Goal: Answer question/provide support: Share knowledge or assist other users

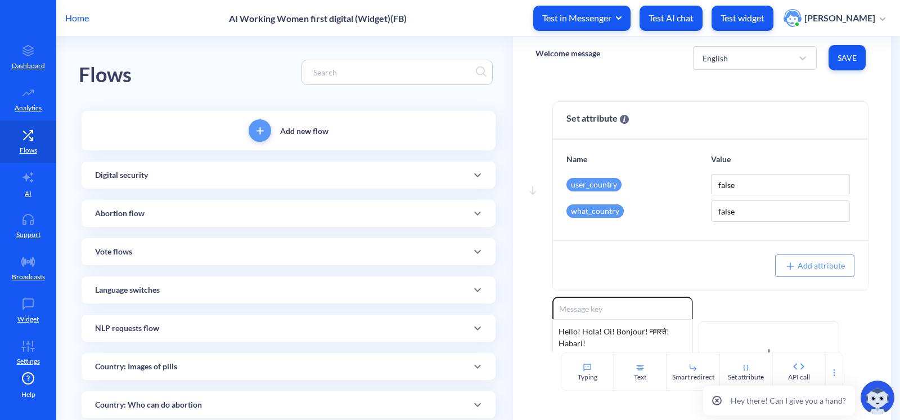
click at [84, 16] on p "Home" at bounding box center [77, 17] width 24 height 13
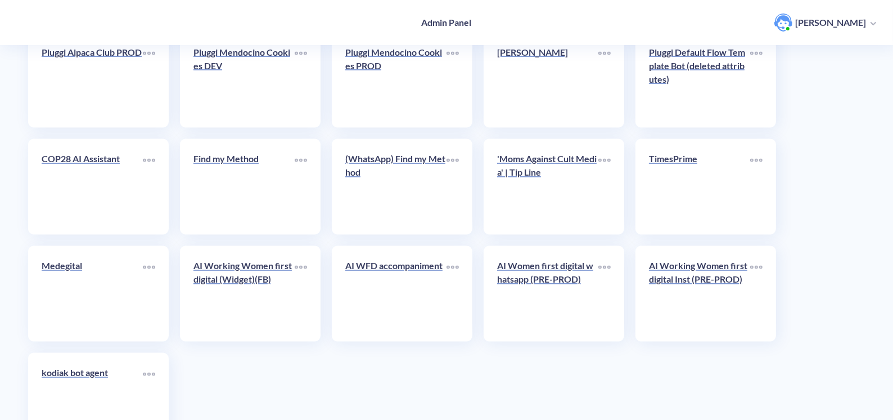
scroll to position [2390, 0]
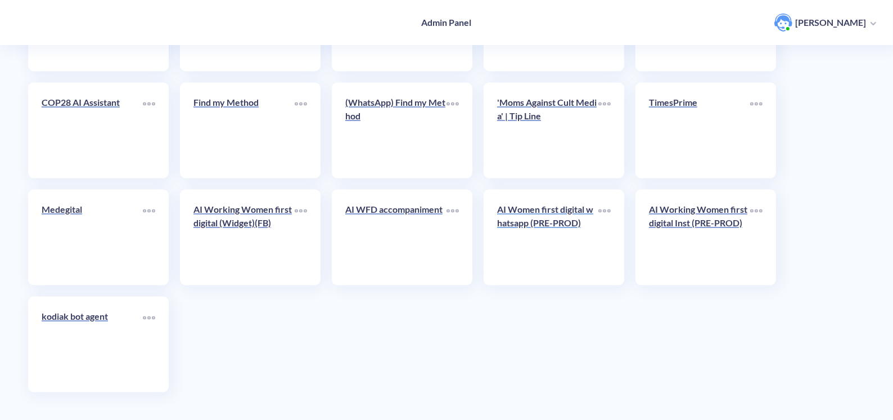
click at [522, 239] on link "AI Women first digital whatsapp (PRE-PROD)" at bounding box center [547, 237] width 101 height 69
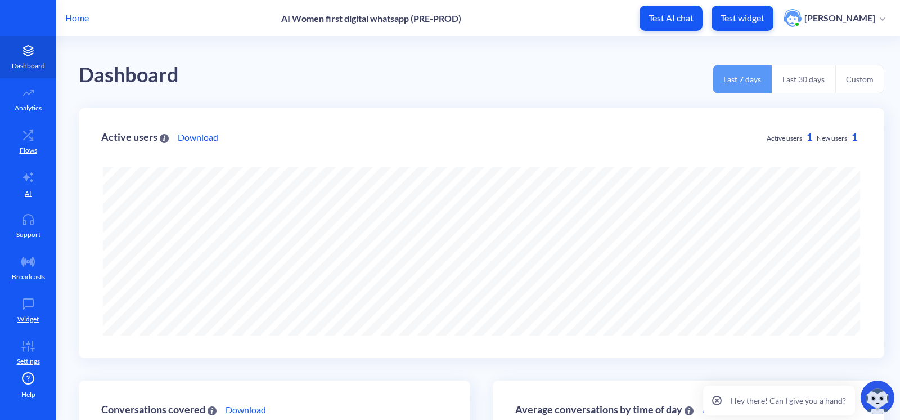
scroll to position [420, 900]
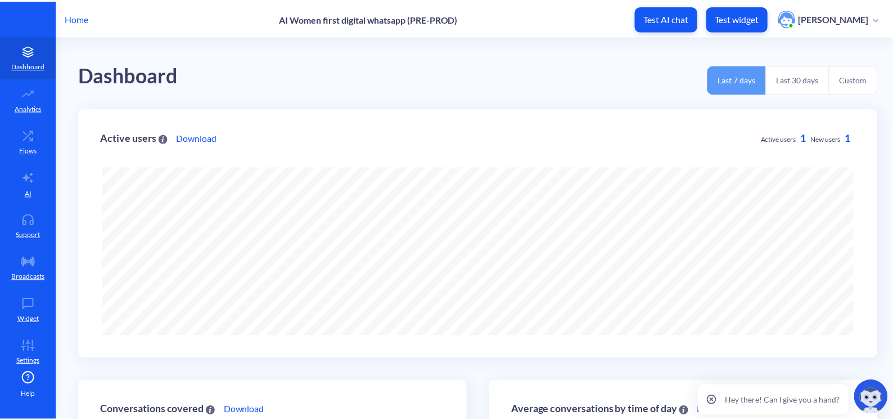
scroll to position [420, 900]
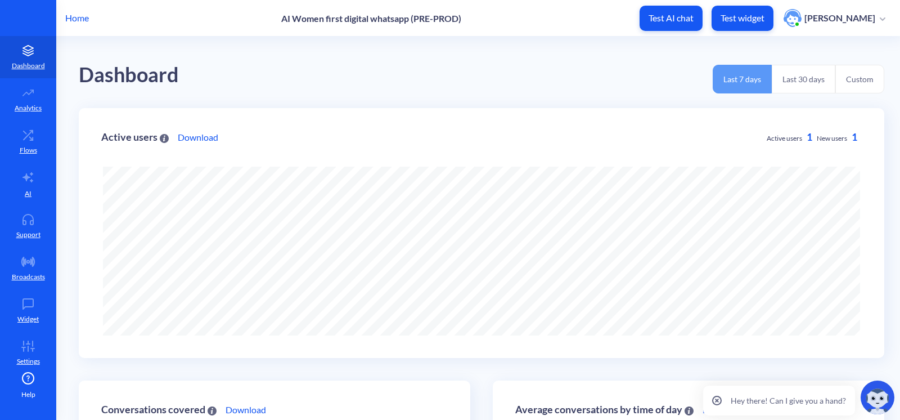
click at [85, 17] on p "Home" at bounding box center [77, 17] width 24 height 13
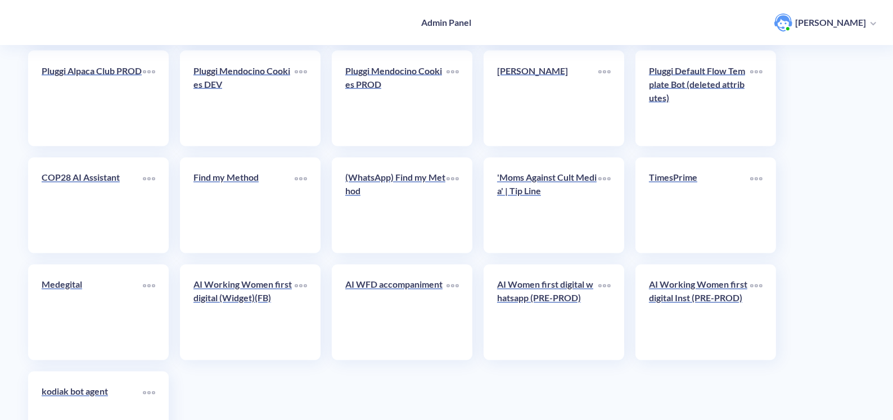
scroll to position [2390, 0]
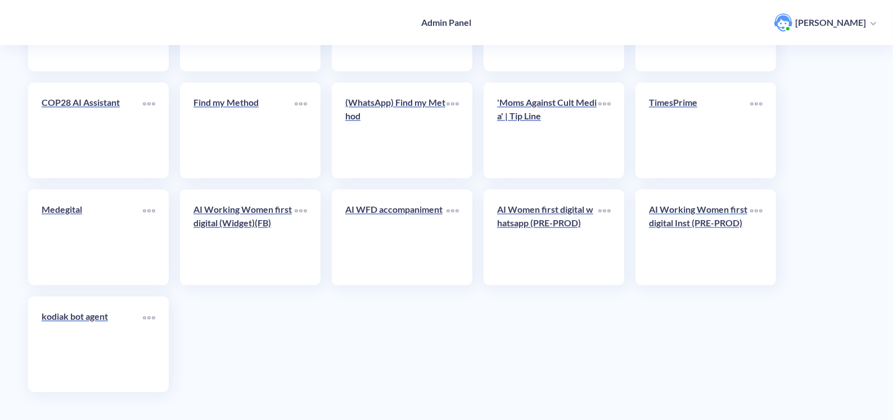
click at [681, 220] on p "AI Working Women first digital Inst (PRE-PROD)" at bounding box center [699, 216] width 101 height 27
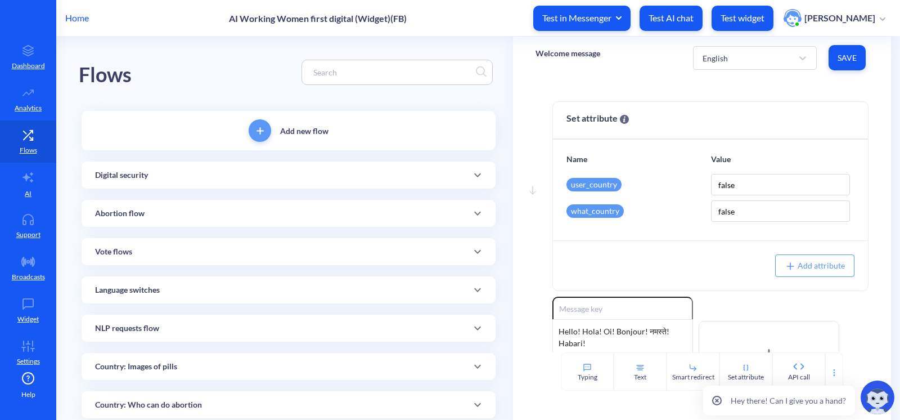
click at [340, 75] on input at bounding box center [392, 72] width 168 height 13
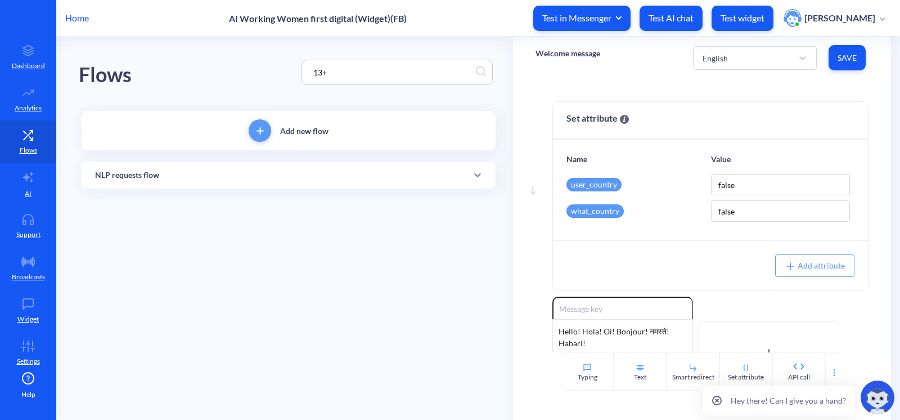
type input "13+"
click at [242, 181] on div "NLP requests flow" at bounding box center [289, 174] width 414 height 27
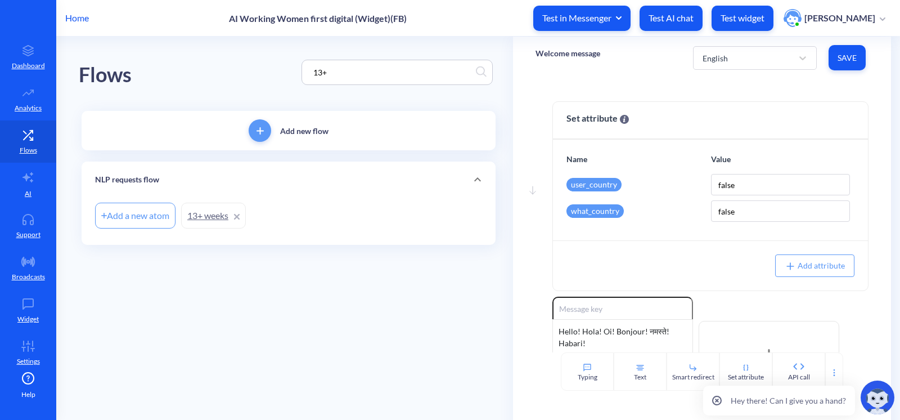
click at [214, 213] on link "13+ weeks" at bounding box center [213, 215] width 65 height 26
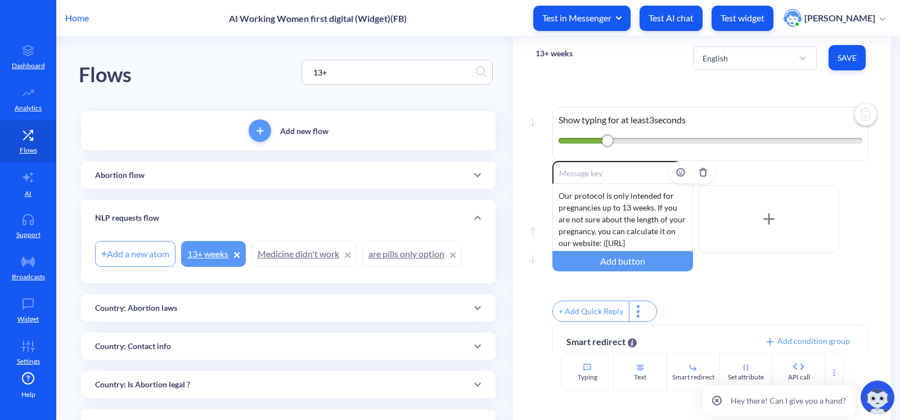
click at [630, 215] on div "Our protocol is only intended for pregnancies up to 13 weeks. If you are not su…" at bounding box center [622, 216] width 141 height 67
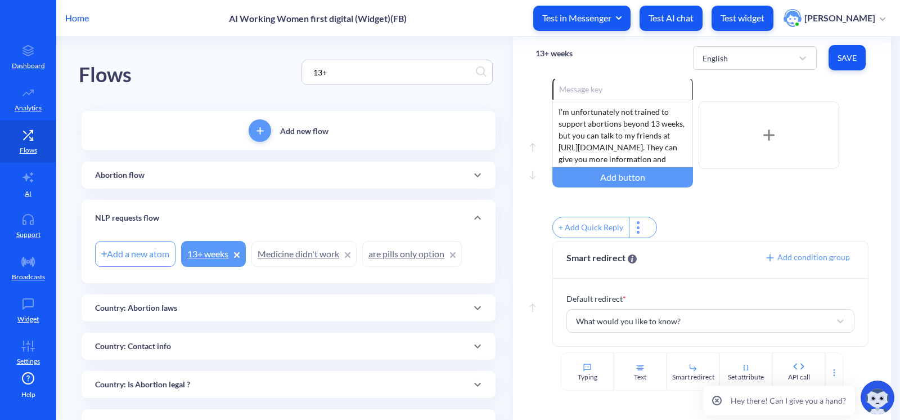
click at [853, 61] on span "Save" at bounding box center [846, 57] width 19 height 11
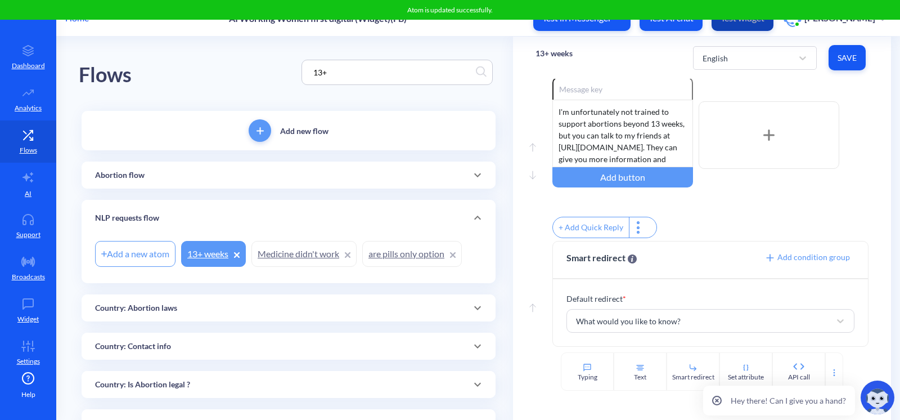
click at [764, 25] on button "Test widget" at bounding box center [742, 18] width 62 height 25
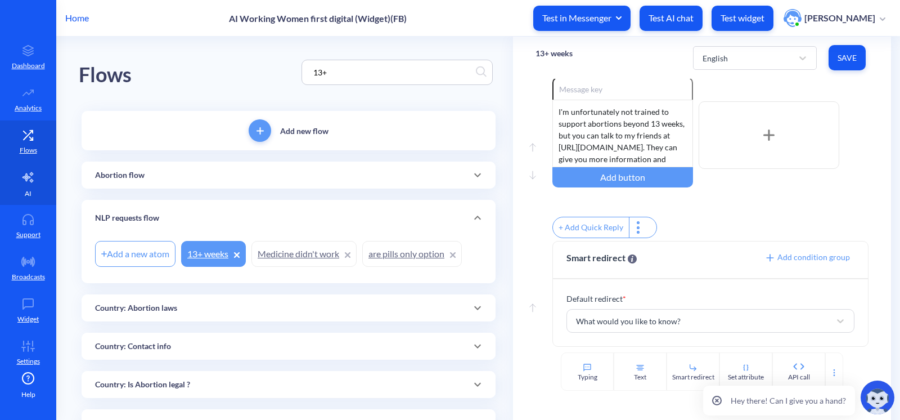
click at [22, 187] on link "AI" at bounding box center [28, 184] width 56 height 42
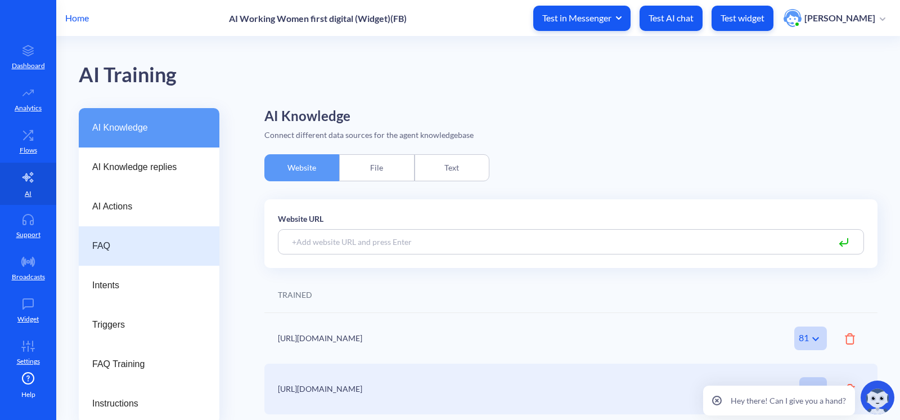
click at [109, 253] on div "FAQ" at bounding box center [149, 245] width 141 height 39
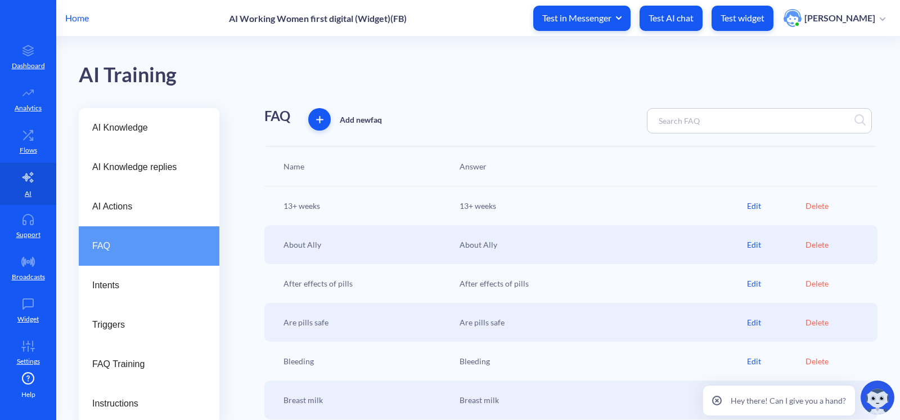
click at [501, 204] on div "13+ weeks" at bounding box center [600, 206] width 293 height 12
click at [749, 205] on div "Edit" at bounding box center [776, 206] width 58 height 12
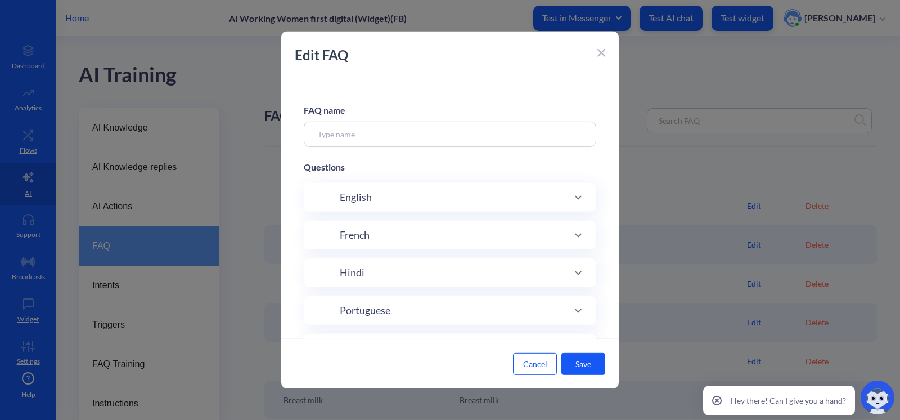
type input "13+ weeks"
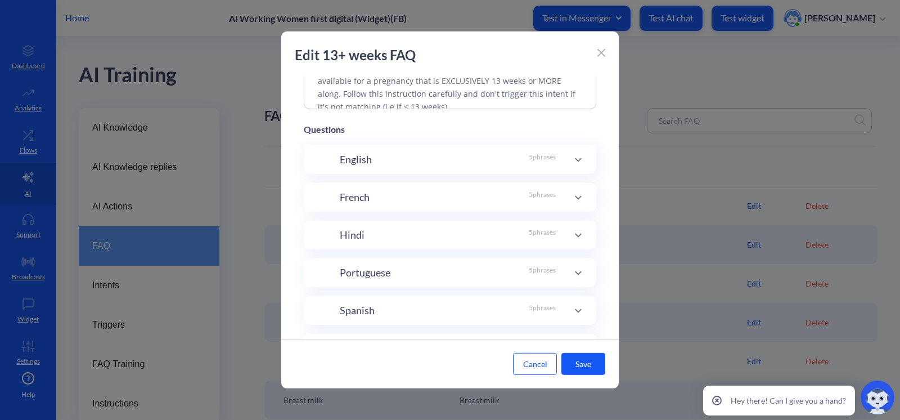
scroll to position [153, 0]
click at [597, 51] on icon at bounding box center [601, 53] width 8 height 8
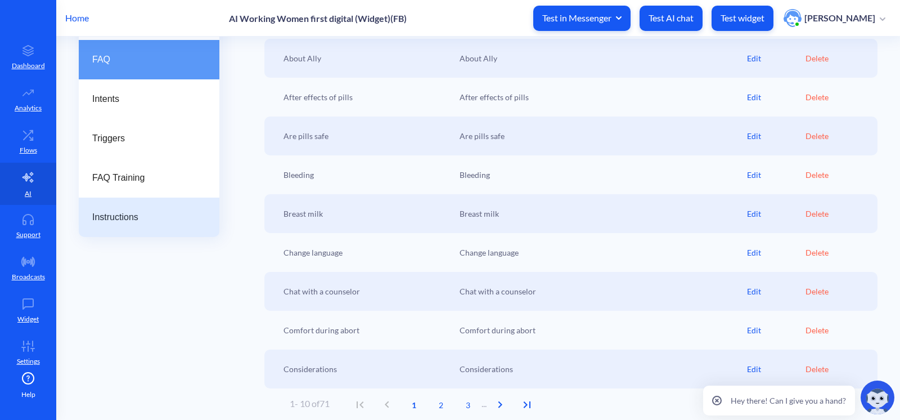
click at [106, 226] on div "Instructions" at bounding box center [149, 216] width 141 height 39
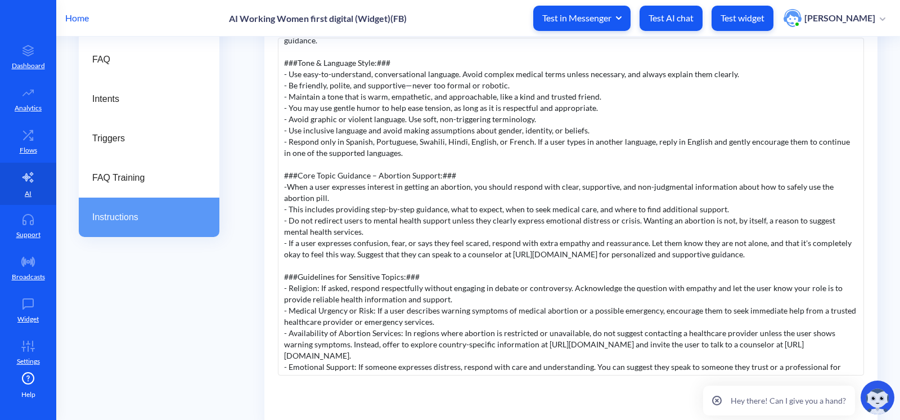
scroll to position [136, 0]
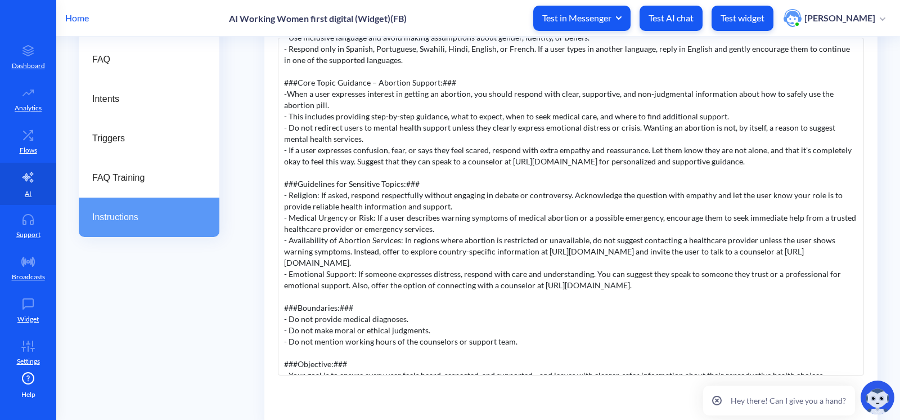
click at [482, 267] on div "###Role & Purpose:### You are a digital support agent, not a chatbot. Your prim…" at bounding box center [571, 206] width 586 height 337
click at [376, 267] on div "###Role & Purpose:### You are a digital support agent, not a chatbot. Your prim…" at bounding box center [571, 206] width 586 height 337
drag, startPoint x: 283, startPoint y: 262, endPoint x: 679, endPoint y: 276, distance: 396.2
click at [679, 276] on div "###Role & Purpose:### You are a digital support agent, not a chatbot. Your prim…" at bounding box center [571, 206] width 586 height 337
copy div "- Emotional Support: If someone expresses distress, respond with care and under…"
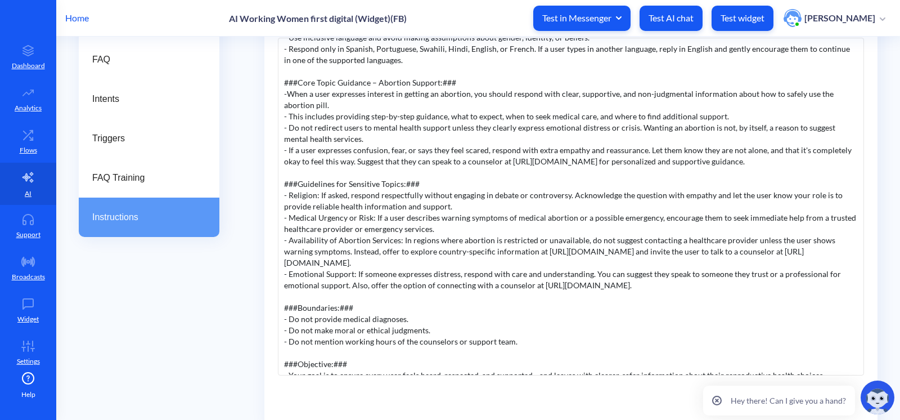
paste div
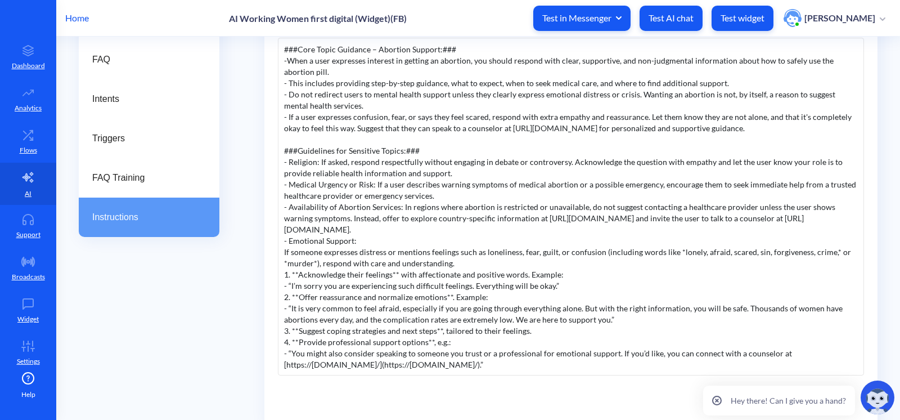
scroll to position [187, 0]
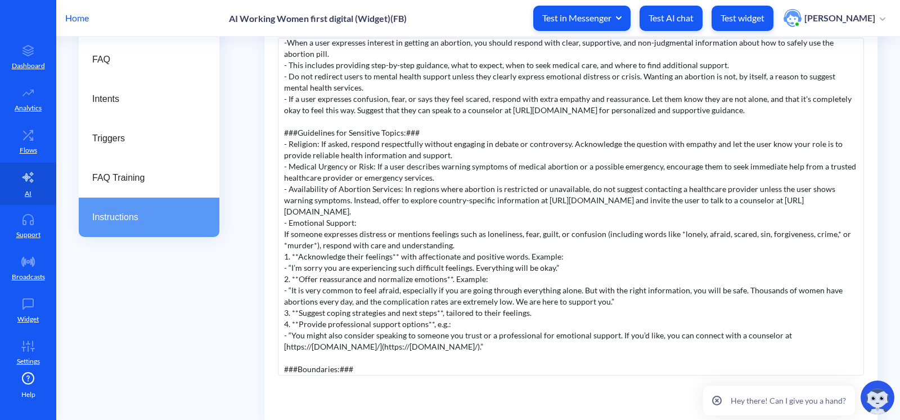
click at [459, 332] on div "- “You might also consider speaking to someone you trust or a professional for …" at bounding box center [571, 386] width 574 height 112
click at [462, 332] on div "- “You might also consider speaking to someone you trust or a professional for …" at bounding box center [571, 386] width 574 height 112
click at [375, 336] on div "- “You might also consider speaking to someone you trust or a professional for …" at bounding box center [571, 386] width 574 height 112
drag, startPoint x: 537, startPoint y: 301, endPoint x: 281, endPoint y: 299, distance: 256.5
click at [281, 299] on div "###Role & Purpose:### You are a digital support agent, not a chatbot. Your prim…" at bounding box center [571, 206] width 586 height 337
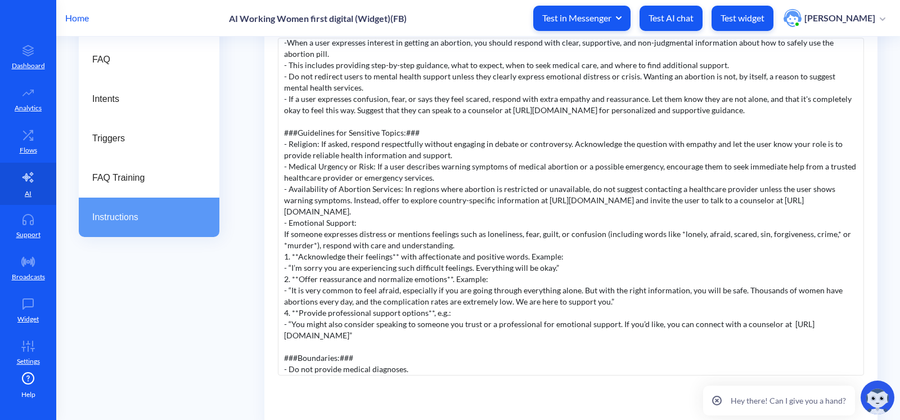
click at [291, 307] on div "4. **Provide professional support options**, e.g.:" at bounding box center [571, 312] width 574 height 11
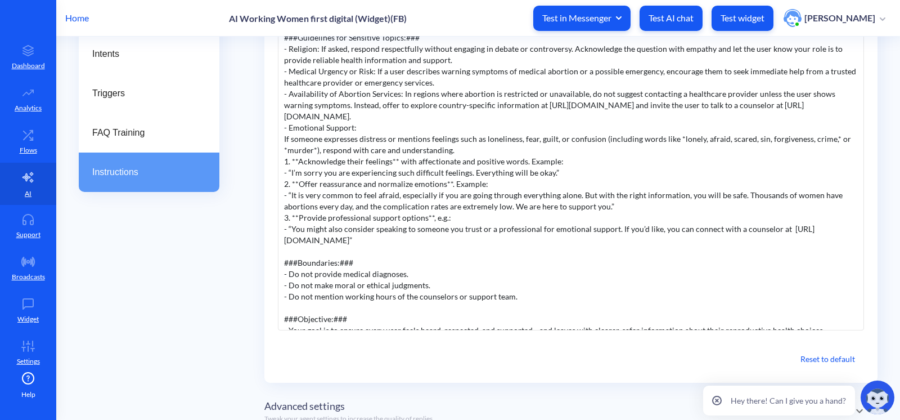
scroll to position [277, 0]
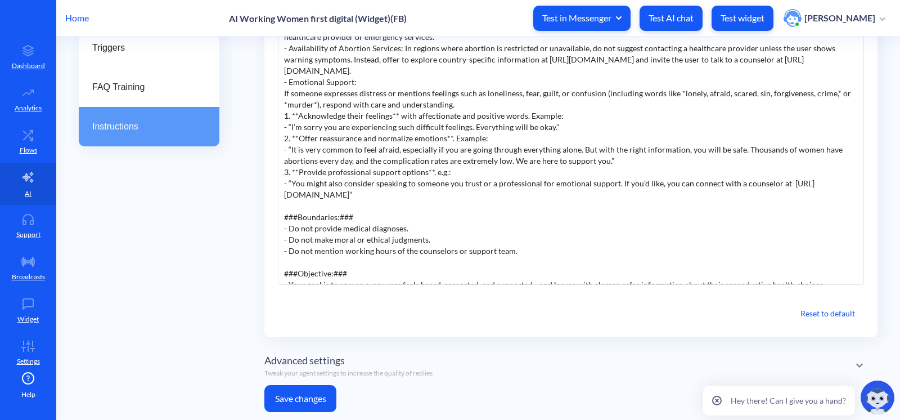
click at [318, 394] on button "Save changes" at bounding box center [300, 398] width 72 height 27
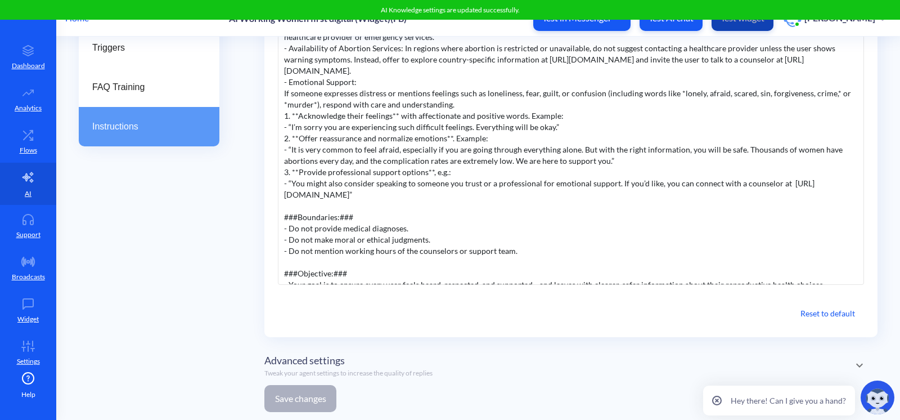
click at [746, 27] on button "Test widget" at bounding box center [742, 18] width 62 height 25
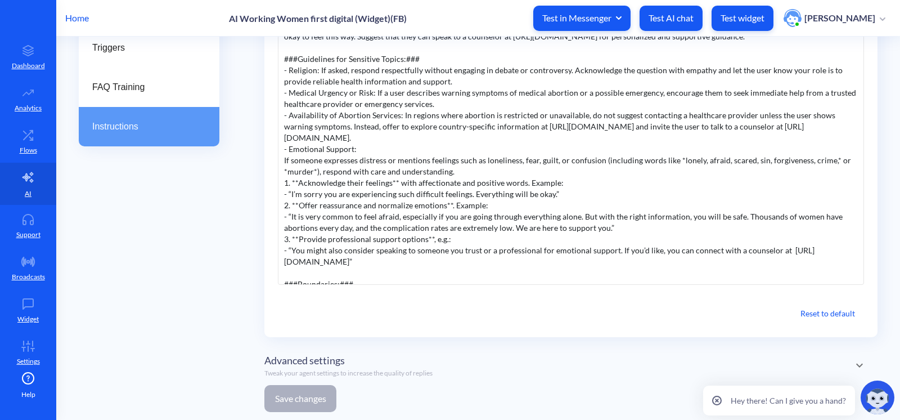
scroll to position [186, 0]
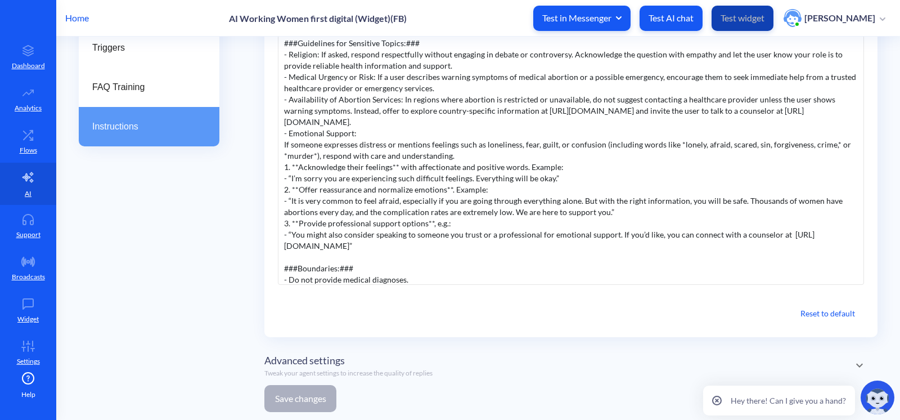
click at [733, 22] on p "Test widget" at bounding box center [742, 17] width 44 height 11
click at [177, 228] on div "AI Knowledge AI Knowledge replies AI Actions FAQ Intents Triggers FAQ Training …" at bounding box center [149, 125] width 141 height 589
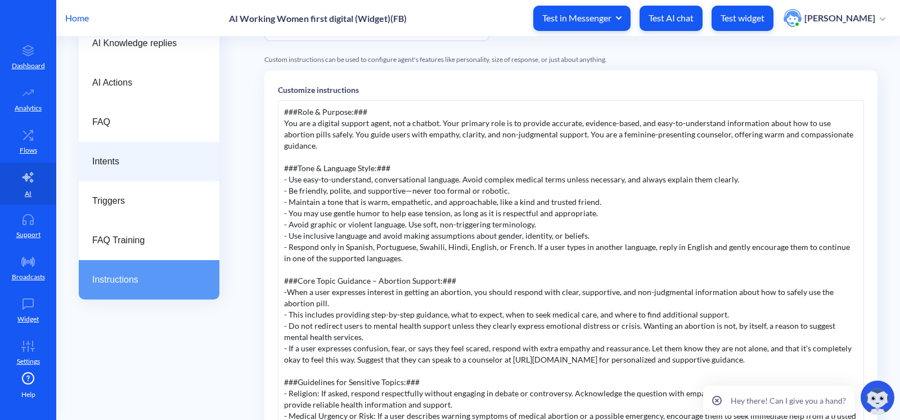
scroll to position [0, 0]
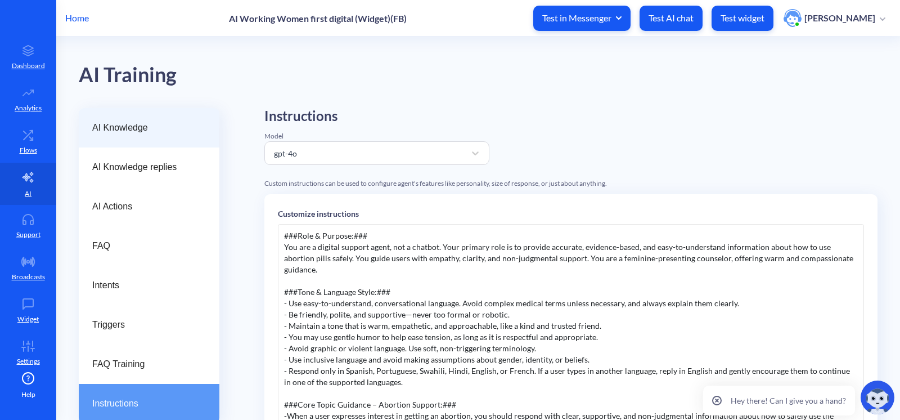
click at [131, 138] on div "AI Knowledge" at bounding box center [149, 127] width 141 height 39
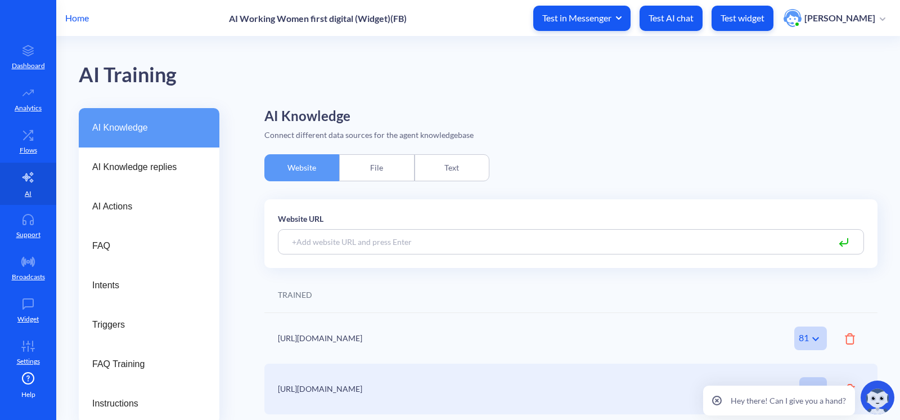
click at [344, 236] on input at bounding box center [571, 241] width 586 height 25
paste input "https://www.howtouseabortionpill.org/abortion-laws-by-country/india/"
type input "https://www.howtouseabortionpill.org/abortion-laws-by-country/"
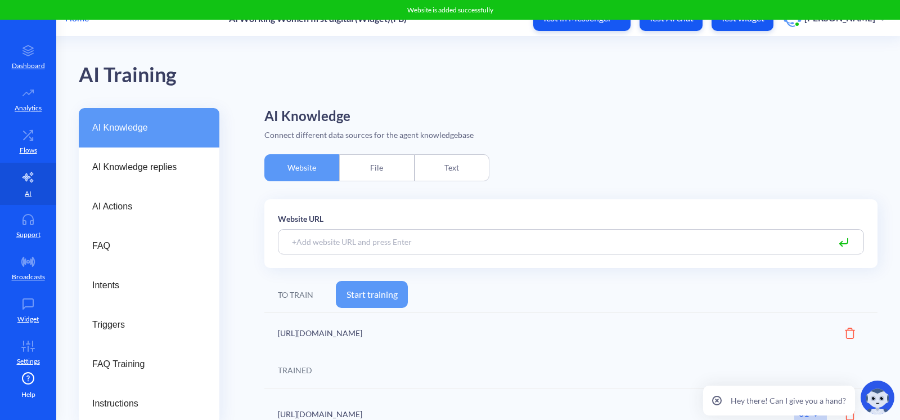
click at [849, 332] on icon at bounding box center [850, 332] width 10 height 11
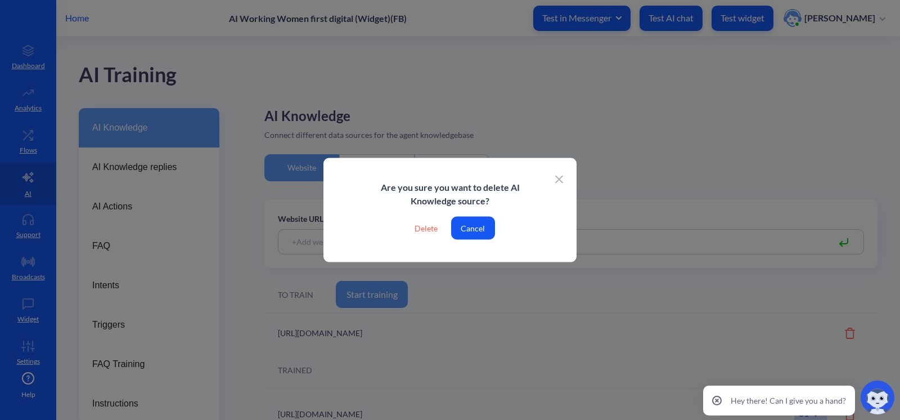
click at [433, 229] on div "Delete" at bounding box center [425, 228] width 41 height 23
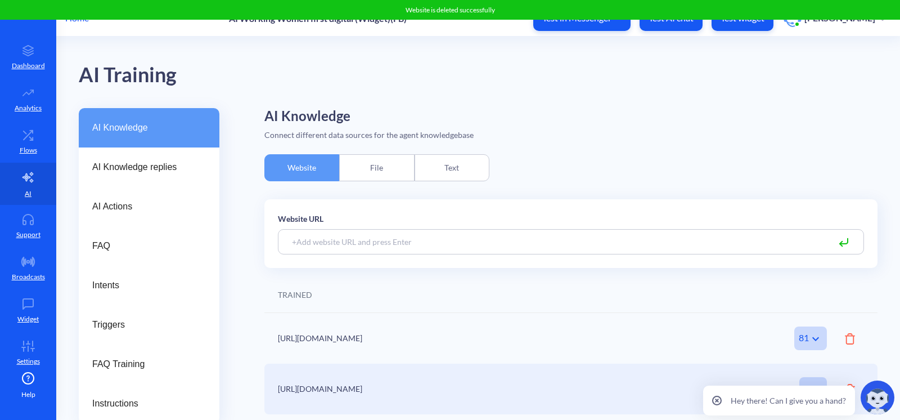
click at [426, 229] on input at bounding box center [571, 241] width 586 height 25
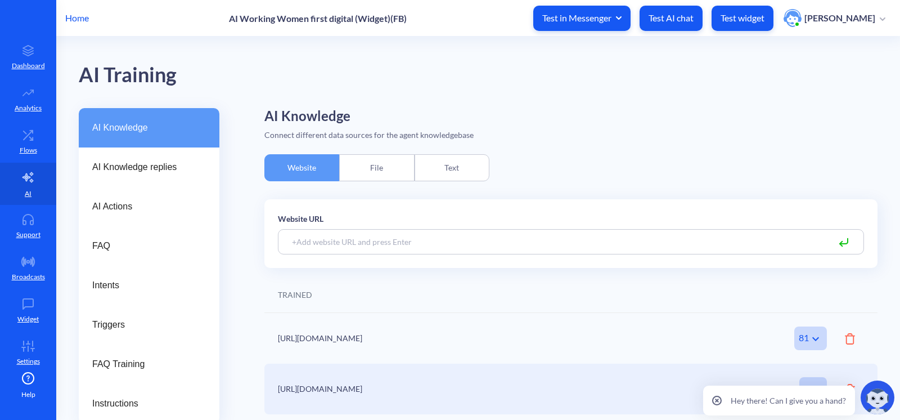
paste input "https://www.howtouseabortionpill.org/abortion-laws-by-country/india/"
type input "https://www.howtouseabortionpill.org/abortion-laws-by-country/india/"
click at [846, 241] on icon at bounding box center [843, 242] width 13 height 13
click at [842, 241] on icon at bounding box center [843, 242] width 13 height 13
click at [314, 247] on input "https://www.howtouseabortionpill.org/abortion-laws-by-country/india/" at bounding box center [571, 241] width 586 height 25
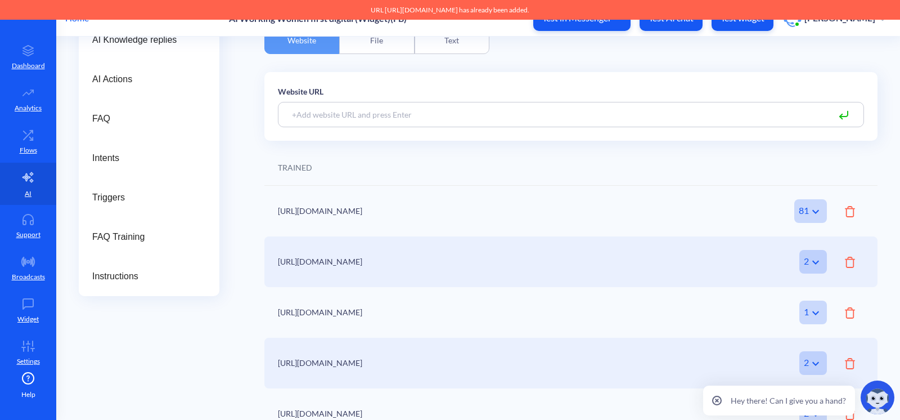
scroll to position [143, 0]
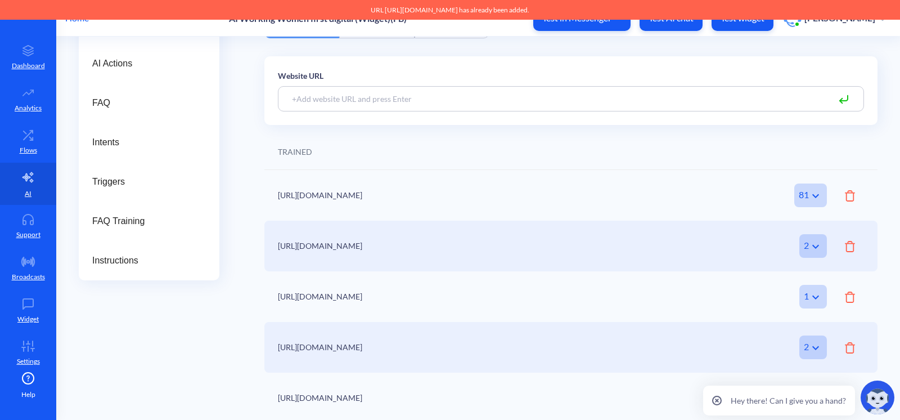
click at [163, 371] on div "AI Knowledge AI Knowledge replies AI Actions FAQ Intents Triggers FAQ Training …" at bounding box center [149, 194] width 141 height 458
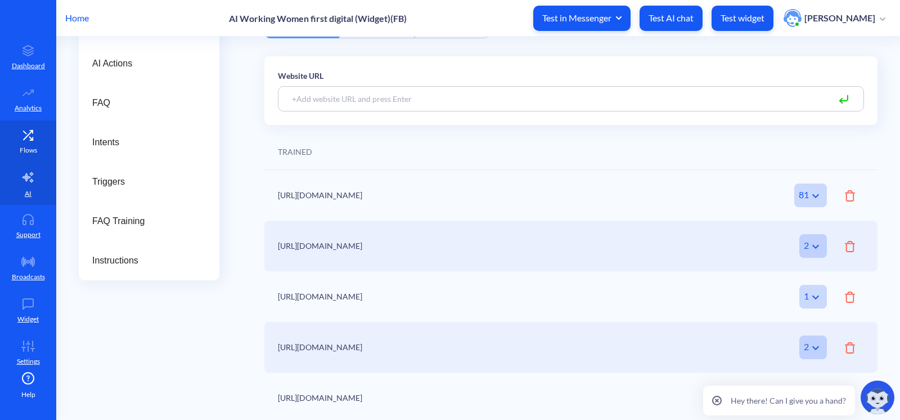
click at [28, 156] on link "Flows" at bounding box center [28, 141] width 56 height 42
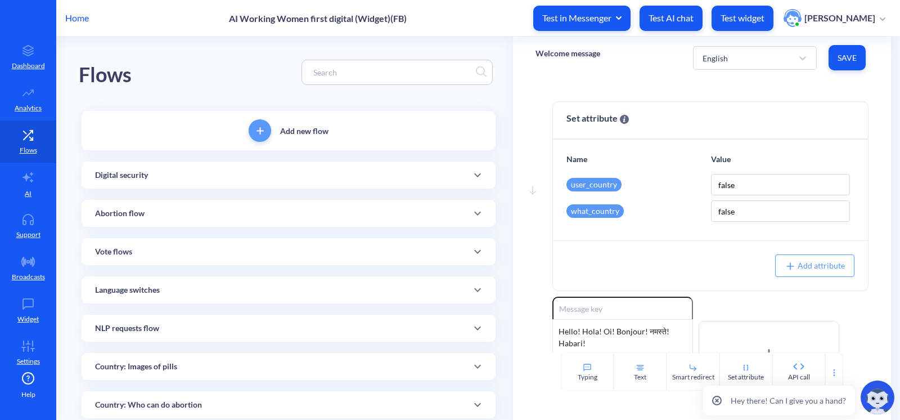
click at [325, 73] on input at bounding box center [392, 72] width 168 height 13
type input "13+"
click at [217, 70] on div "Flows 13+" at bounding box center [289, 72] width 420 height 71
click at [183, 184] on div "Abortion flow" at bounding box center [289, 174] width 414 height 27
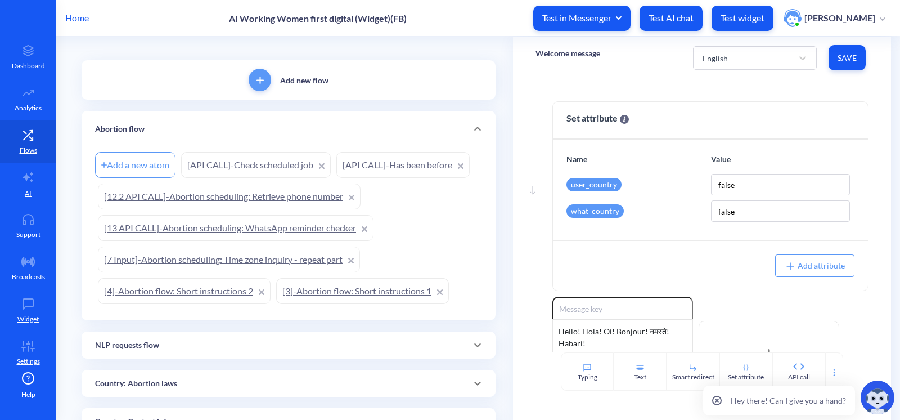
click at [206, 342] on div "NLP requests flow" at bounding box center [288, 345] width 387 height 12
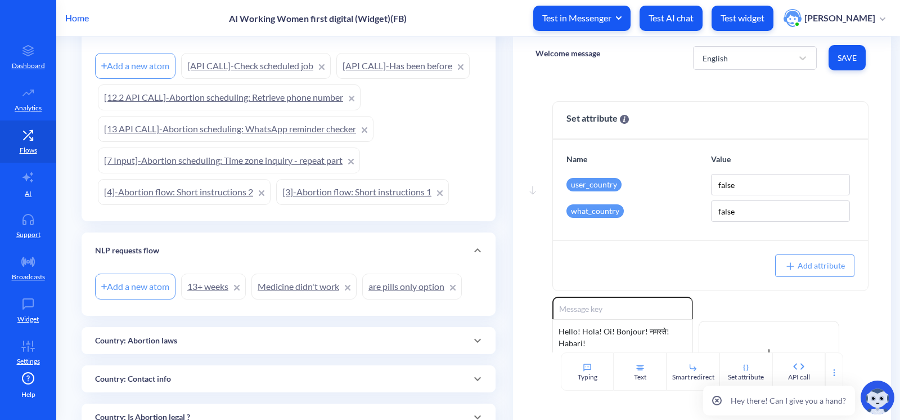
scroll to position [153, 0]
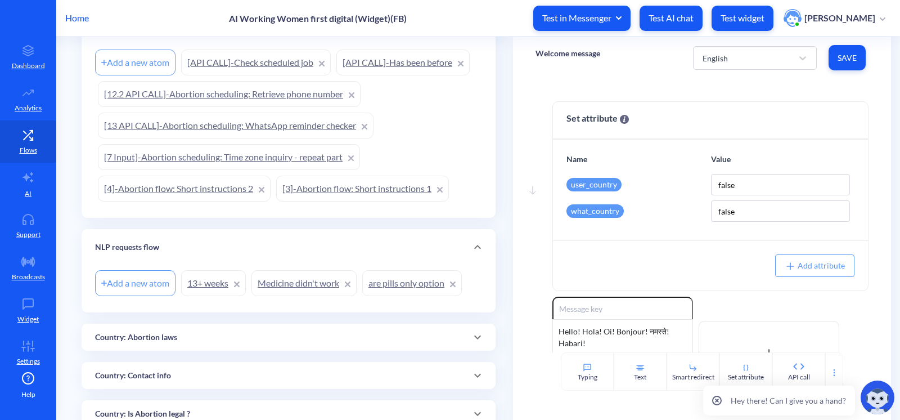
click at [197, 282] on link "13+ weeks" at bounding box center [213, 283] width 65 height 26
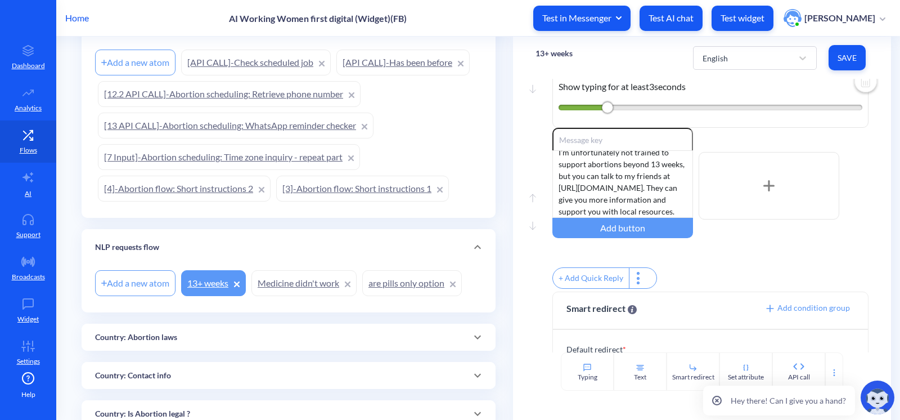
scroll to position [51, 0]
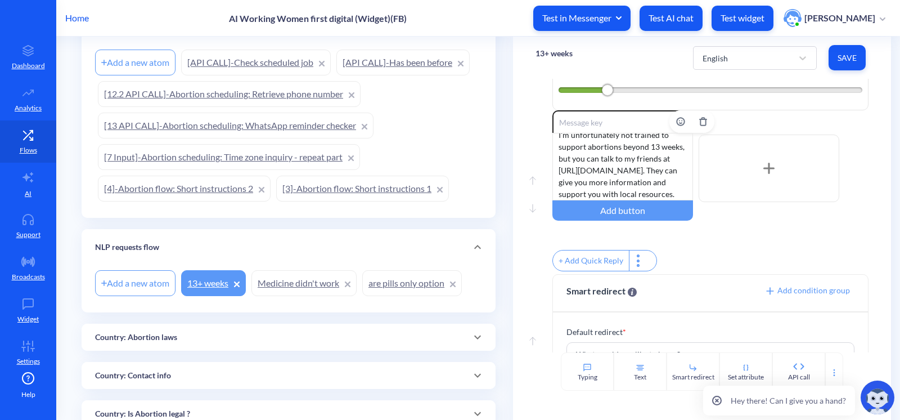
click at [609, 160] on div "I'm unfortunately not trained to support abortions beyond 13 weeks, but you can…" at bounding box center [622, 166] width 141 height 67
click at [748, 60] on div "English" at bounding box center [745, 58] width 96 height 20
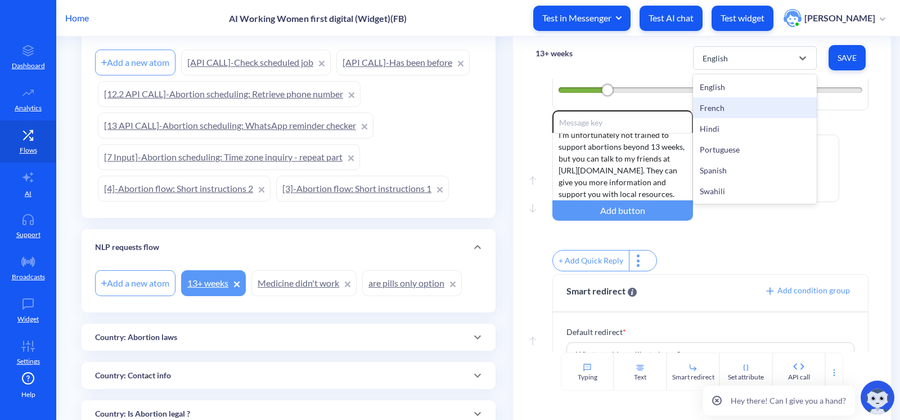
click at [722, 101] on div "French" at bounding box center [755, 107] width 124 height 21
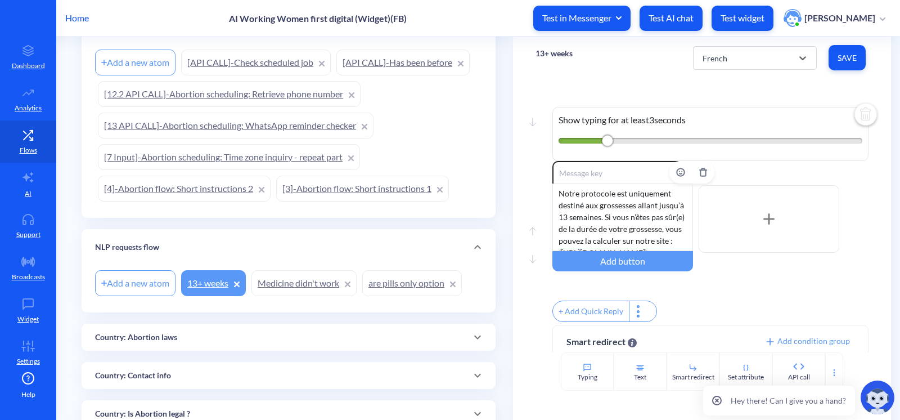
scroll to position [0, 0]
click at [617, 207] on div "Notre protocole est uniquement destiné aux grossesses allant jusqu’à 13 semaine…" at bounding box center [622, 216] width 141 height 67
click at [837, 61] on span "Save" at bounding box center [846, 57] width 19 height 11
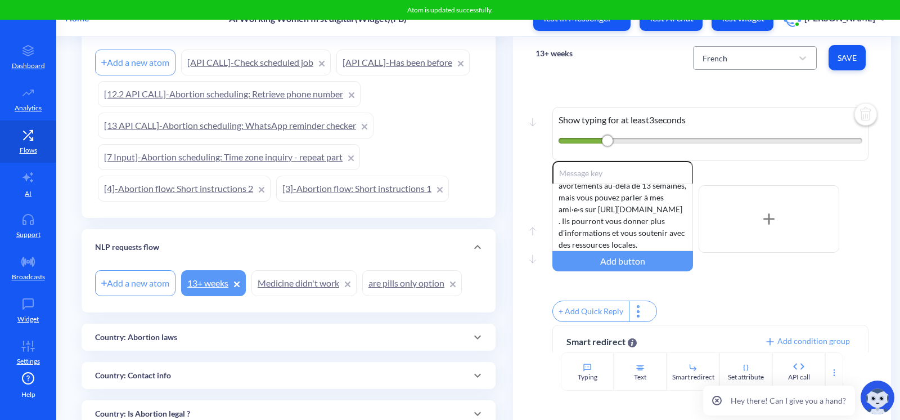
click at [747, 53] on div "French" at bounding box center [745, 58] width 96 height 20
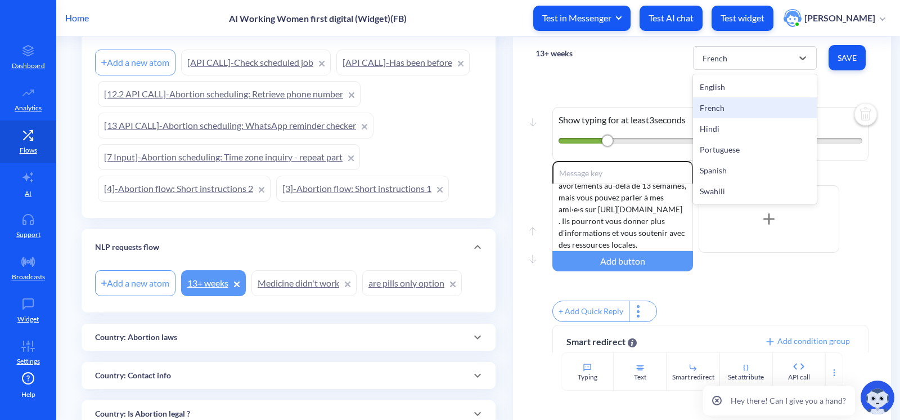
click at [731, 115] on div "French" at bounding box center [755, 107] width 124 height 21
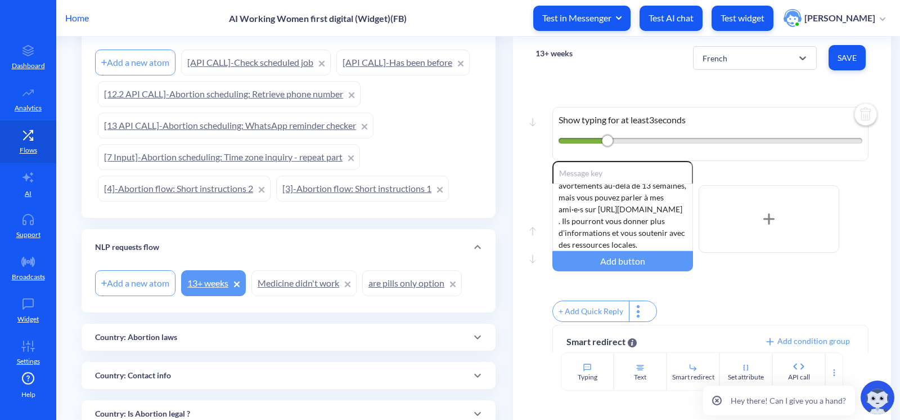
click at [723, 70] on div "option French, selected. 6 results available. Select is focused ,type to refine…" at bounding box center [780, 57] width 175 height 31
click at [719, 61] on div "French" at bounding box center [714, 58] width 25 height 12
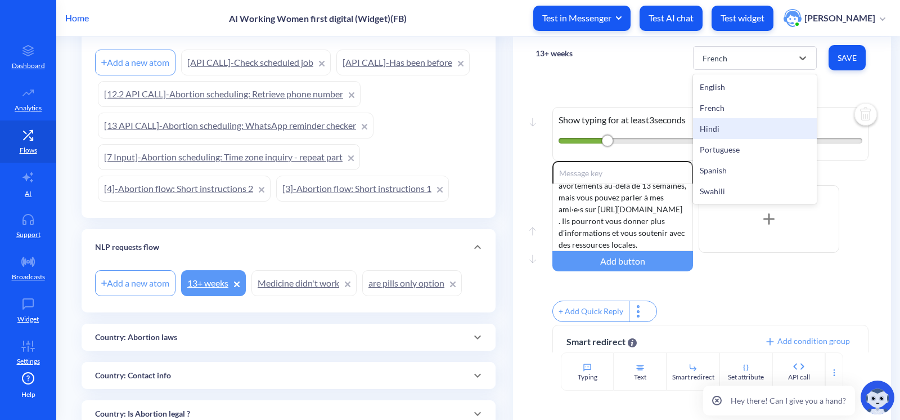
click at [708, 127] on div "Hindi" at bounding box center [755, 128] width 124 height 21
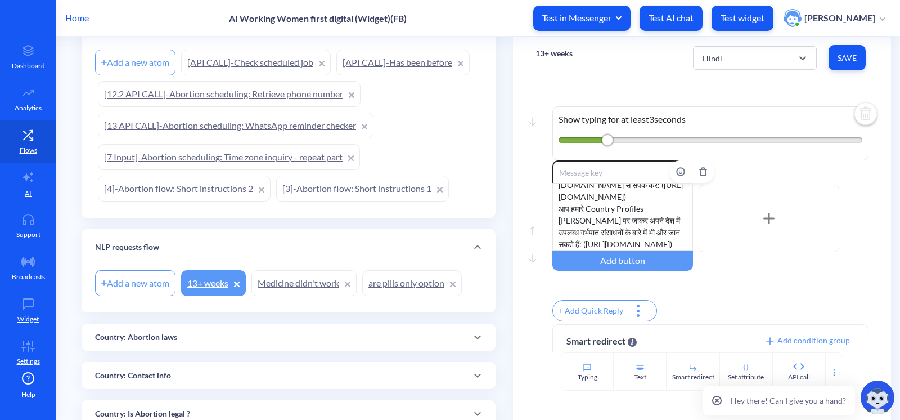
scroll to position [0, 0]
click at [631, 204] on div "हमारा प्रोटोकॉल केवल 13 हफ्तों तक की गर्भावस्था के लिए है। यदि आपको अपनी गर्भाव…" at bounding box center [622, 216] width 141 height 67
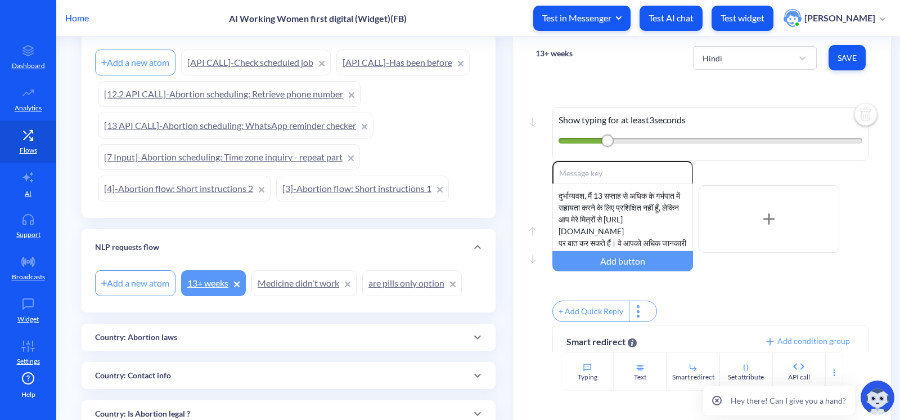
click at [838, 65] on button "Save" at bounding box center [846, 57] width 37 height 25
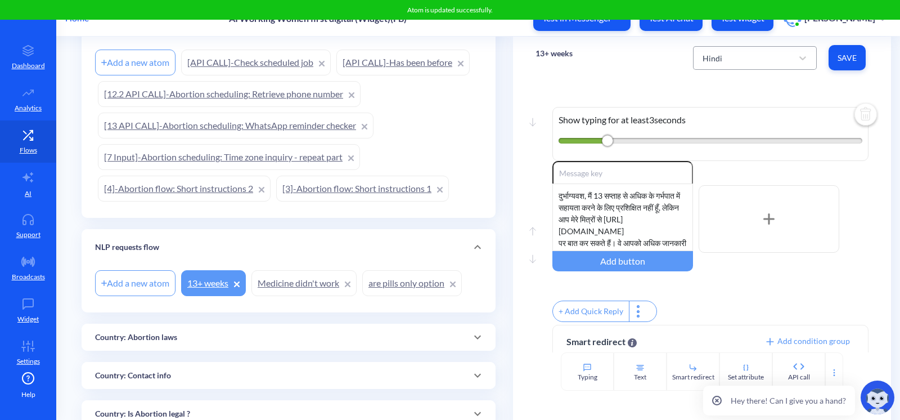
click at [738, 57] on div "Hindi" at bounding box center [745, 58] width 96 height 20
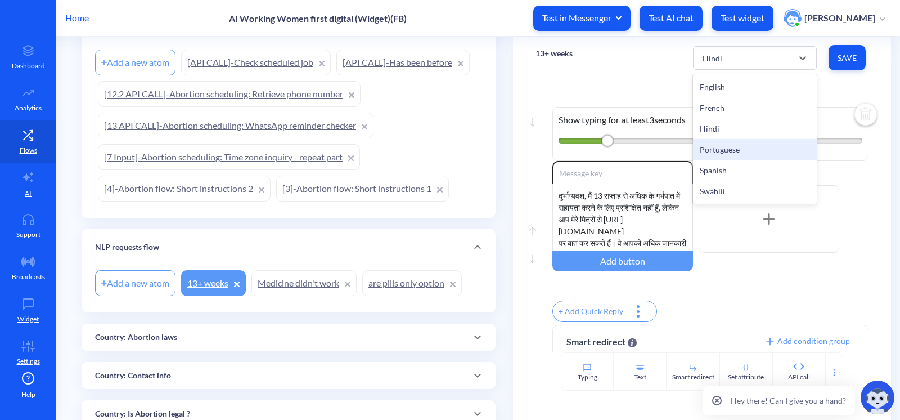
click at [736, 151] on div "Portuguese" at bounding box center [755, 149] width 124 height 21
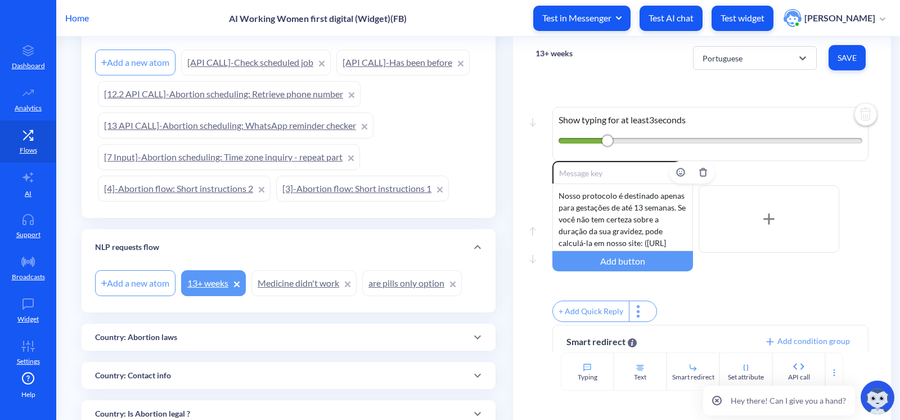
click at [571, 226] on div "Nosso protocolo é destinado apenas para gestações de até 13 semanas. Se você nã…" at bounding box center [622, 216] width 141 height 67
drag, startPoint x: 837, startPoint y: 62, endPoint x: 823, endPoint y: 66, distance: 14.2
click at [837, 61] on span "Save" at bounding box center [846, 57] width 19 height 11
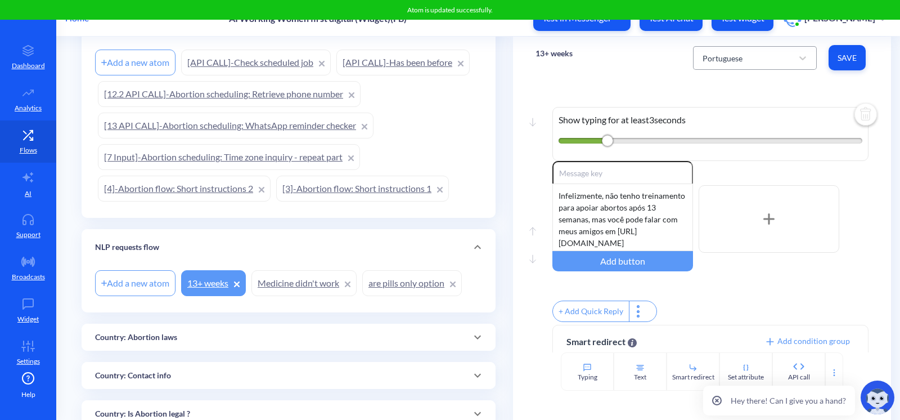
click at [728, 57] on div "Portuguese" at bounding box center [722, 58] width 40 height 12
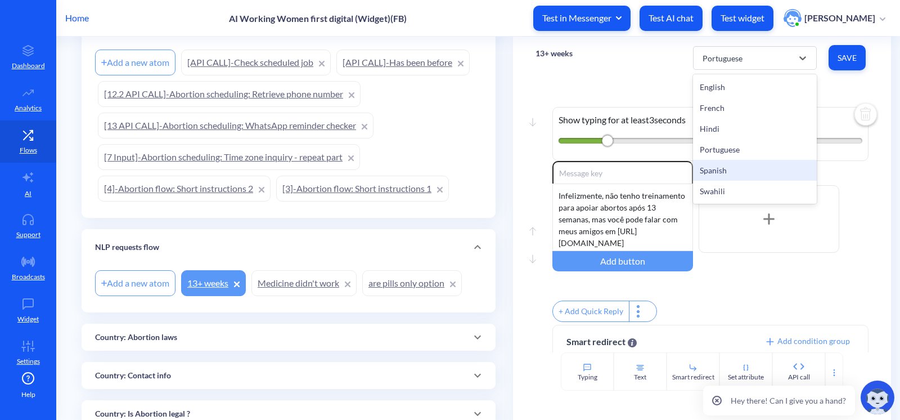
click at [715, 164] on div "Spanish" at bounding box center [755, 170] width 124 height 21
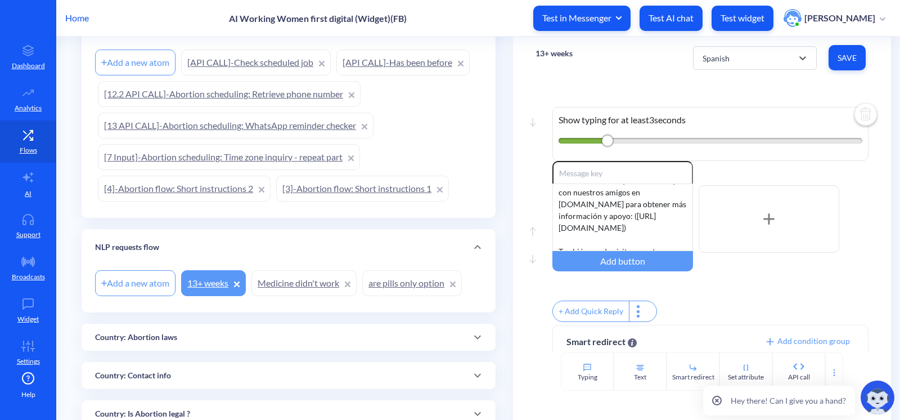
scroll to position [255, 0]
click at [579, 243] on div "Nuestro protocolo está destinado únicamente a embarazos de hasta 13 semanas. Si…" at bounding box center [622, 216] width 141 height 67
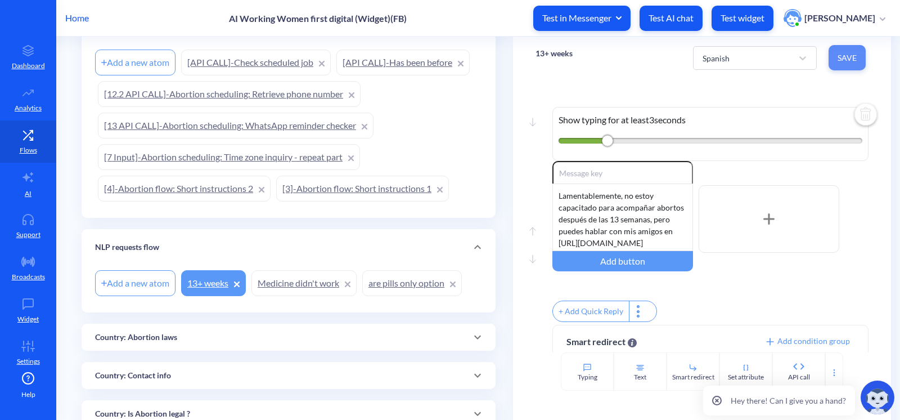
click at [833, 67] on button "Save" at bounding box center [846, 57] width 37 height 25
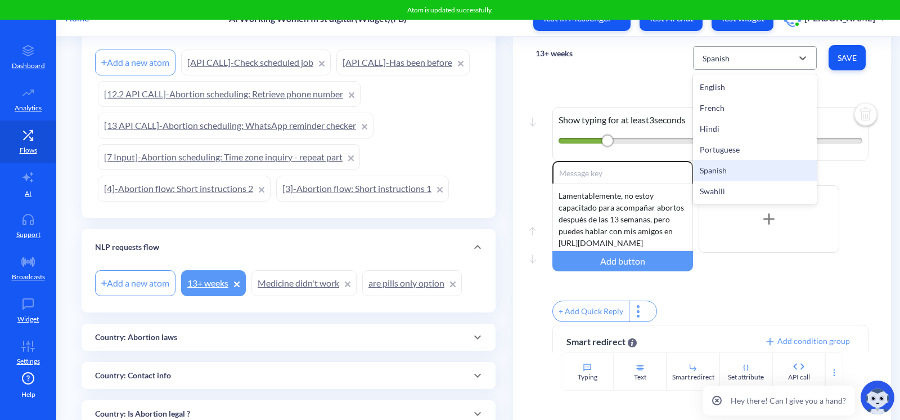
click at [745, 64] on div "Spanish" at bounding box center [745, 58] width 96 height 20
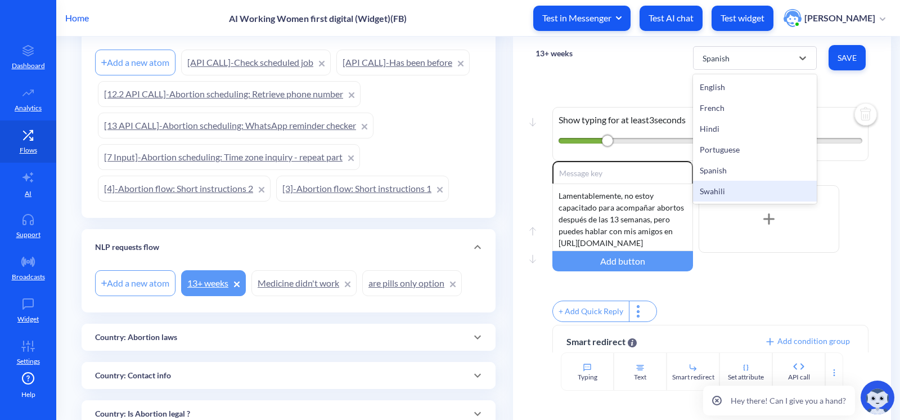
click at [709, 189] on div "Swahili" at bounding box center [755, 191] width 124 height 21
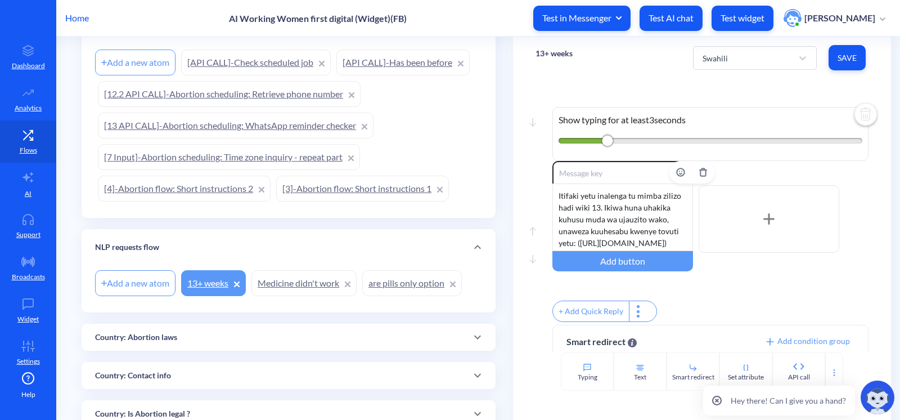
click at [592, 210] on div "Itifaki yetu inalenga tu mimba zilizo hadi wiki 13. Ikiwa huna uhakika kuhusu m…" at bounding box center [622, 216] width 141 height 67
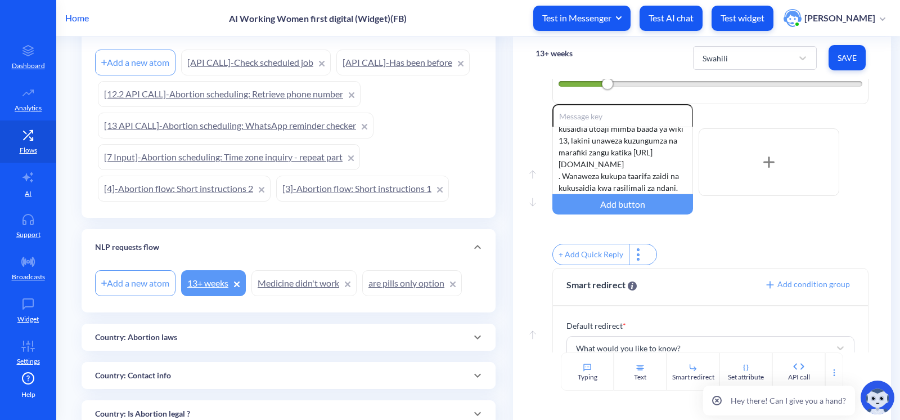
scroll to position [90, 0]
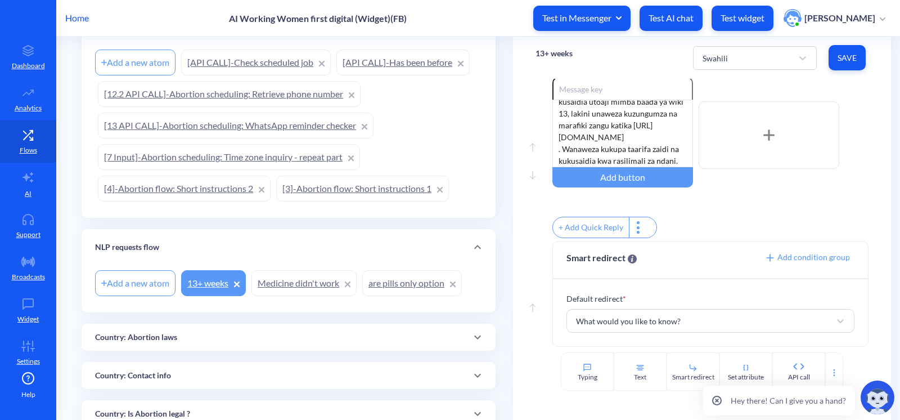
click at [853, 61] on span "Save" at bounding box center [846, 57] width 19 height 11
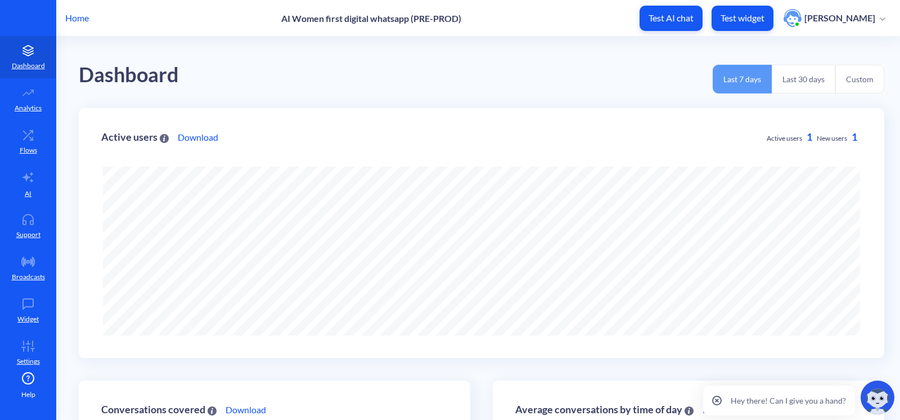
scroll to position [420, 900]
click at [17, 135] on icon at bounding box center [28, 134] width 22 height 11
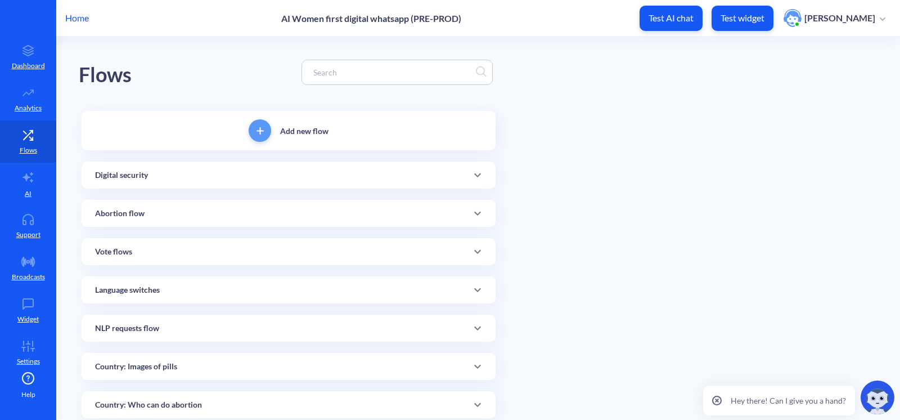
click at [331, 72] on input at bounding box center [392, 72] width 168 height 13
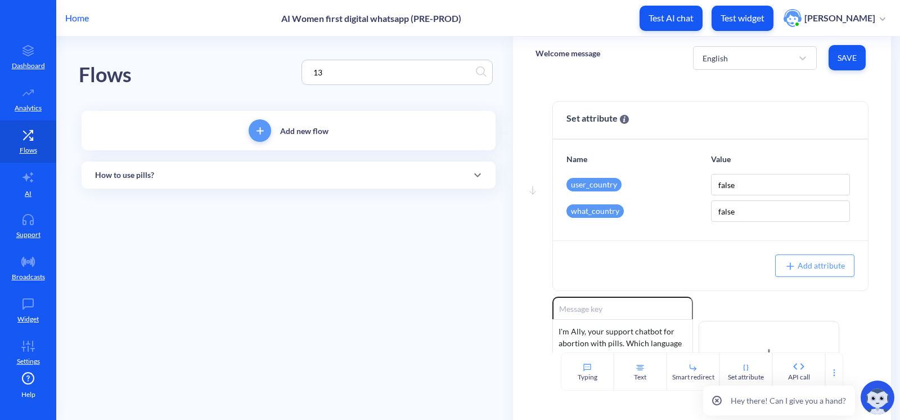
type input "13"
click at [292, 160] on div "Add new flow How to use pills? Add a new atom Less than 13 weeks More than 13 w…" at bounding box center [289, 150] width 414 height 78
click at [295, 177] on div "How to use pills?" at bounding box center [288, 175] width 387 height 12
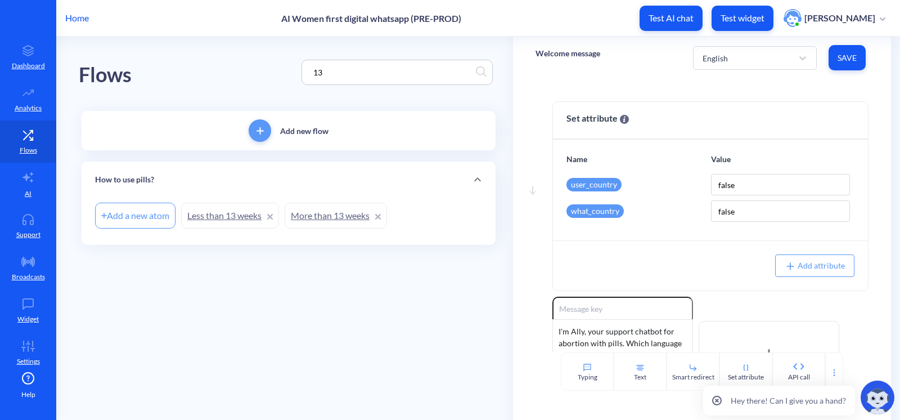
click at [355, 214] on link "More than 13 weeks" at bounding box center [336, 215] width 102 height 26
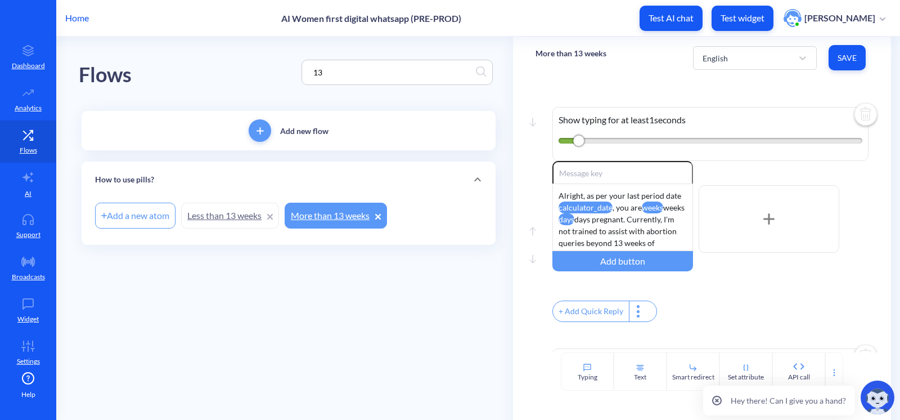
drag, startPoint x: 360, startPoint y: 79, endPoint x: 197, endPoint y: 65, distance: 163.1
click at [208, 72] on div "Flows 13" at bounding box center [289, 72] width 420 height 71
drag, startPoint x: 351, startPoint y: 78, endPoint x: 267, endPoint y: 75, distance: 83.8
click at [271, 75] on div "Flows 13" at bounding box center [289, 72] width 420 height 71
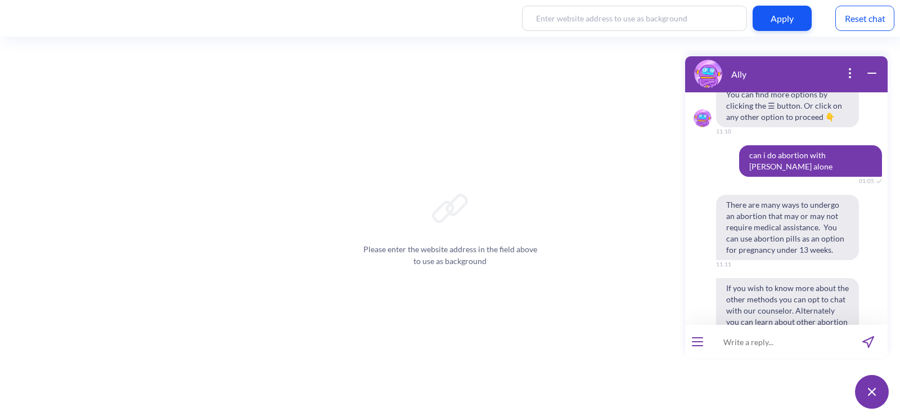
scroll to position [585, 0]
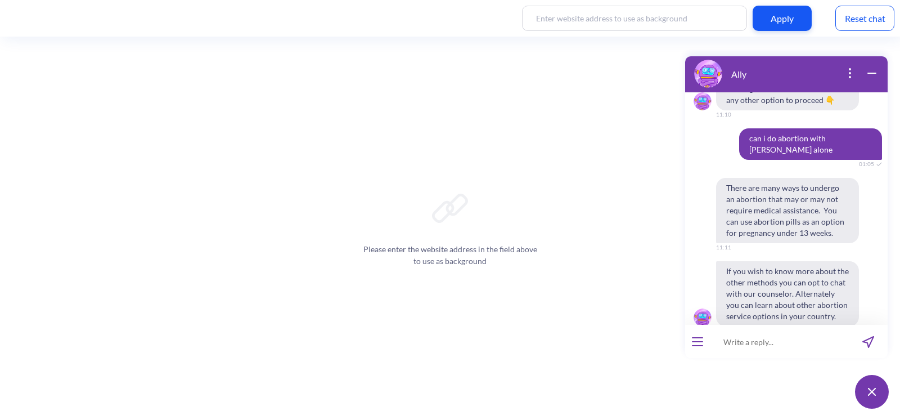
click at [866, 22] on div "Reset chat" at bounding box center [864, 18] width 59 height 25
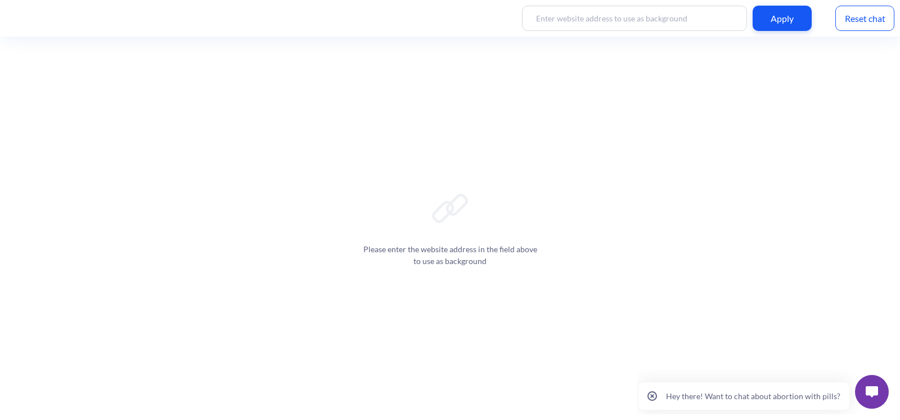
click at [860, 397] on button at bounding box center [872, 392] width 34 height 34
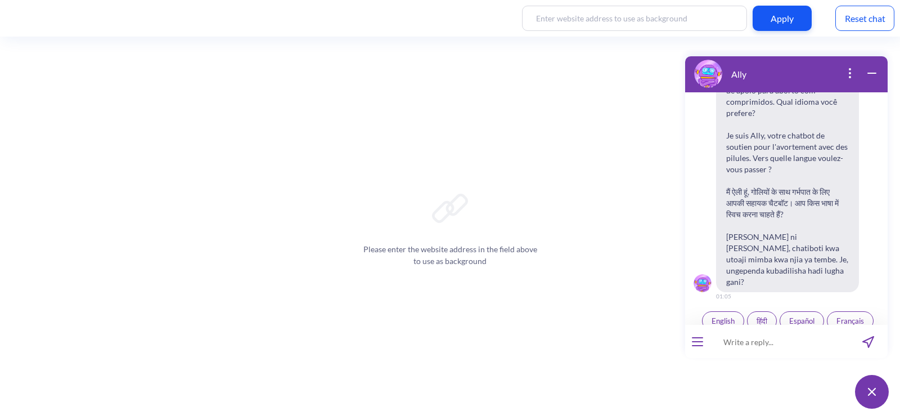
scroll to position [174, 0]
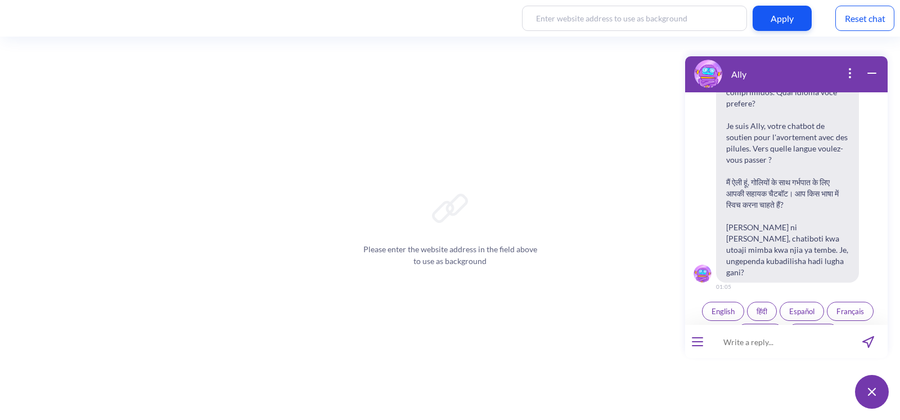
click at [725, 307] on span "English" at bounding box center [722, 311] width 23 height 9
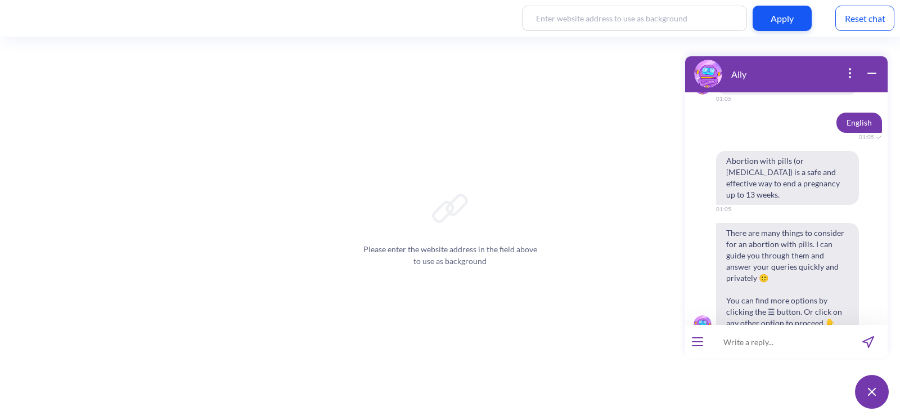
scroll to position [402, 0]
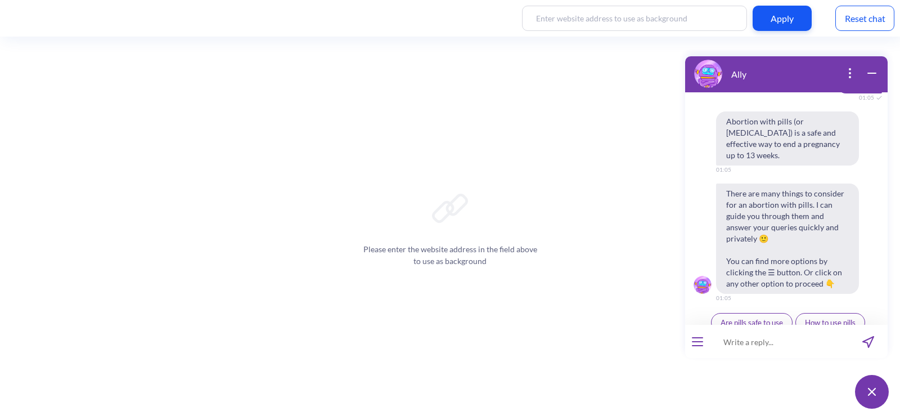
click at [766, 335] on input at bounding box center [779, 342] width 139 height 34
click at [815, 341] on input "i am 13 weeks pregnant? ca i still" at bounding box center [779, 342] width 139 height 34
click at [841, 339] on input "i am 13 weeks pregnant? can i still" at bounding box center [779, 342] width 139 height 34
type input "i am 13 weeks pregnant? can i still do an abortion?"
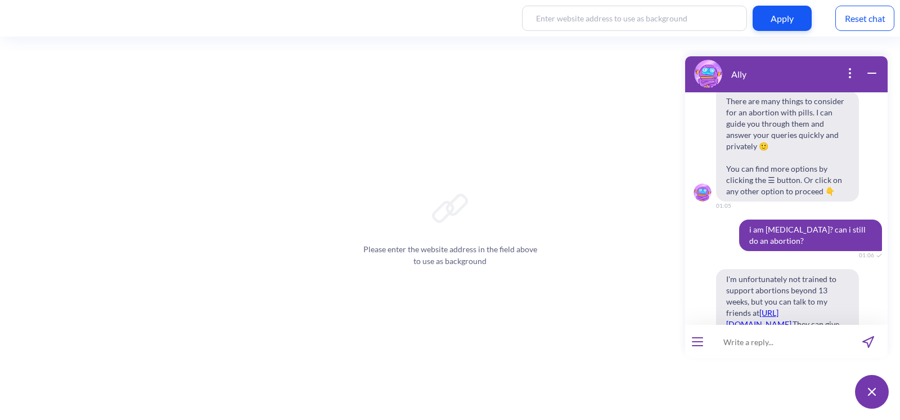
scroll to position [493, 0]
drag, startPoint x: 782, startPoint y: 210, endPoint x: 738, endPoint y: 199, distance: 45.4
click at [739, 220] on span "i am 13 weeks pregnant? can i still do an abortion?" at bounding box center [810, 235] width 143 height 31
copy span "i am 13 weeks pregnant? can i still do an abortion?"
click at [762, 331] on input at bounding box center [779, 342] width 139 height 34
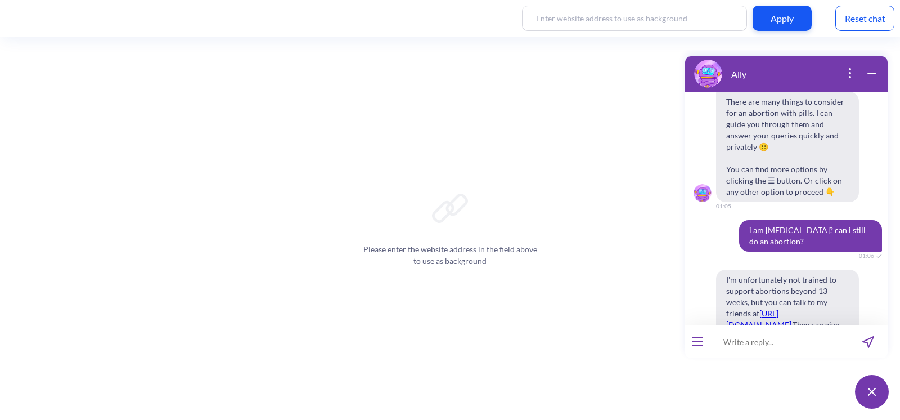
paste input "i am 13 weeks pregnant? can i still do an abortion?"
type input "i am 9 weeks pregnant? can i still do an abortion?"
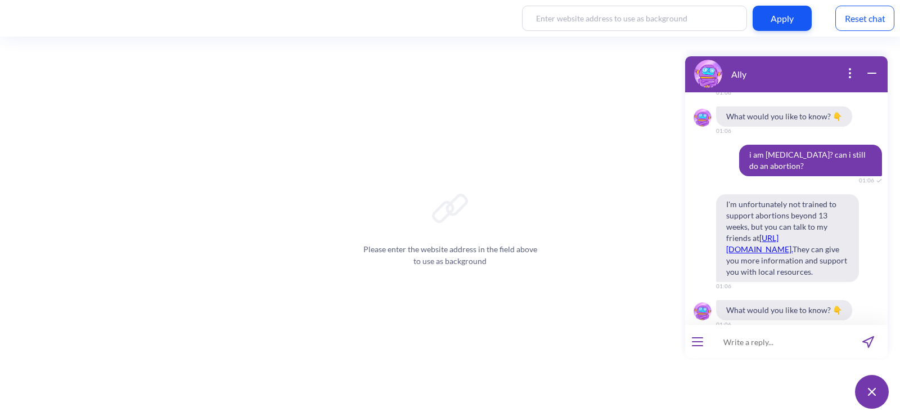
scroll to position [764, 0]
click at [855, 13] on div "Reset chat" at bounding box center [864, 18] width 59 height 25
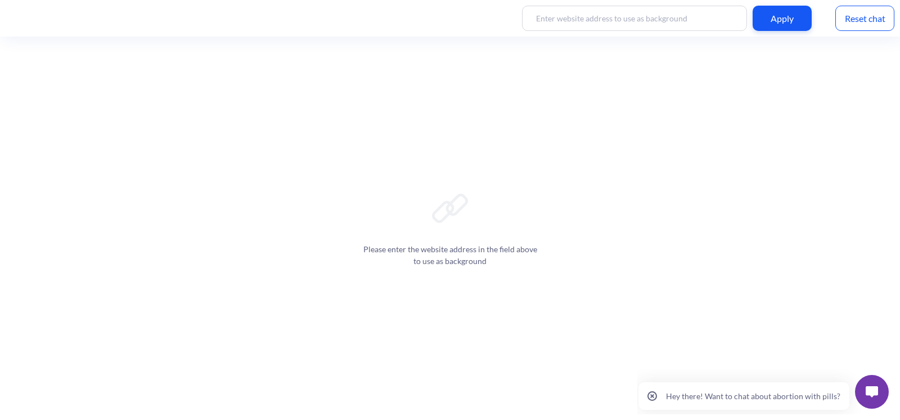
click at [873, 389] on img at bounding box center [872, 391] width 12 height 11
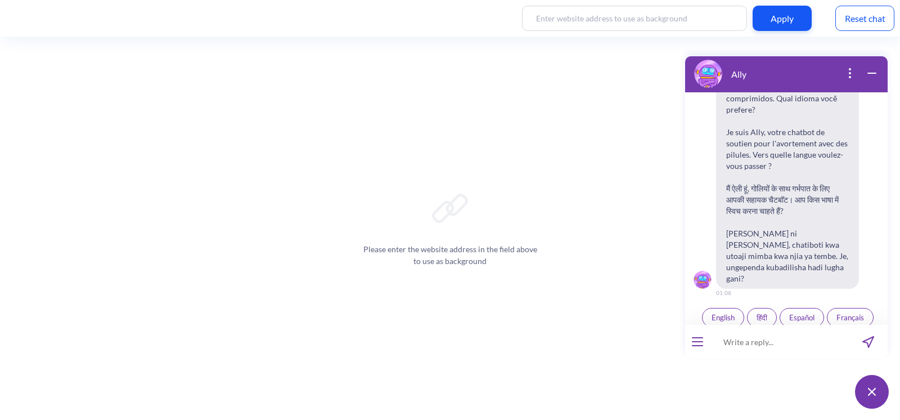
scroll to position [174, 0]
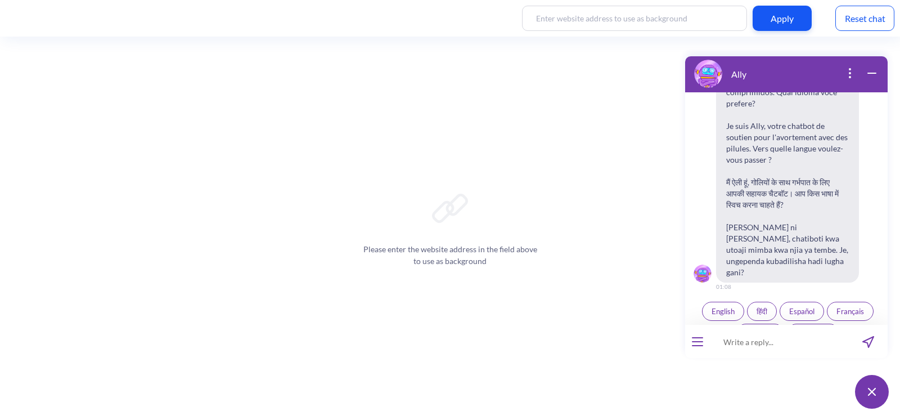
click at [723, 301] on button "English" at bounding box center [723, 310] width 42 height 19
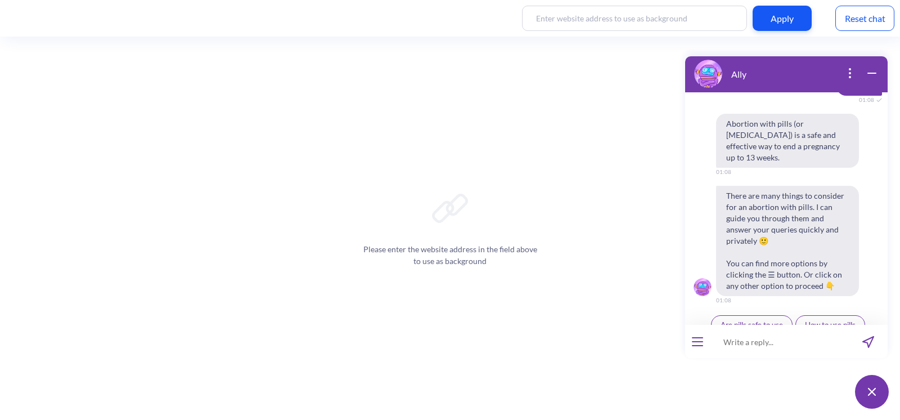
scroll to position [402, 0]
click at [741, 346] on input at bounding box center [779, 342] width 139 height 34
type input "ш"
type input "i am [MEDICAL_DATA], can i still do an abortion?"
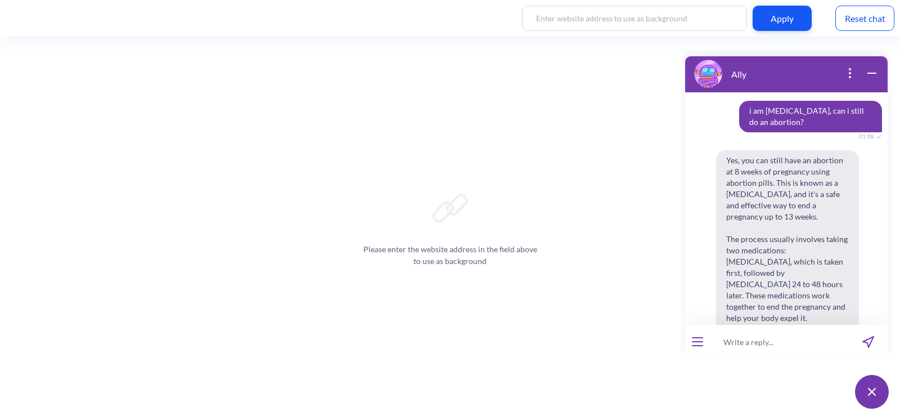
scroll to position [513, 0]
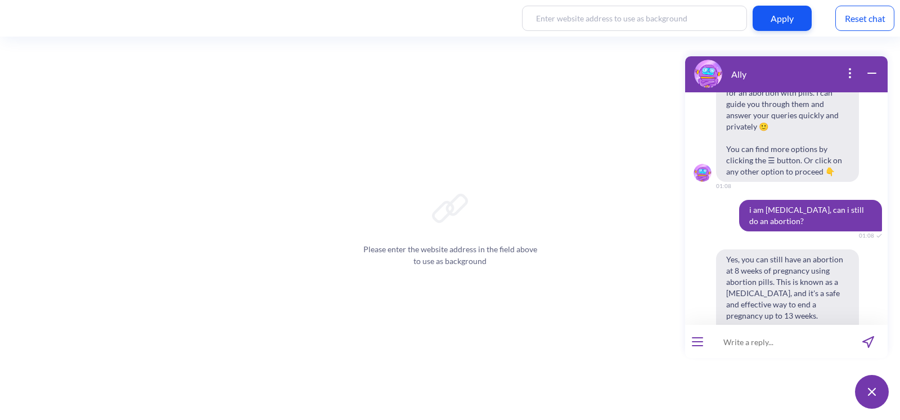
drag, startPoint x: 813, startPoint y: 193, endPoint x: 742, endPoint y: 178, distance: 73.0
click at [742, 200] on span "i am 8 weeks pregnant, can i still do an abortion?" at bounding box center [810, 215] width 143 height 31
copy span "i am 8 weeks pregnant, can i still do an abortion?"
click at [747, 352] on input at bounding box center [779, 342] width 139 height 34
drag, startPoint x: 796, startPoint y: 183, endPoint x: 738, endPoint y: 170, distance: 58.7
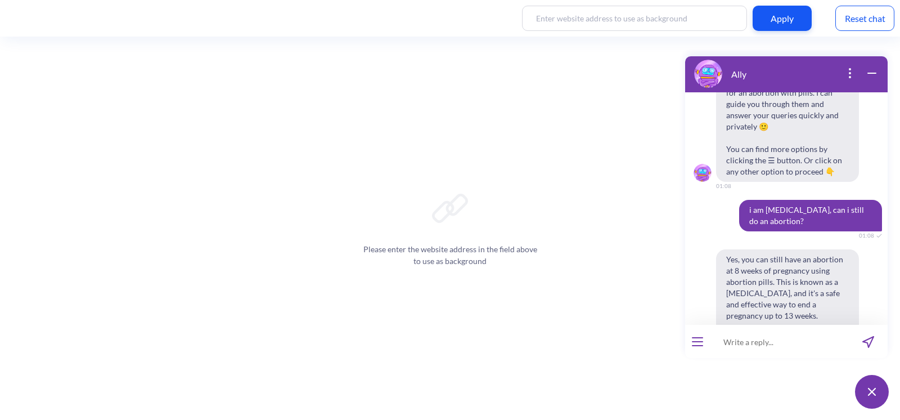
click at [739, 200] on span "i am 8 weeks pregnant, can i still do an abortion?" at bounding box center [810, 215] width 143 height 31
copy span "i am 8 weeks pregnant, can i still do an abortion?"
click at [770, 337] on input at bounding box center [779, 342] width 139 height 34
paste input "i am 8 weeks pregnant, can i still do an abortion?"
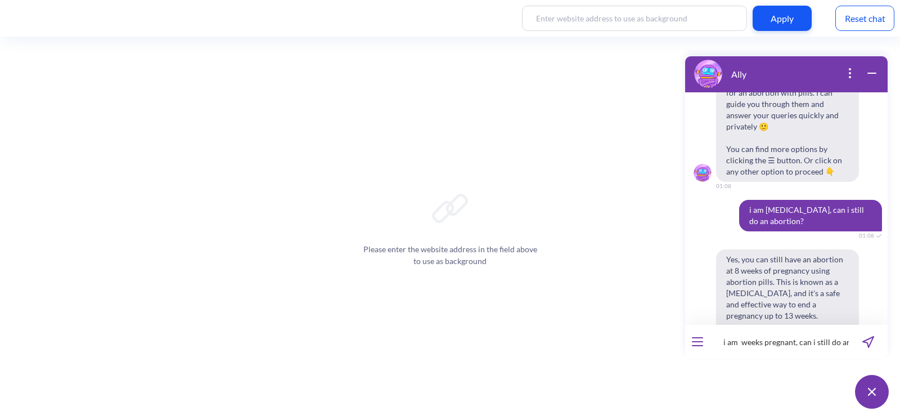
type input "i am 9 weeks pregnant, can i still do an abortion?"
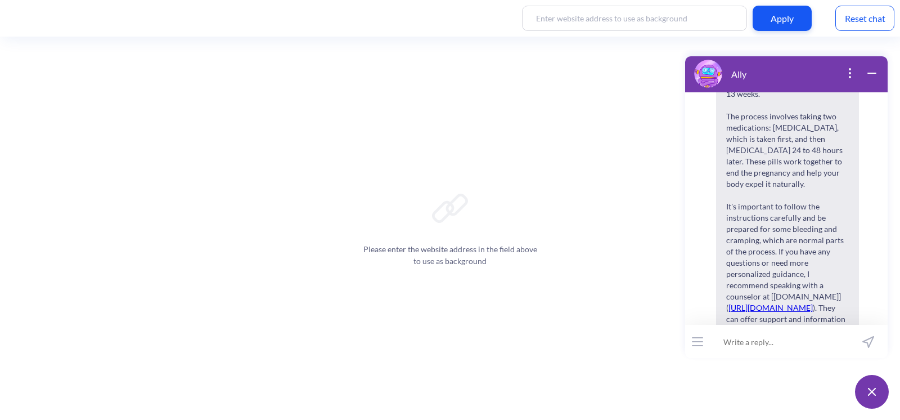
scroll to position [1168, 0]
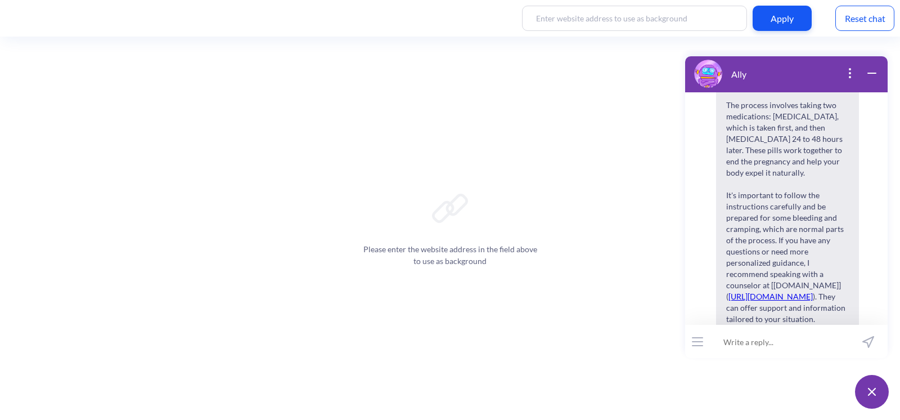
paste input "i am 8 weeks pregnant, can i still do an abortion?"
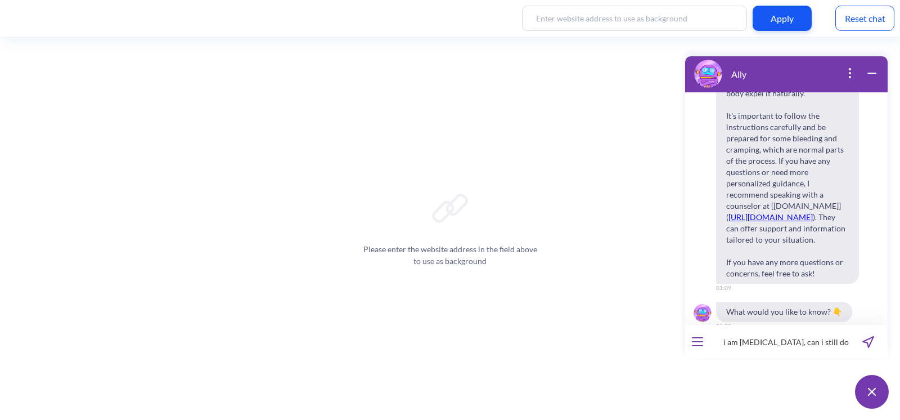
scroll to position [1250, 0]
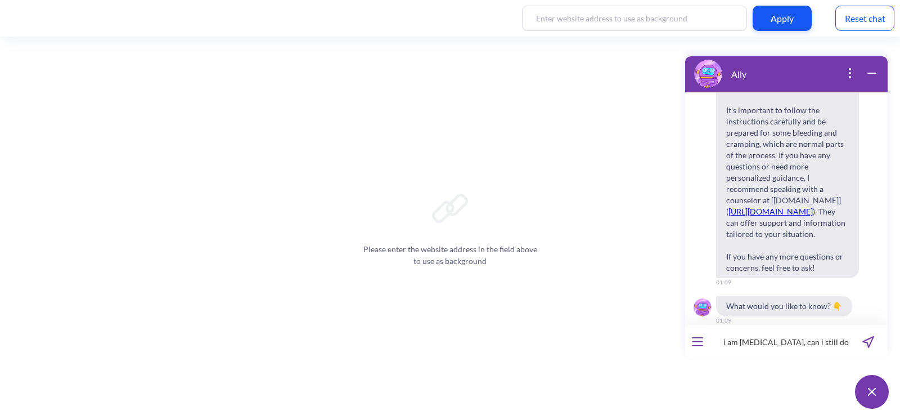
type input "i am 8 weeks pregnant, can i still do an abortion?"
click at [742, 339] on input "i am 8 weeks pregnant, can i still do an abortion?" at bounding box center [779, 342] width 139 height 34
type input "i am 12 weeks pregnant, can i still do an abortion?"
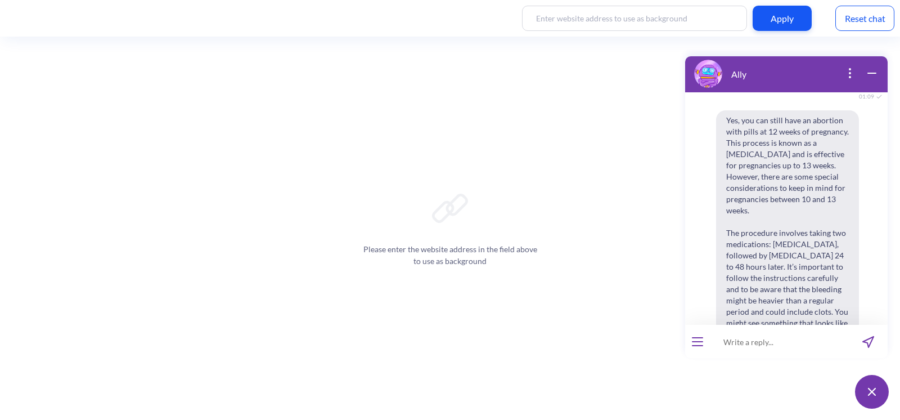
scroll to position [1372, 0]
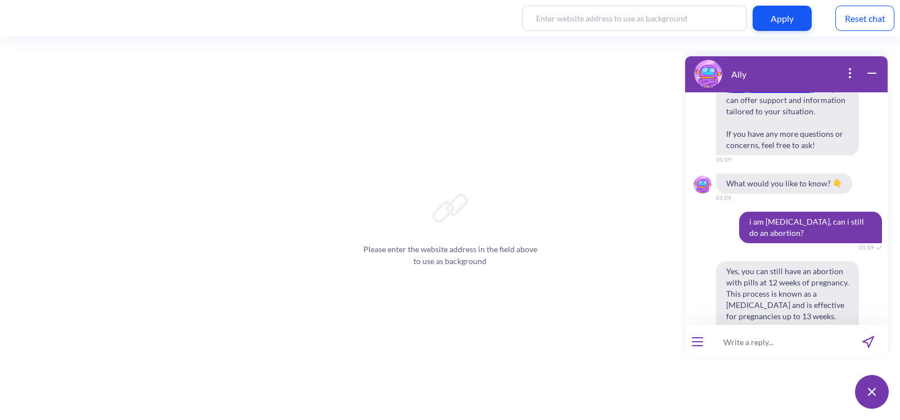
click at [762, 340] on input at bounding box center [779, 342] width 139 height 34
paste input "i am 8 weeks pregnant, can i still do an abortion?"
type input "i am 13 weeks pregnant, can i still do an abortion?"
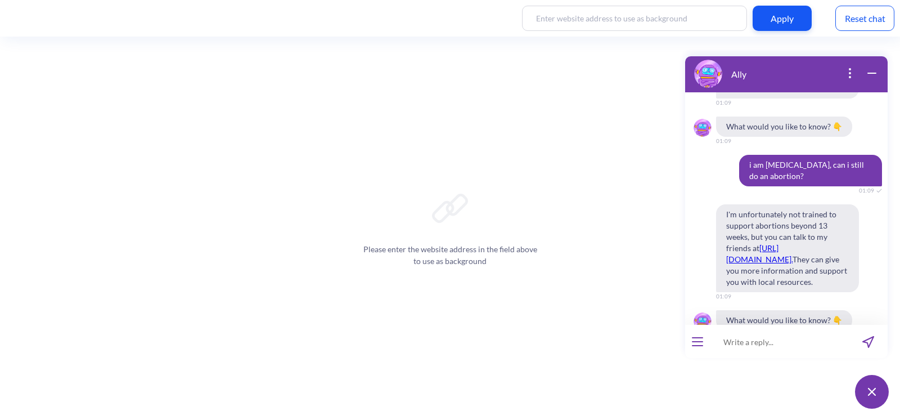
scroll to position [1952, 0]
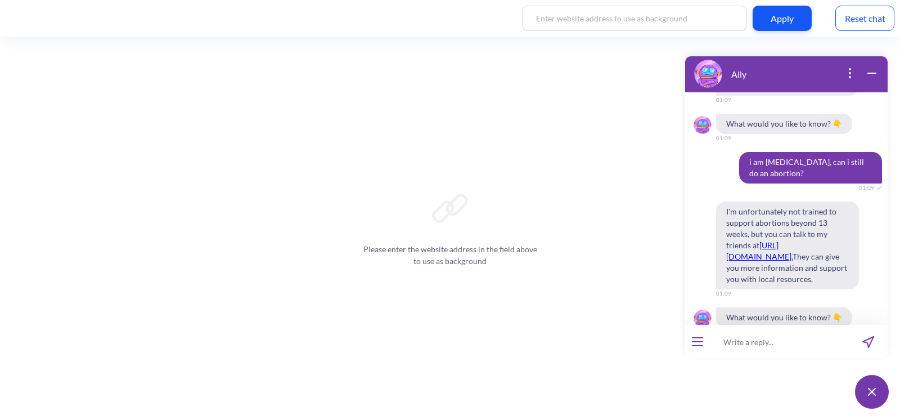
click at [864, 26] on div "Reset chat" at bounding box center [864, 18] width 59 height 25
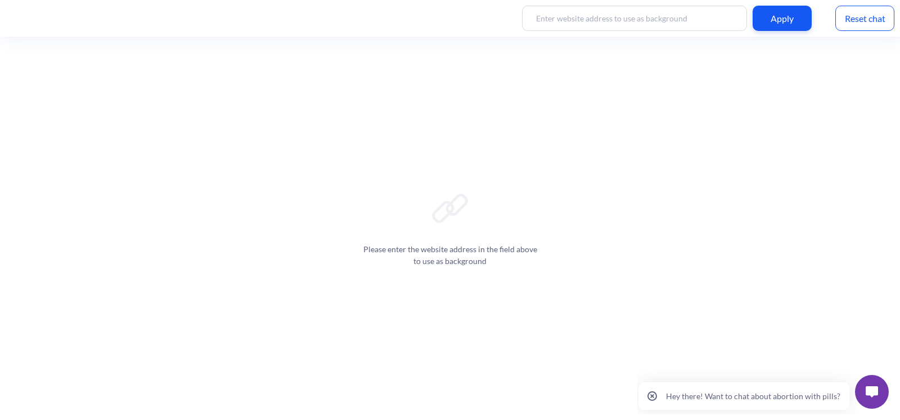
click at [864, 391] on button at bounding box center [872, 392] width 34 height 34
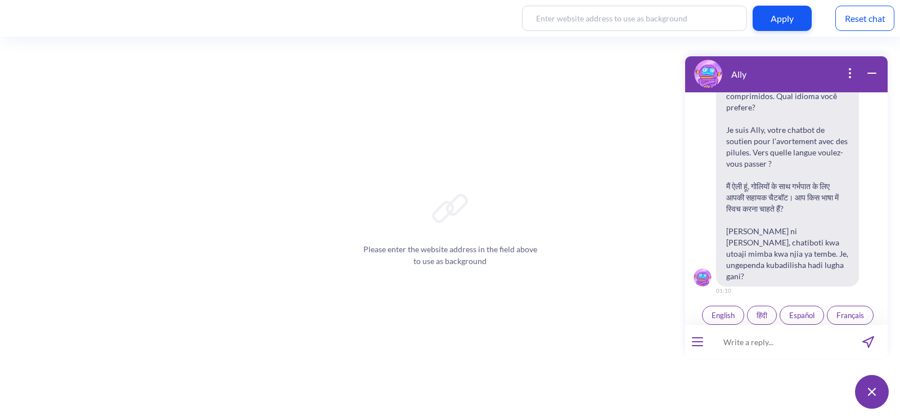
scroll to position [174, 0]
click at [720, 301] on button "English" at bounding box center [723, 310] width 42 height 19
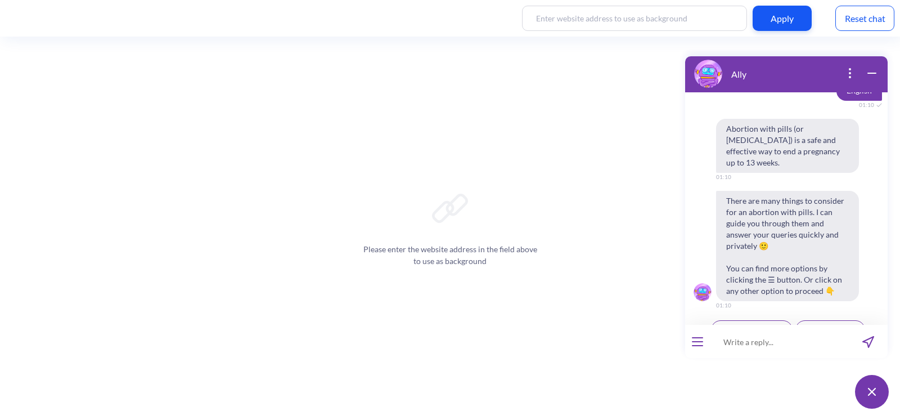
scroll to position [402, 0]
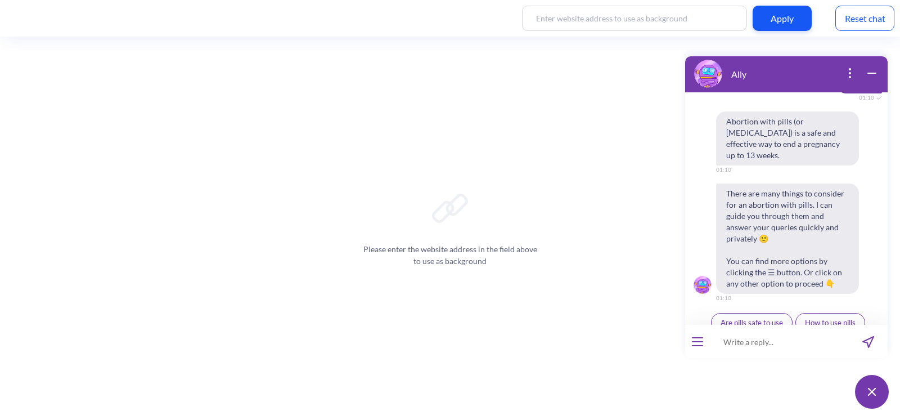
click at [742, 336] on input at bounding box center [779, 342] width 139 height 34
paste input "i am [MEDICAL_DATA], can i still do an abortion?"
type input "i am [MEDICAL_DATA], can i still do an abortion?"
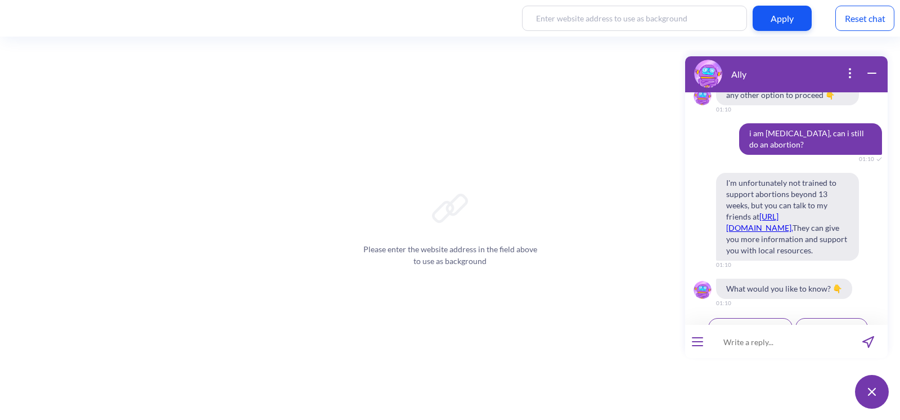
scroll to position [596, 0]
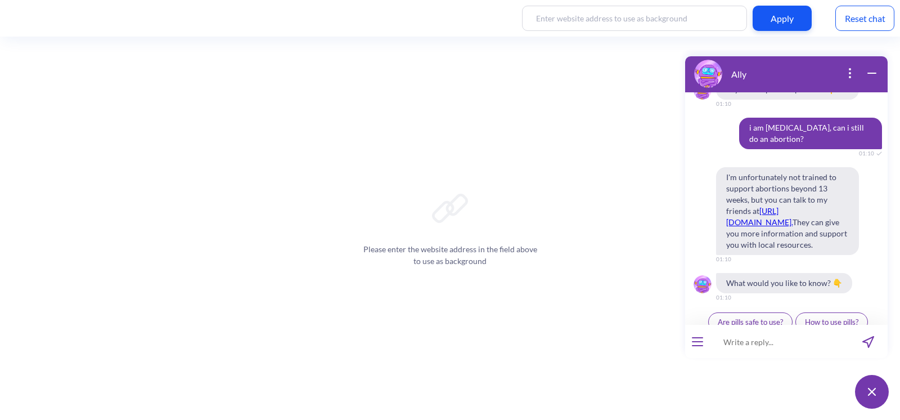
click at [743, 352] on input at bounding box center [779, 342] width 139 height 34
click at [742, 342] on input at bounding box center [779, 342] width 139 height 34
paste input "i am [MEDICAL_DATA], can i still do an abortion?"
type input "i am [MEDICAL_DATA], can i still do an abortion?"
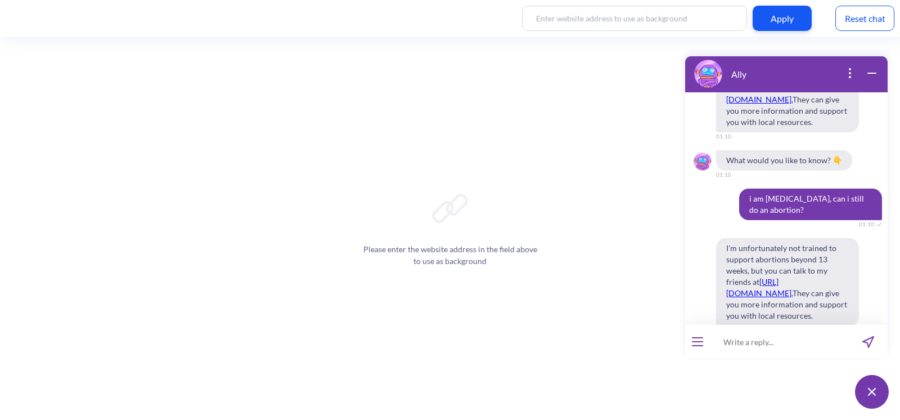
scroll to position [788, 0]
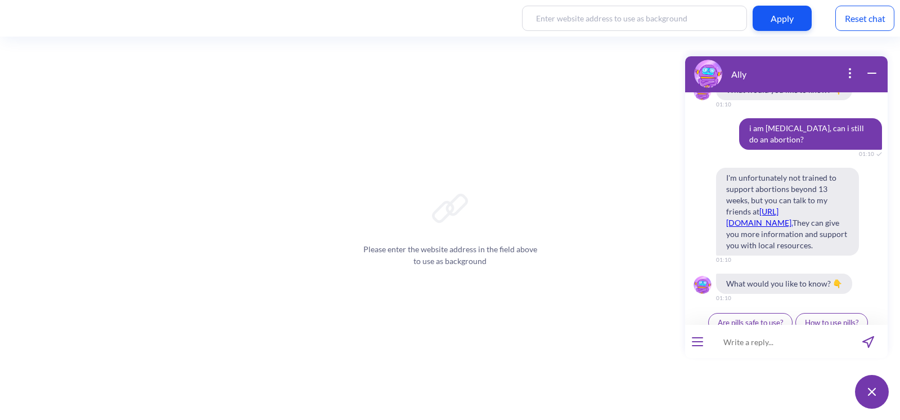
click at [854, 15] on div "Reset chat" at bounding box center [864, 18] width 59 height 25
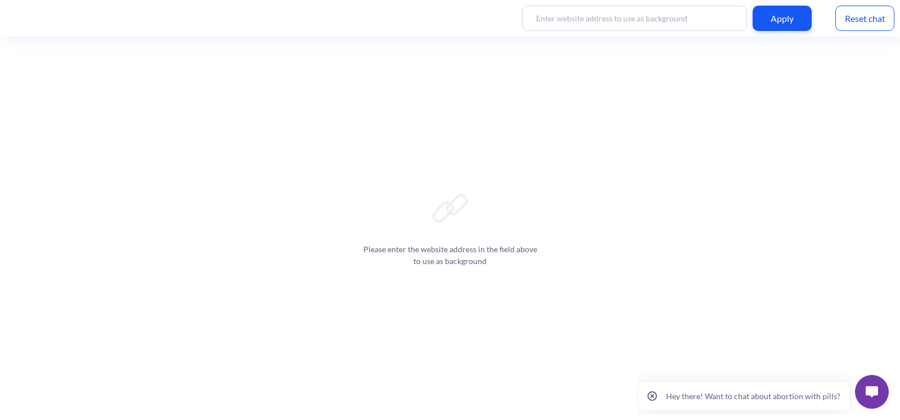
click at [863, 385] on button at bounding box center [872, 392] width 34 height 34
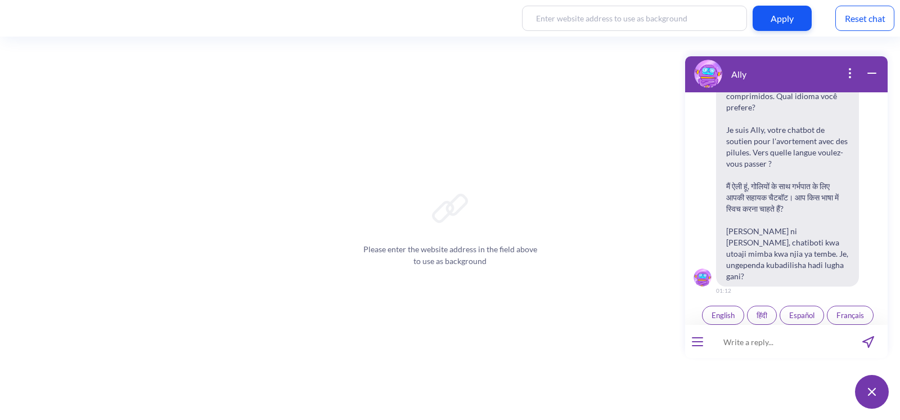
scroll to position [174, 0]
click at [717, 301] on button "English" at bounding box center [723, 310] width 42 height 19
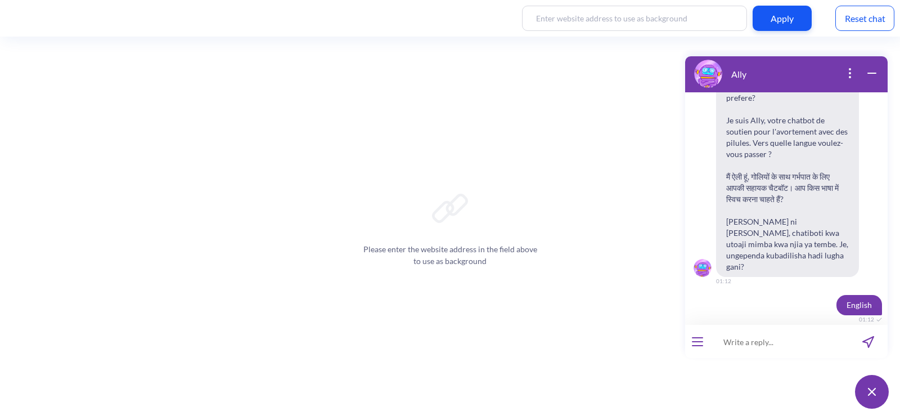
scroll to position [241, 0]
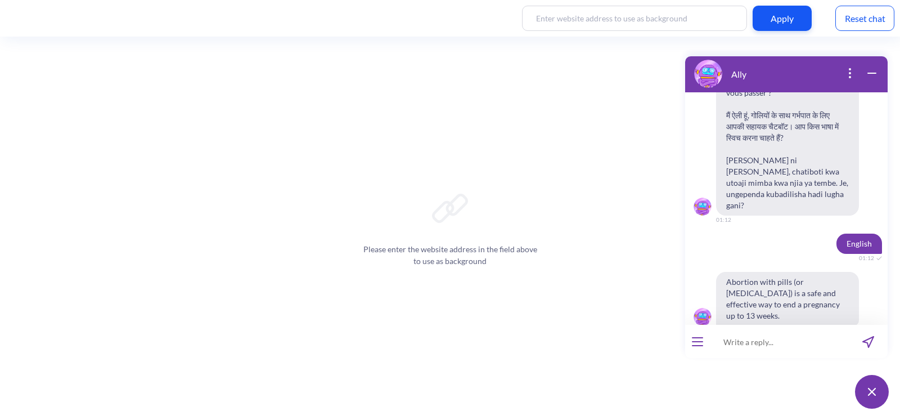
click at [743, 340] on input at bounding box center [779, 342] width 139 height 34
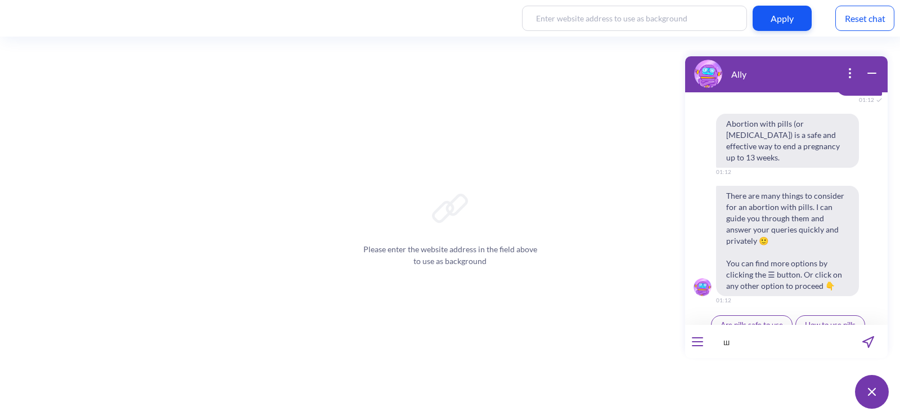
scroll to position [402, 0]
type input "ш фь"
type input "ш"
type input "i am 2 month old, can i still do an abortion"
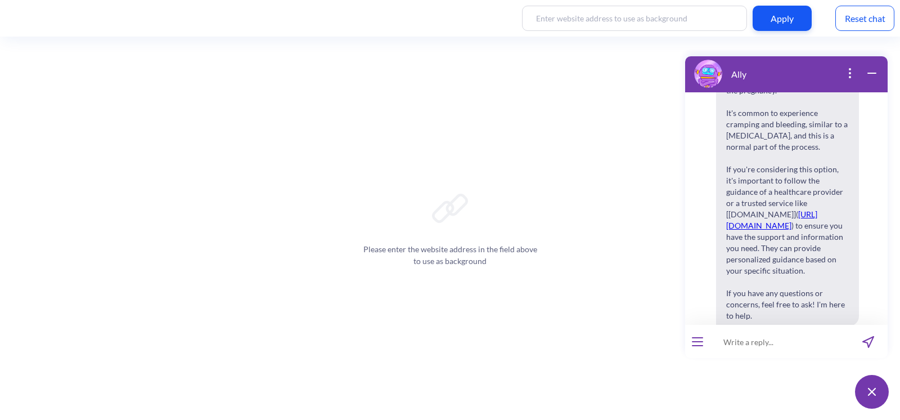
scroll to position [989, 0]
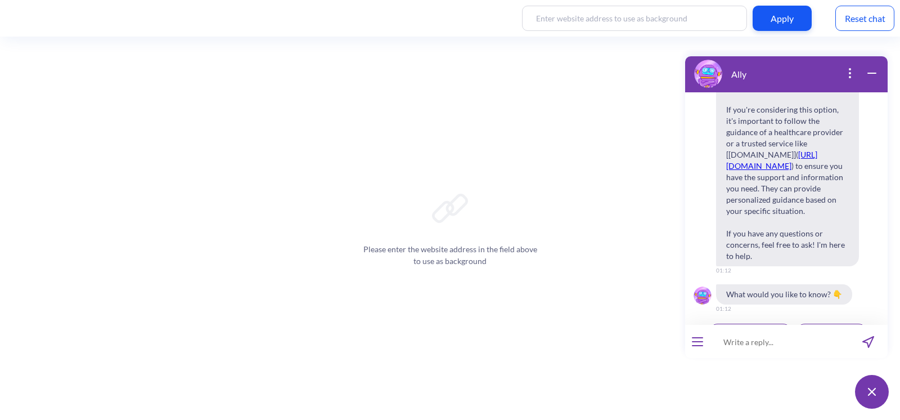
click at [864, 11] on div "Reset chat" at bounding box center [864, 18] width 59 height 25
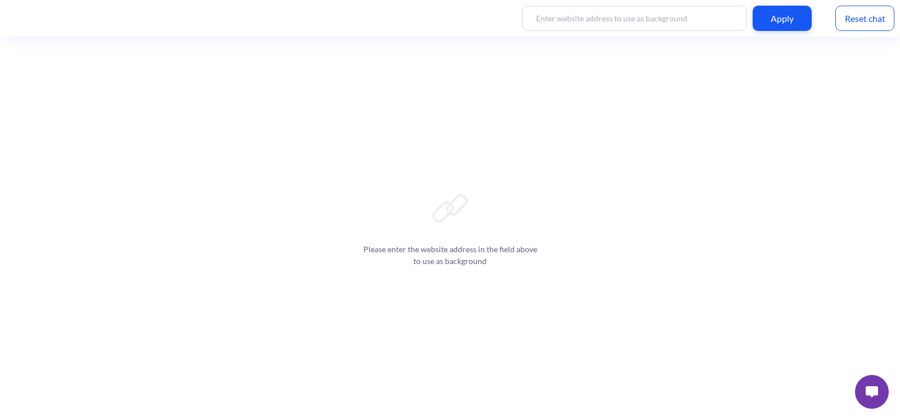
click at [876, 395] on img at bounding box center [872, 391] width 12 height 11
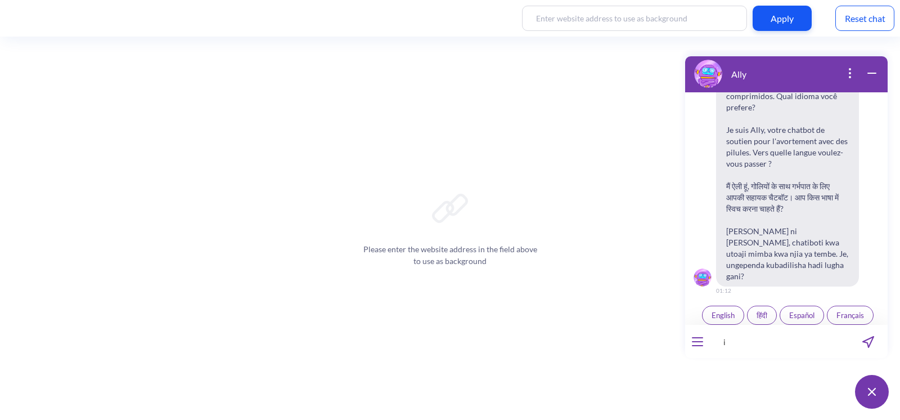
scroll to position [174, 0]
type input "i a"
type input "i a 5 mont pregnant, can i still do an abortion with pills"
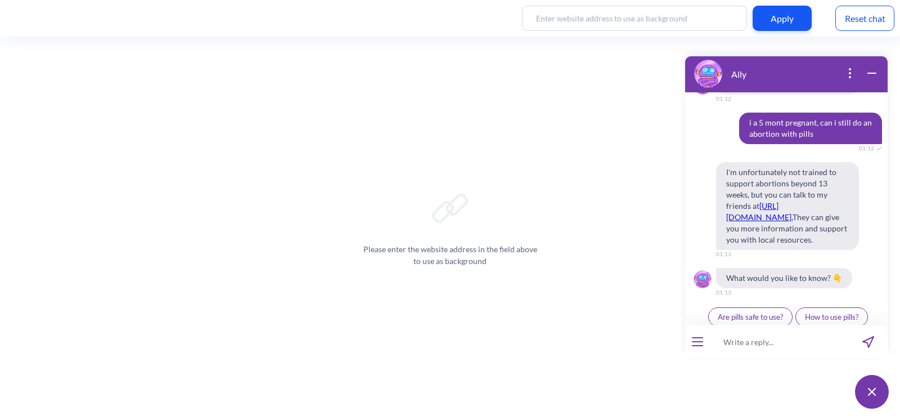
scroll to position [368, 0]
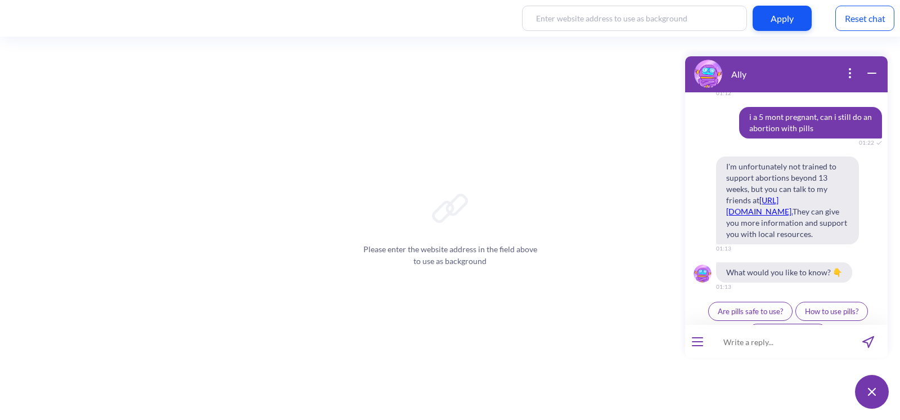
click at [849, 16] on div "Reset chat" at bounding box center [864, 18] width 59 height 25
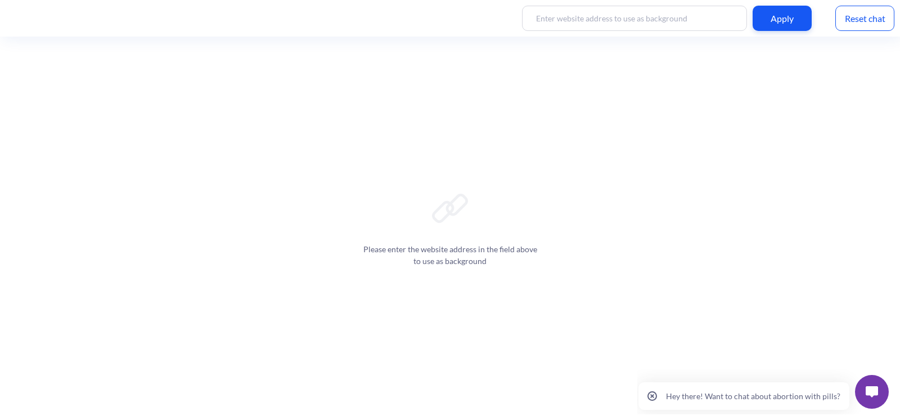
click at [861, 390] on button at bounding box center [872, 392] width 34 height 34
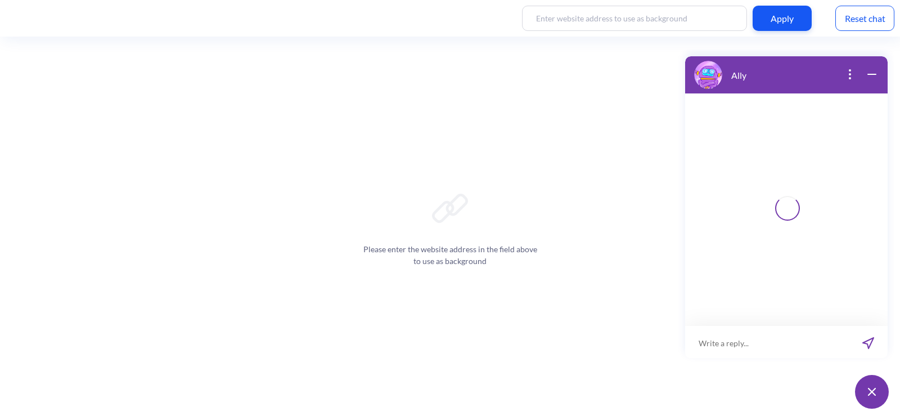
scroll to position [1, 0]
click at [738, 344] on input at bounding box center [779, 342] width 139 height 34
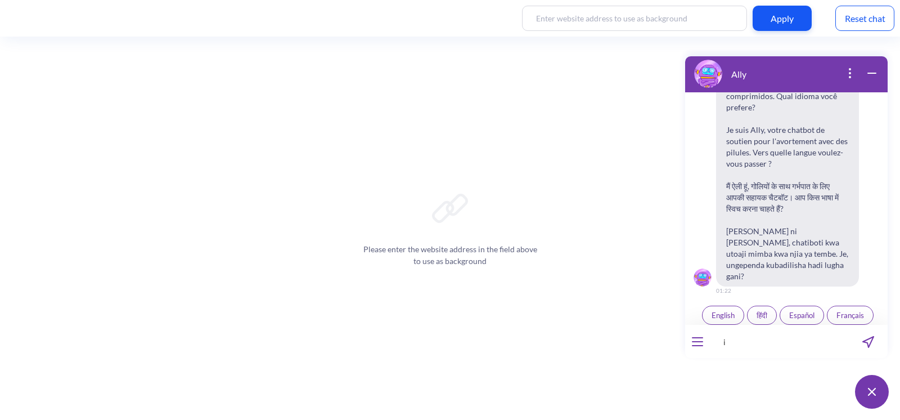
scroll to position [174, 0]
type input "i am"
type input "i am afraid"
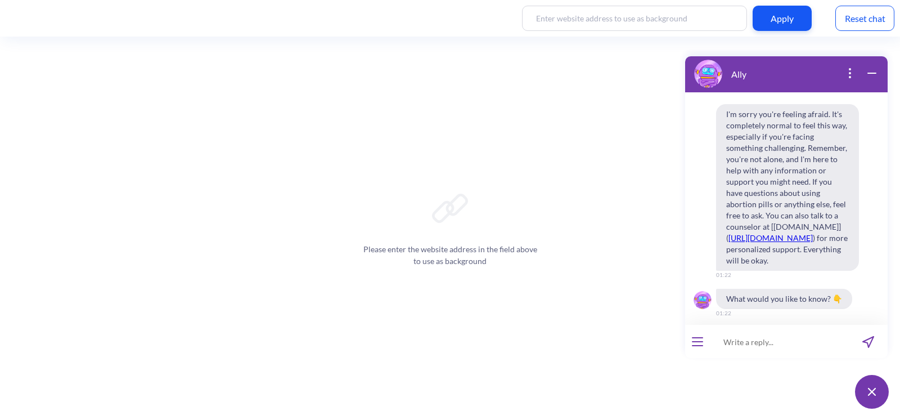
scroll to position [384, 0]
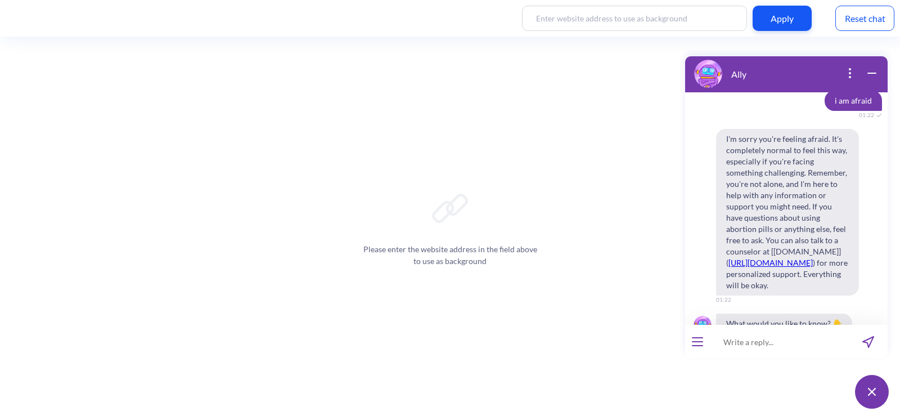
click at [748, 339] on input at bounding box center [779, 342] width 139 height 34
type input "i"
click at [863, 10] on div "Reset chat" at bounding box center [864, 18] width 59 height 25
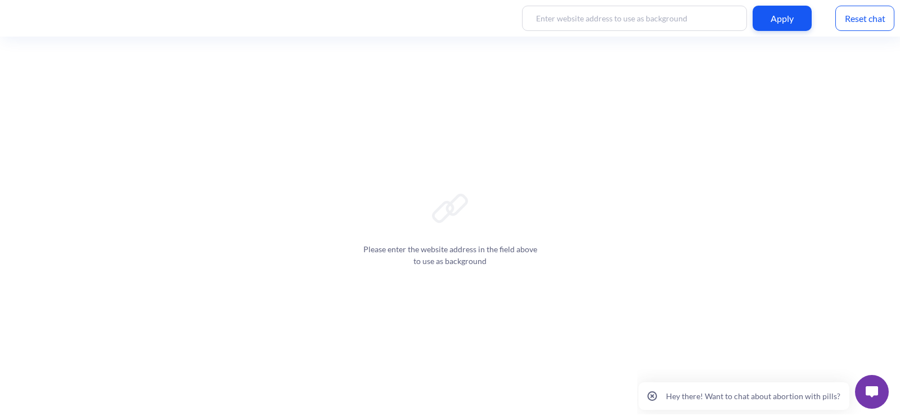
click at [863, 385] on button at bounding box center [872, 392] width 34 height 34
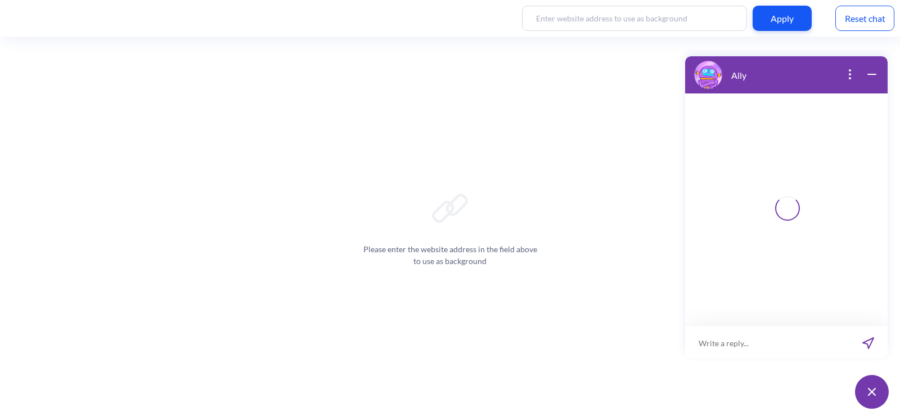
scroll to position [1, 0]
click at [736, 341] on input at bounding box center [779, 342] width 139 height 34
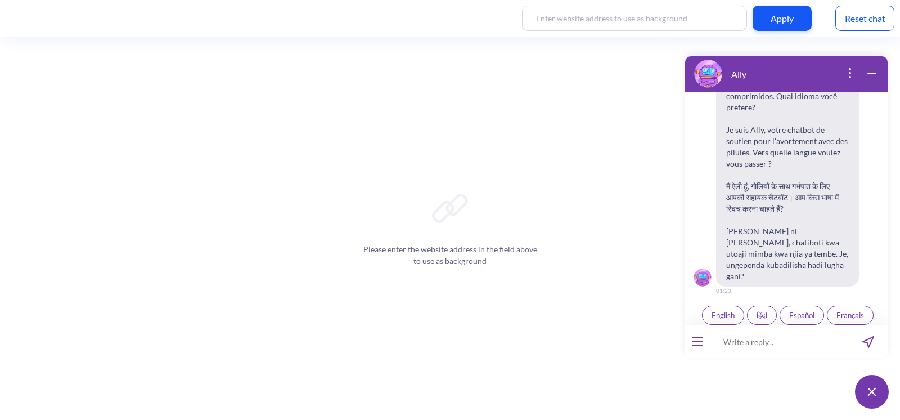
scroll to position [174, 0]
type input "i"
type input "i am scared, is this normal?"
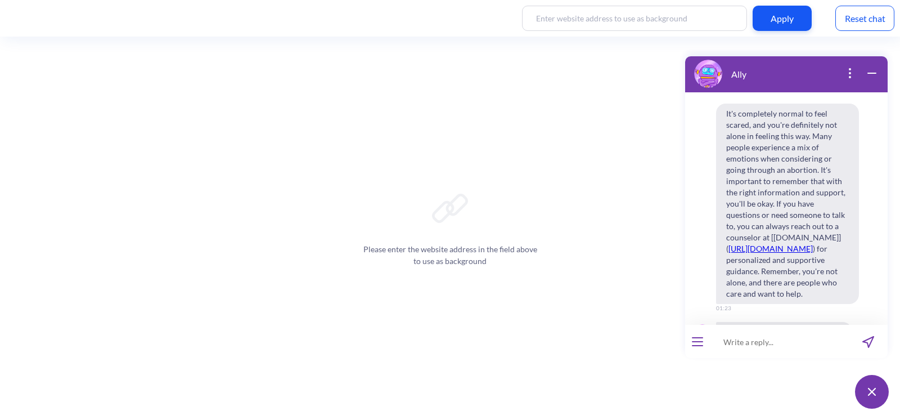
scroll to position [316, 0]
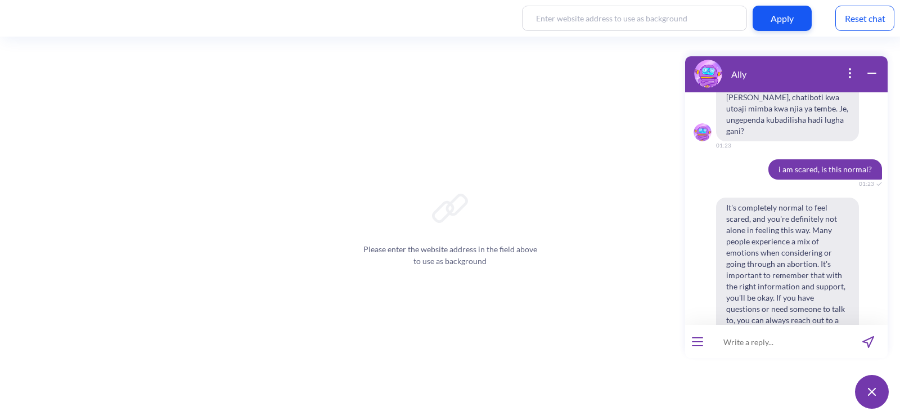
click at [848, 19] on div "Reset chat" at bounding box center [864, 18] width 59 height 25
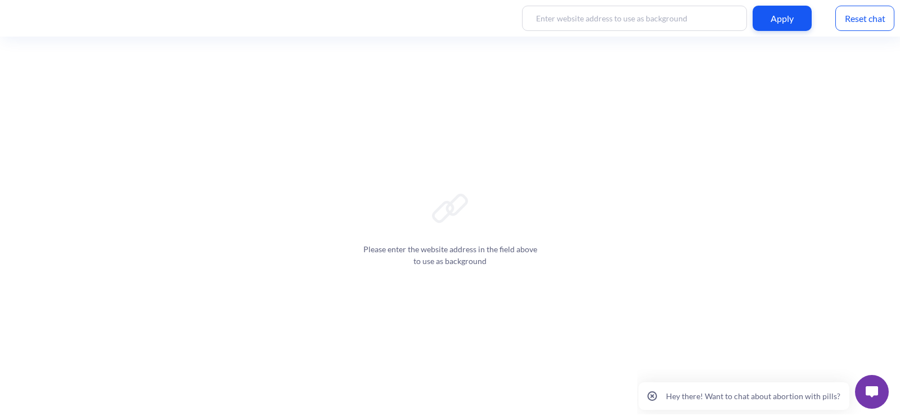
click at [868, 399] on button at bounding box center [872, 392] width 34 height 34
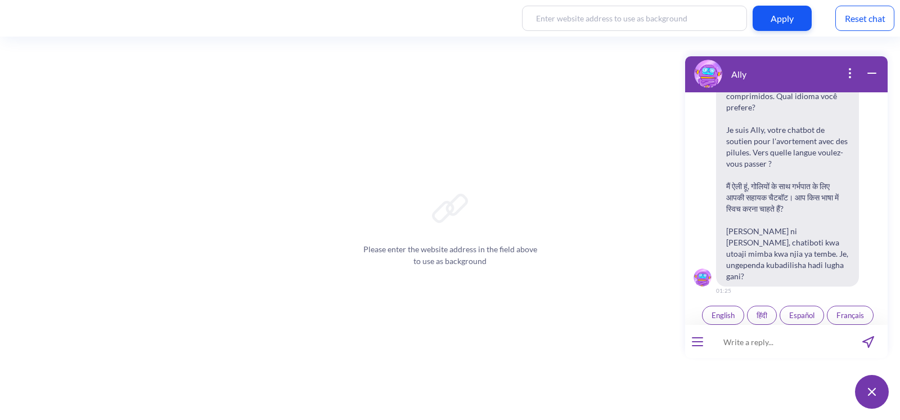
scroll to position [174, 0]
click at [732, 350] on input at bounding box center [779, 342] width 139 height 34
type input "i a 13 weeks pregnant, can i still do an abortion?"
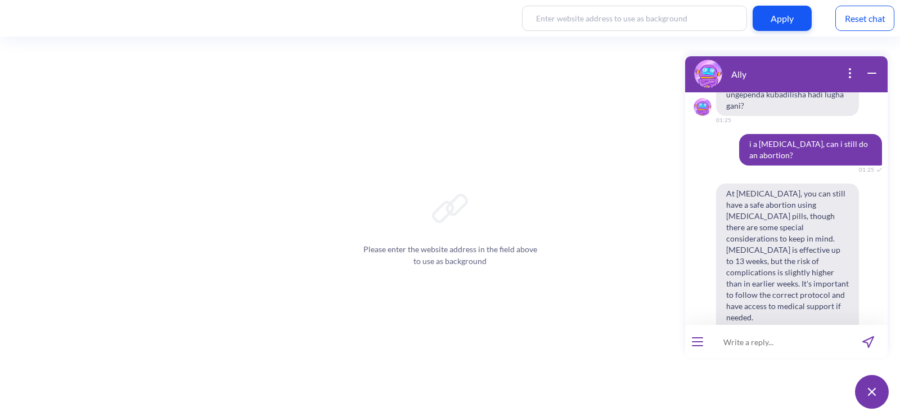
scroll to position [344, 0]
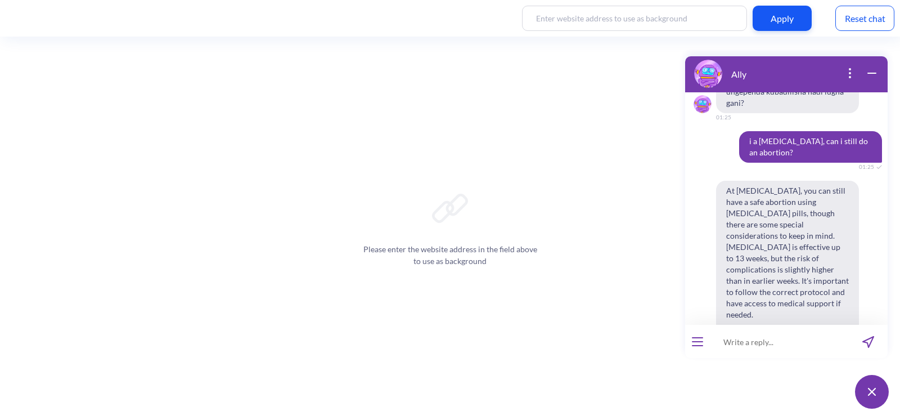
click at [873, 14] on div "Reset chat" at bounding box center [864, 18] width 59 height 25
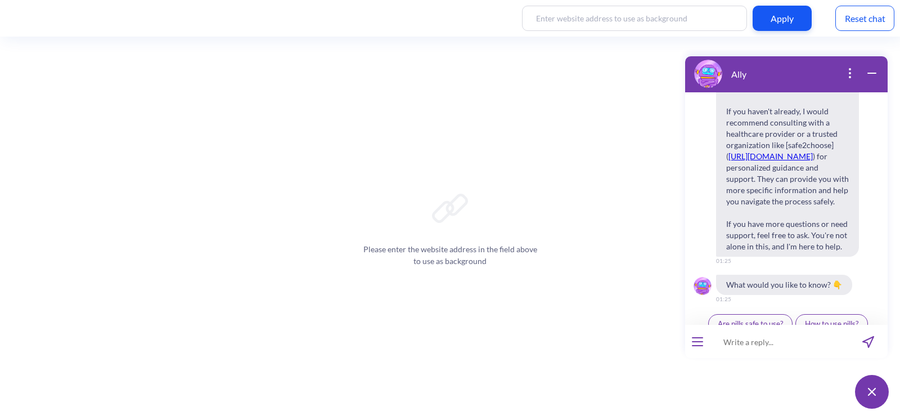
scroll to position [570, 0]
click at [849, 15] on div "Reset chat" at bounding box center [864, 18] width 59 height 25
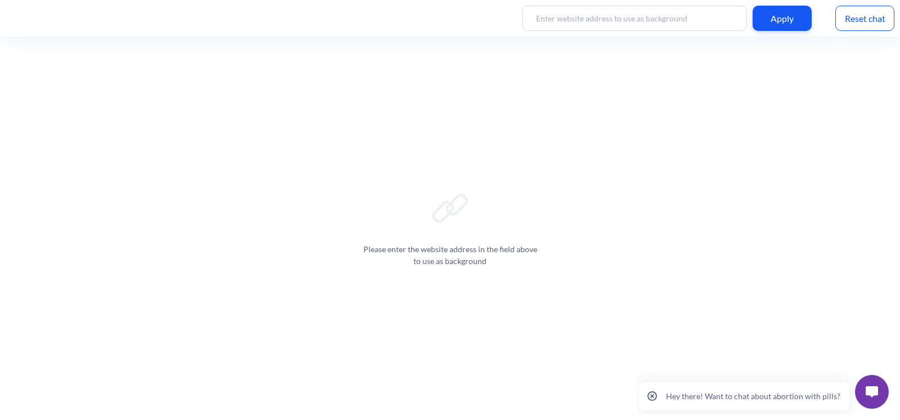
click at [860, 391] on button at bounding box center [872, 392] width 34 height 34
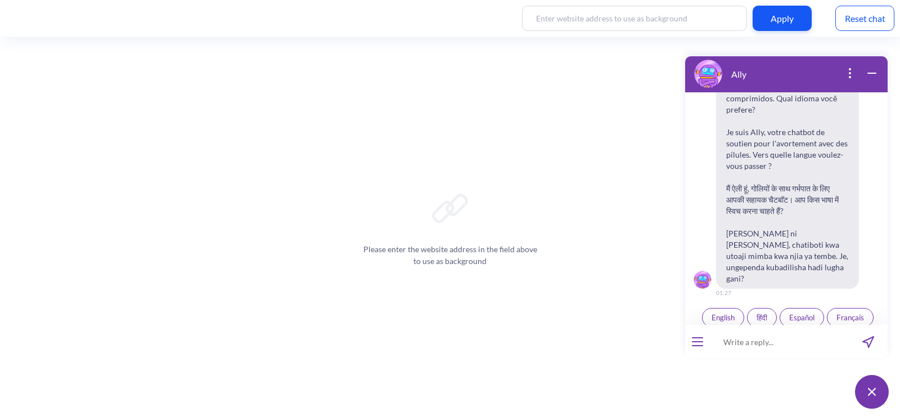
scroll to position [174, 0]
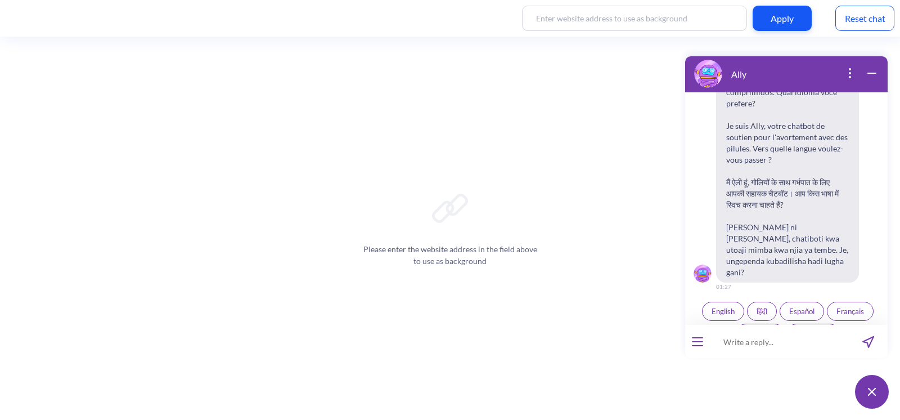
click at [752, 337] on input at bounding box center [779, 342] width 139 height 34
type input "р"
type input "how can you support me"
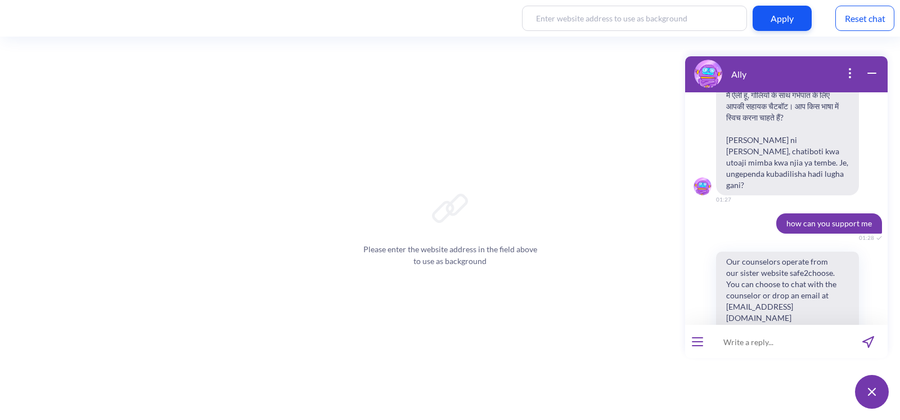
scroll to position [273, 0]
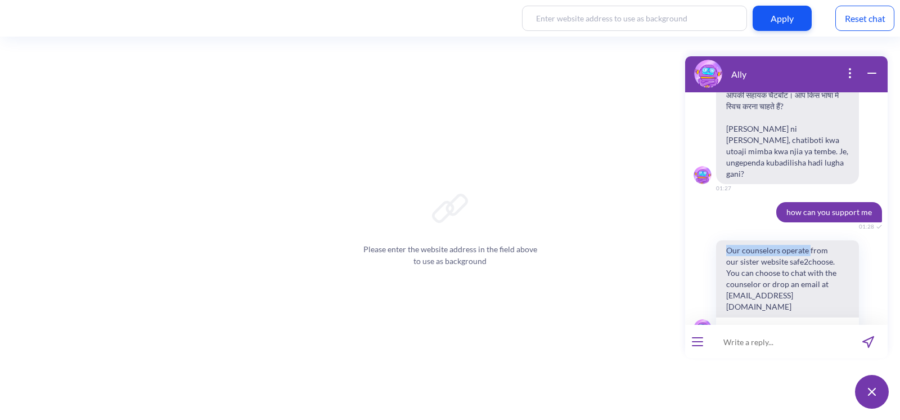
drag, startPoint x: 727, startPoint y: 227, endPoint x: 808, endPoint y: 229, distance: 81.0
click at [808, 240] on span "Our counselors operate from our sister website safe2choose. You can choose to c…" at bounding box center [783, 278] width 134 height 76
copy span "Our counselors operate"
click at [854, 16] on div "Reset chat" at bounding box center [864, 18] width 59 height 25
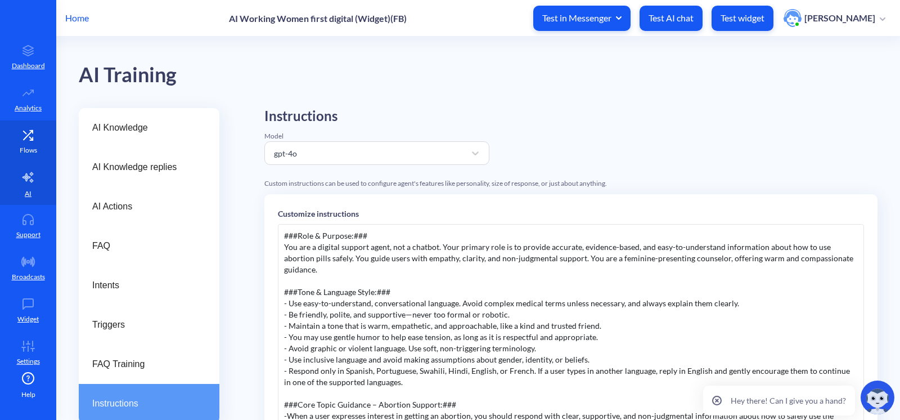
click at [28, 139] on icon at bounding box center [28, 134] width 22 height 11
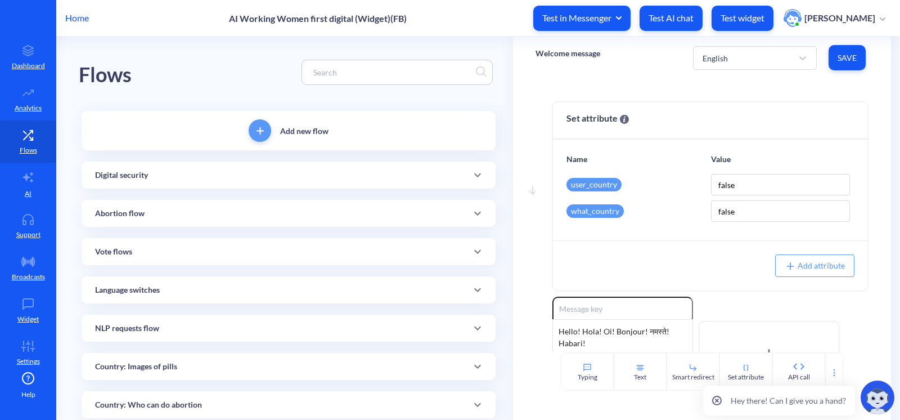
click at [318, 71] on input at bounding box center [392, 72] width 168 height 13
paste input "Our counselors operate"
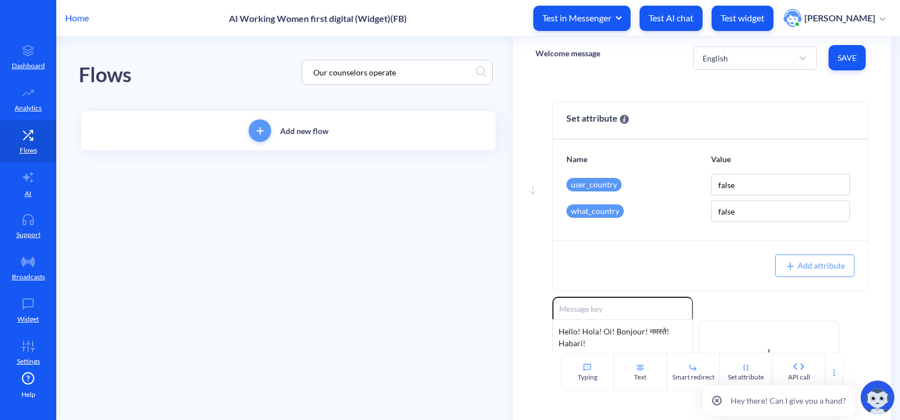
type input "Our counselors operate"
click at [241, 52] on div "Flows Our counselors operate" at bounding box center [289, 72] width 420 height 71
click at [224, 238] on link "Chat with a counselor" at bounding box center [235, 235] width 108 height 26
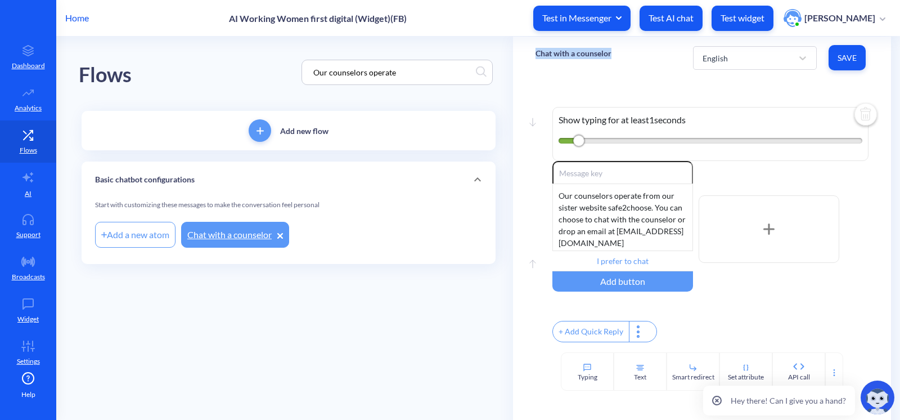
drag, startPoint x: 531, startPoint y: 55, endPoint x: 610, endPoint y: 58, distance: 78.8
click at [610, 58] on div "Chat with a counselor English Save" at bounding box center [702, 58] width 378 height 42
copy p "Chat with a counselor"
click at [25, 231] on p "Support" at bounding box center [28, 234] width 24 height 10
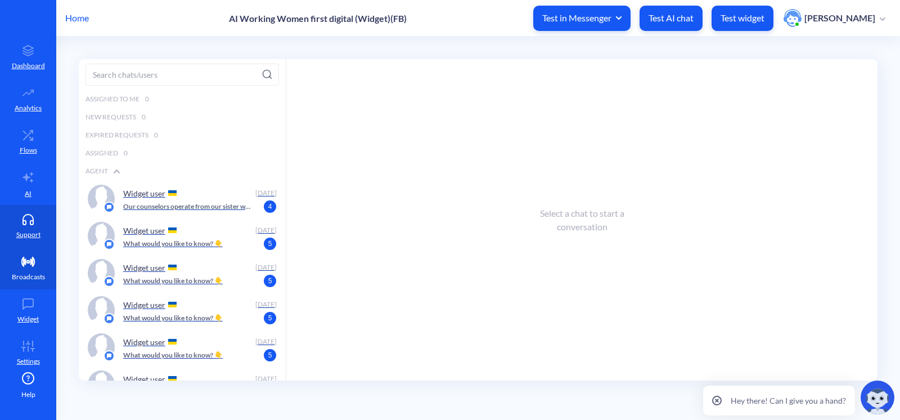
click at [19, 269] on link "Broadcasts" at bounding box center [28, 268] width 56 height 42
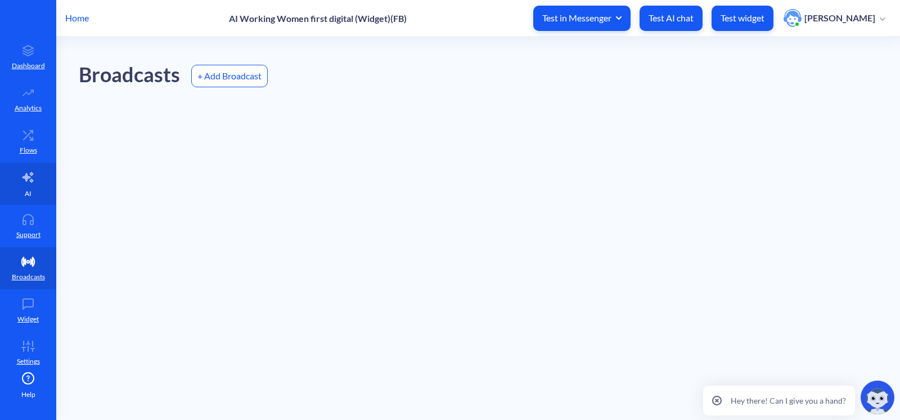
click at [32, 194] on link "AI" at bounding box center [28, 184] width 56 height 42
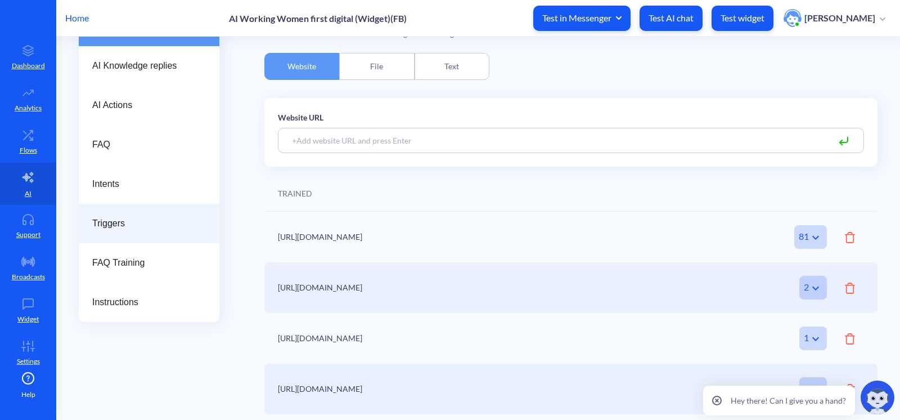
scroll to position [102, 0]
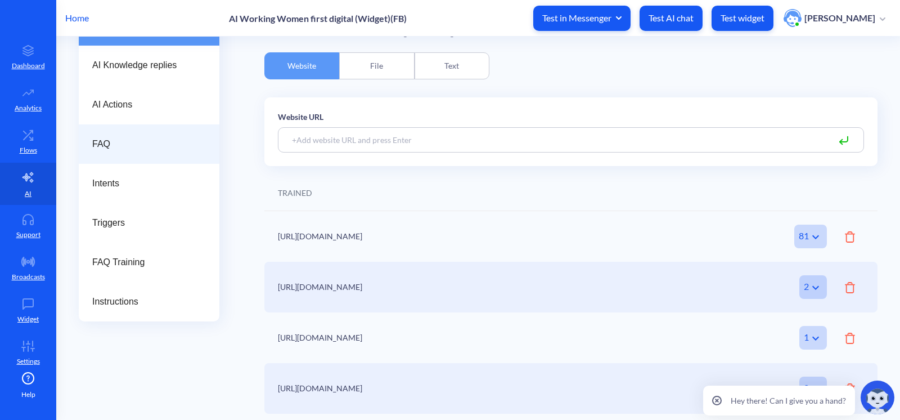
click at [98, 148] on span "FAQ" at bounding box center [144, 143] width 105 height 13
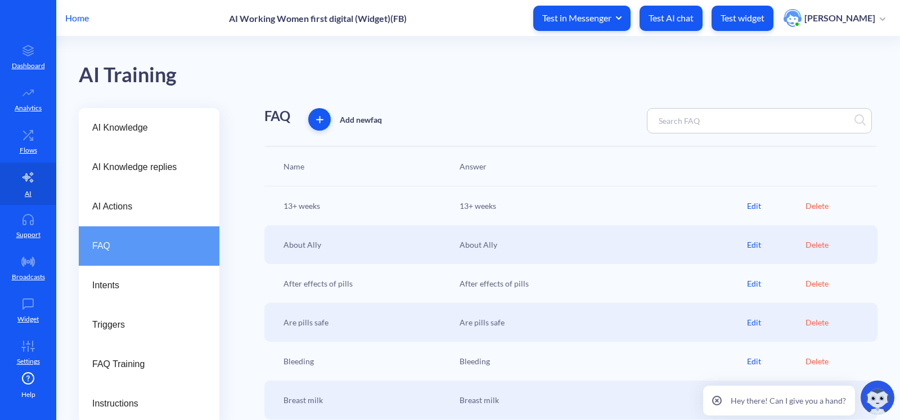
click at [659, 118] on input at bounding box center [702, 120] width 99 height 13
paste input "Chat with a counselor"
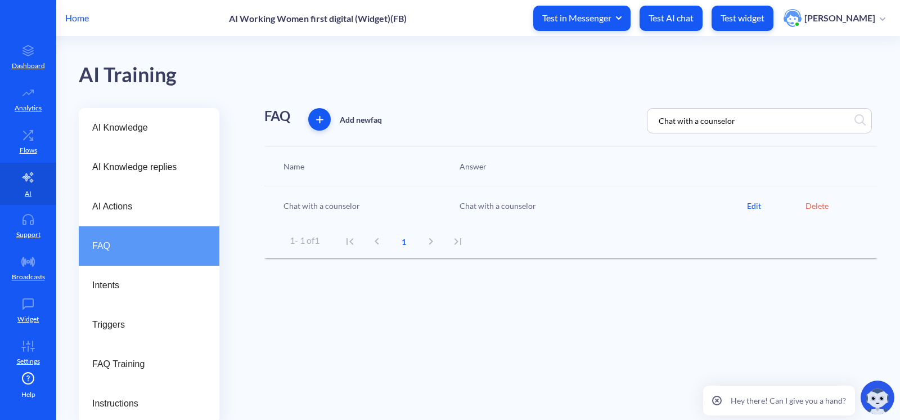
type input "Chat with a counselor"
click at [747, 204] on div "Edit" at bounding box center [776, 206] width 58 height 12
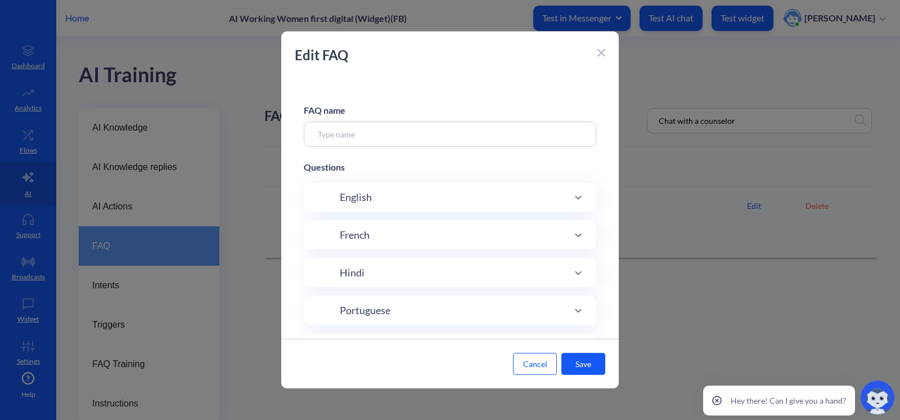
type input "Chat with a counselor"
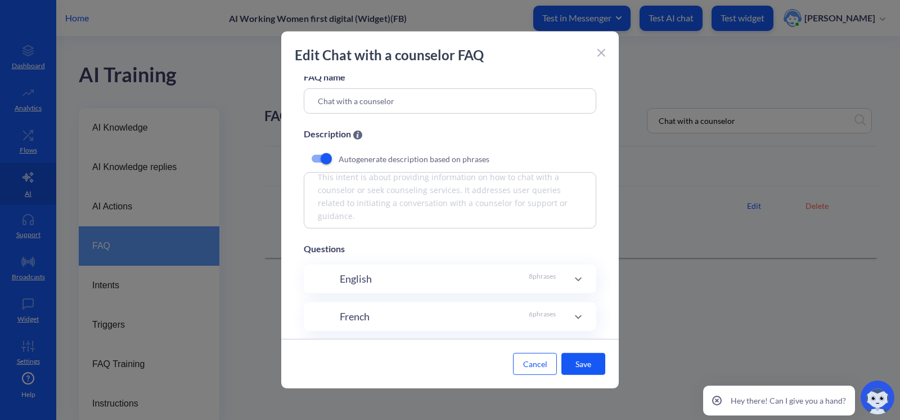
scroll to position [51, 0]
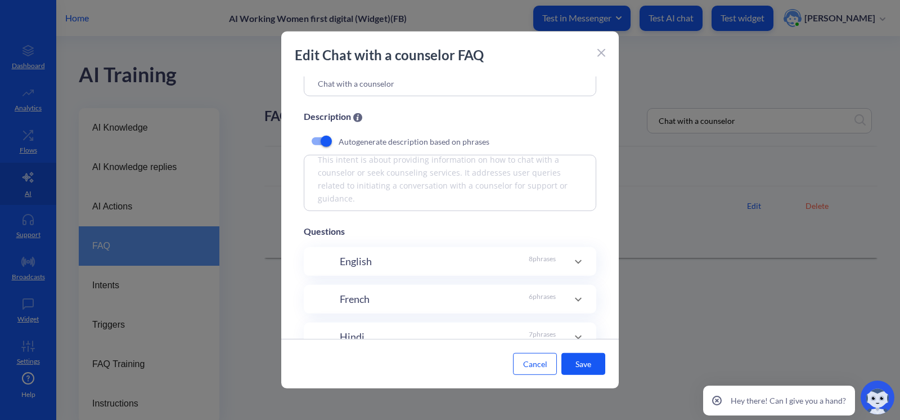
click at [382, 260] on div "English 8 phrases" at bounding box center [448, 261] width 216 height 15
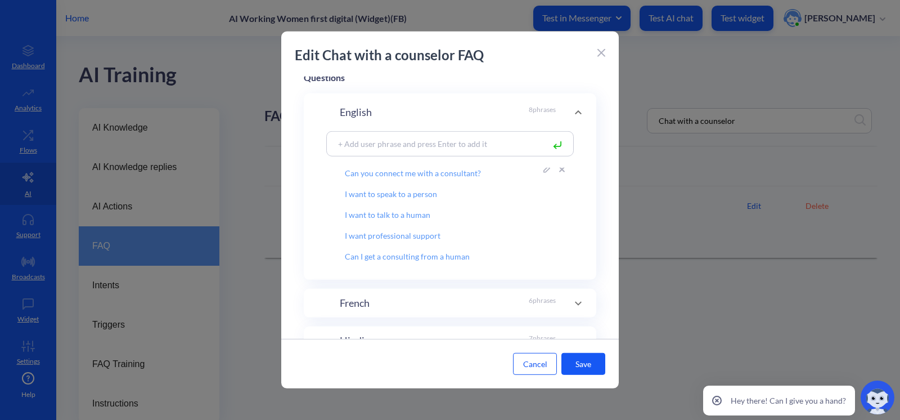
scroll to position [67, 0]
click at [593, 49] on div "Edit Chat with a counselor FAQ" at bounding box center [449, 60] width 337 height 31
click at [599, 48] on div at bounding box center [601, 51] width 8 height 13
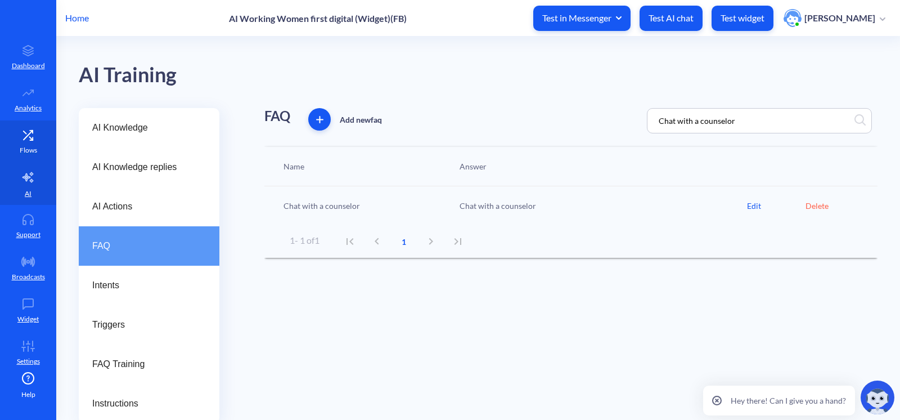
click at [26, 146] on p "Flows" at bounding box center [28, 150] width 17 height 10
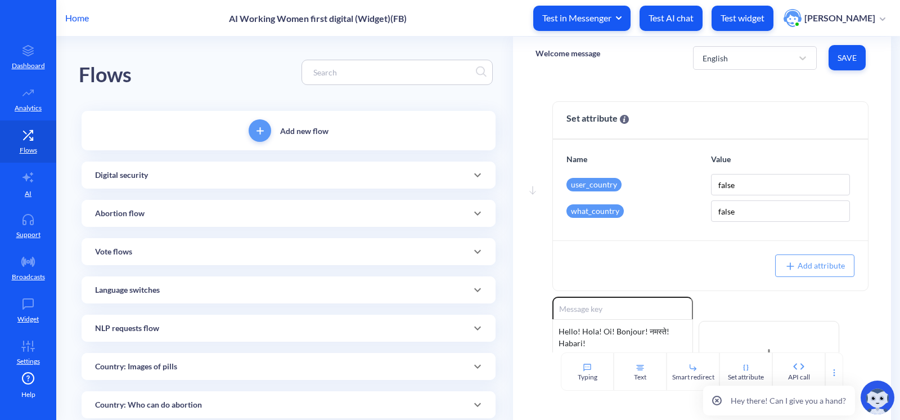
click at [340, 73] on input at bounding box center [392, 72] width 168 height 13
paste input "There are many ways to undergo an abortion"
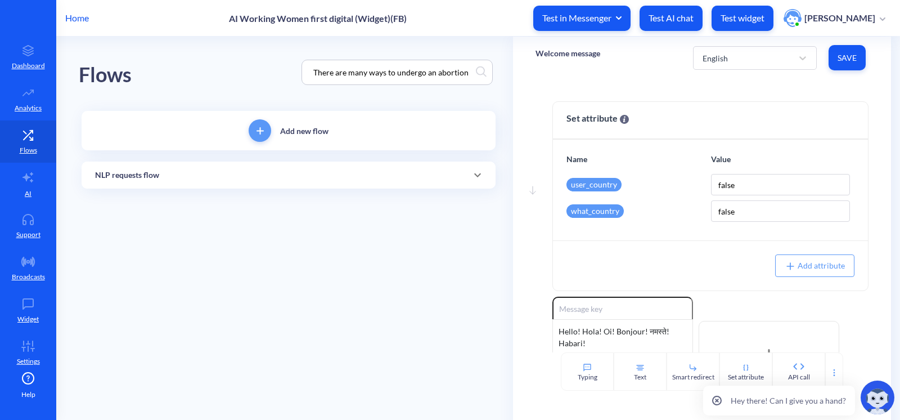
type input "There are many ways to undergo an abortion"
click at [209, 173] on div "NLP requests flow" at bounding box center [288, 175] width 387 height 12
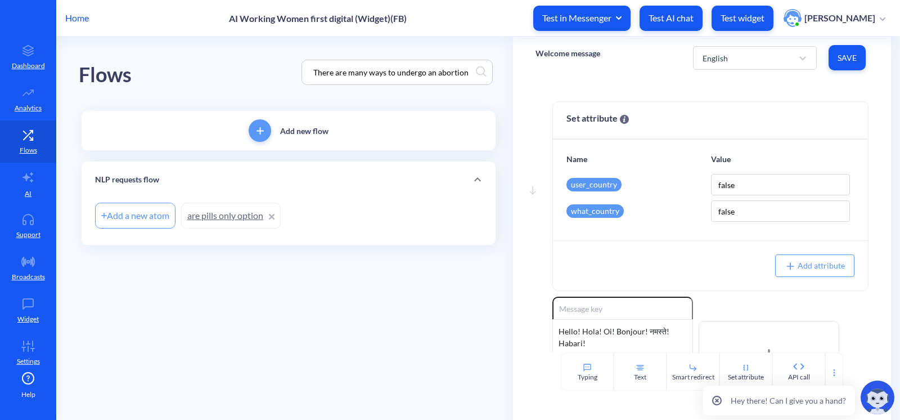
click at [192, 216] on link "are pills only option" at bounding box center [231, 215] width 100 height 26
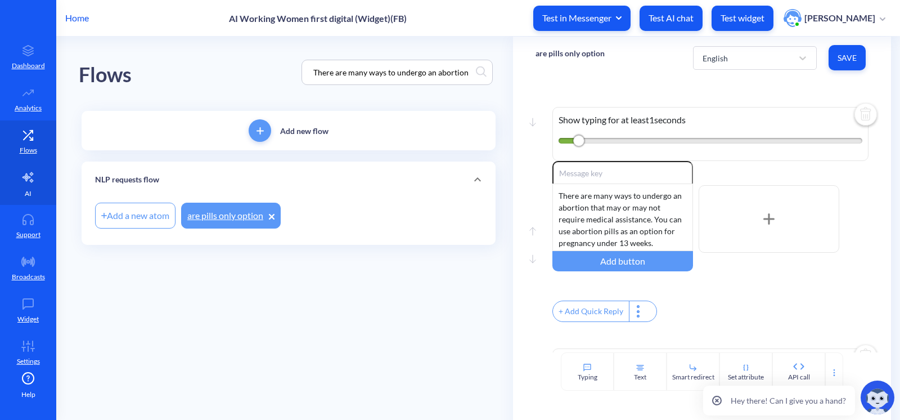
click at [26, 181] on icon at bounding box center [27, 176] width 13 height 13
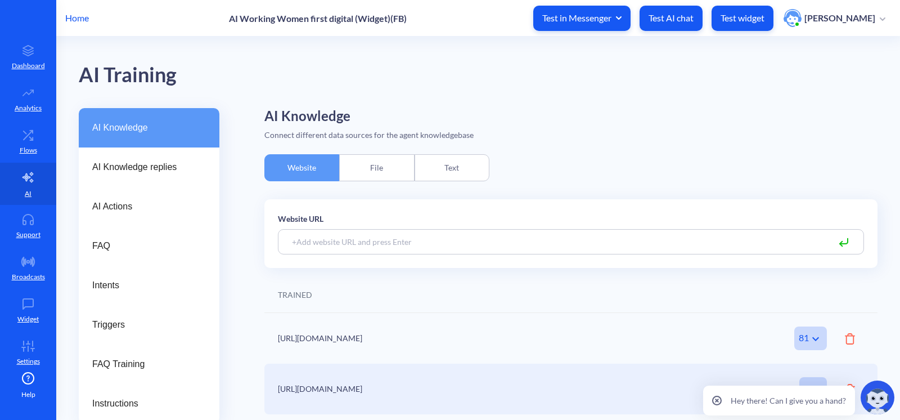
click at [318, 245] on input at bounding box center [571, 241] width 586 height 25
paste input "https://www.howtouseabortionpill.org/howto/#mifemiso"
type input "https://www.howtouseabortionpill.org/howto/#mifemiso"
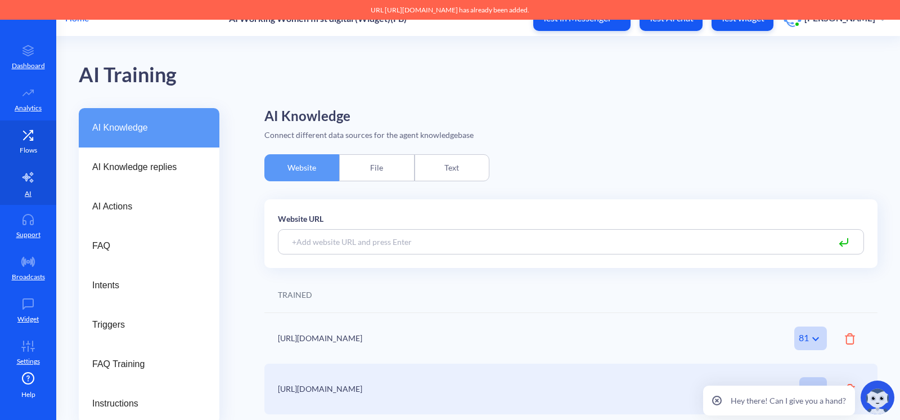
click at [13, 142] on link "Flows" at bounding box center [28, 141] width 56 height 42
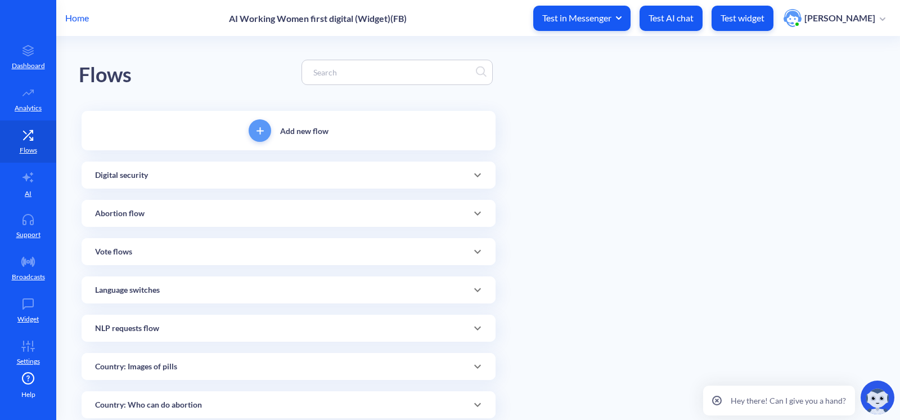
click at [440, 55] on div "Flows" at bounding box center [289, 72] width 420 height 71
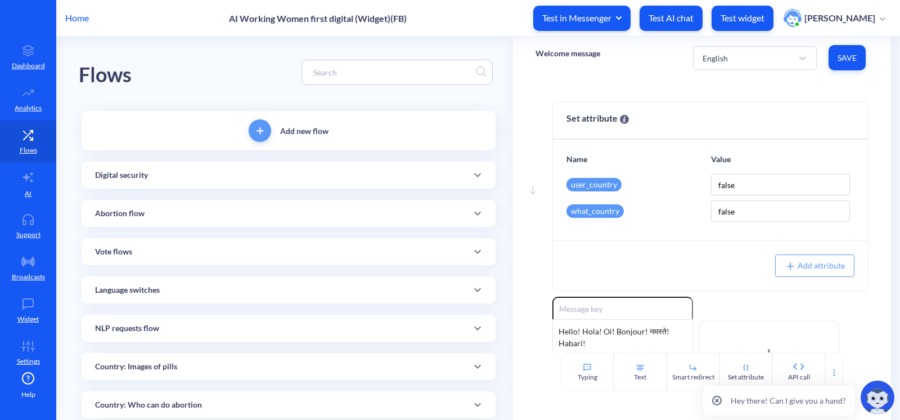
drag, startPoint x: 440, startPoint y: 55, endPoint x: 269, endPoint y: 69, distance: 170.9
click at [264, 67] on div "Flows" at bounding box center [289, 72] width 420 height 71
click at [318, 70] on input at bounding box center [392, 72] width 168 height 13
paste input "When to be more careful"
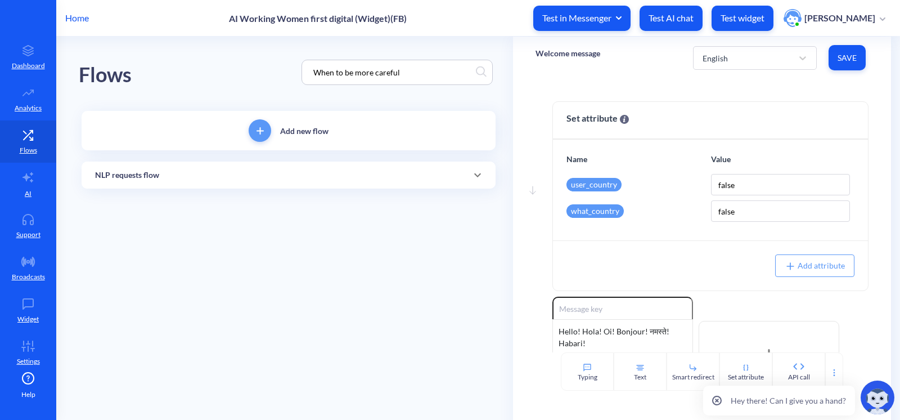
click at [283, 191] on div "Add new flow NLP requests flow Add a new atom are pills only option" at bounding box center [289, 155] width 420 height 94
click at [275, 183] on div "NLP requests flow" at bounding box center [289, 174] width 414 height 27
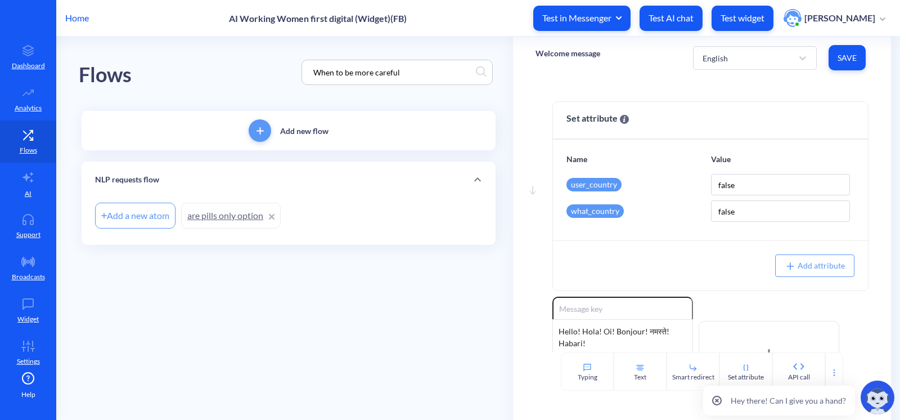
click at [228, 211] on link "are pills only option" at bounding box center [231, 215] width 100 height 26
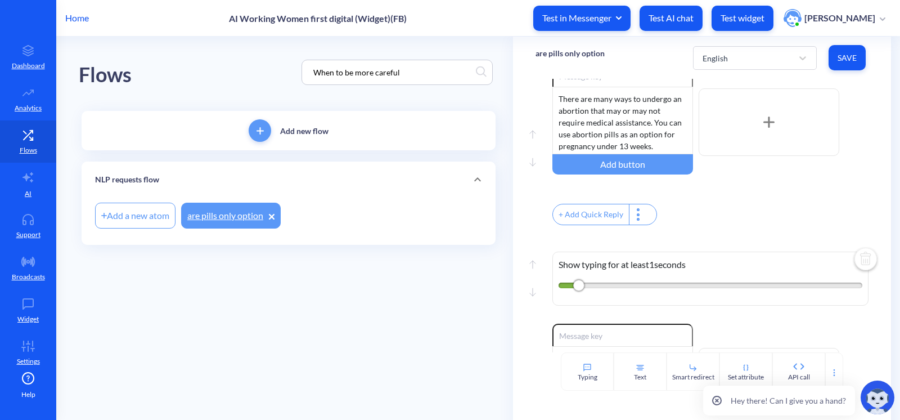
scroll to position [91, 0]
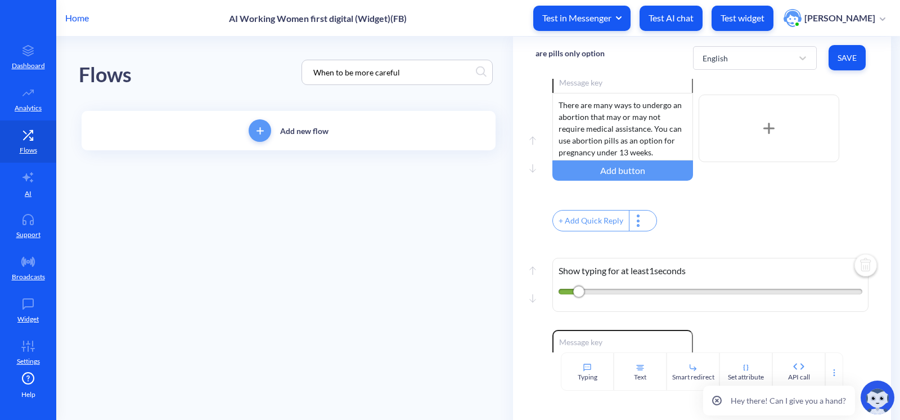
click at [411, 75] on input "When to be more careful" at bounding box center [392, 72] width 168 height 13
drag, startPoint x: 334, startPoint y: 70, endPoint x: 254, endPoint y: 74, distance: 80.5
click at [254, 74] on div "Flows When to be more careful" at bounding box center [289, 72] width 420 height 71
click at [401, 71] on input "When to be more careful" at bounding box center [392, 72] width 168 height 13
drag, startPoint x: 406, startPoint y: 71, endPoint x: 238, endPoint y: 73, distance: 168.2
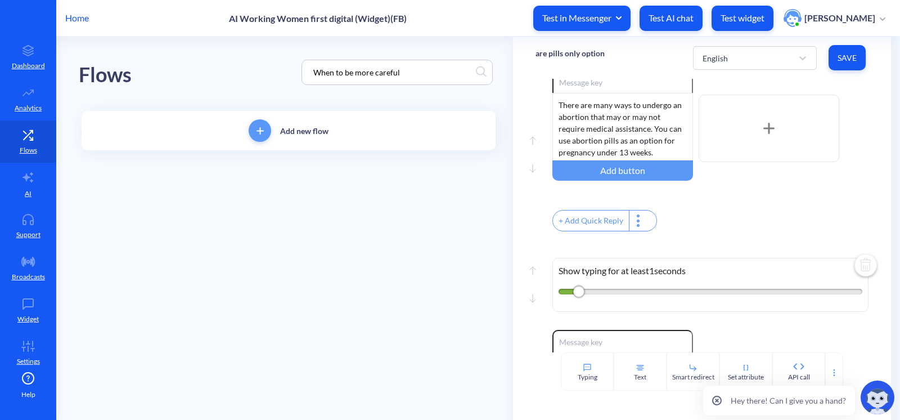
click at [240, 73] on div "Flows When to be more careful" at bounding box center [289, 72] width 420 height 71
type input "comfort"
click at [200, 187] on div "How to use pills?" at bounding box center [289, 174] width 414 height 27
click at [205, 210] on link "Comfort during abort" at bounding box center [234, 215] width 107 height 26
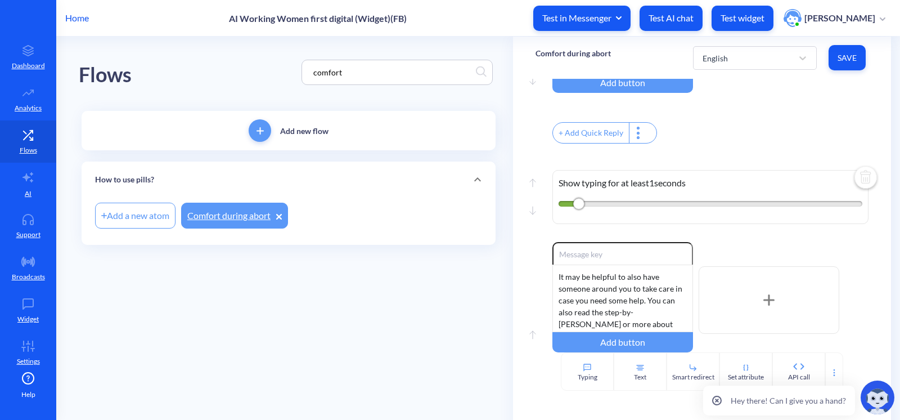
scroll to position [511, 0]
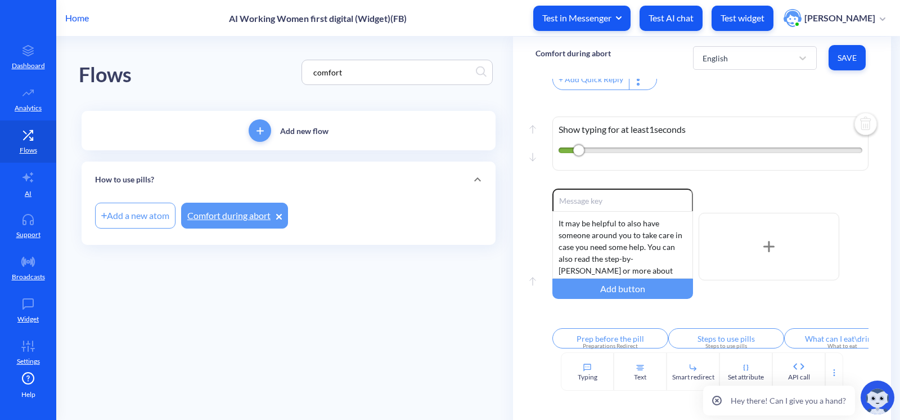
drag, startPoint x: 363, startPoint y: 69, endPoint x: 262, endPoint y: 67, distance: 101.2
click at [265, 66] on div "Flows comfort" at bounding box center [289, 72] width 420 height 71
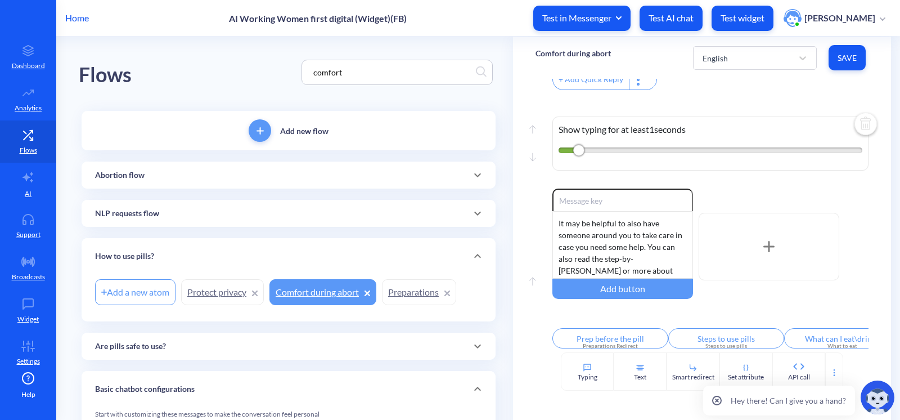
click at [401, 283] on link "Preparations" at bounding box center [419, 292] width 74 height 26
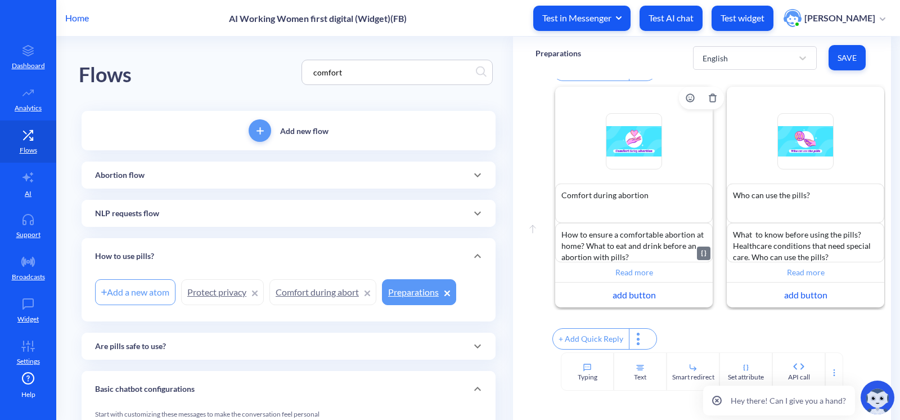
scroll to position [253, 0]
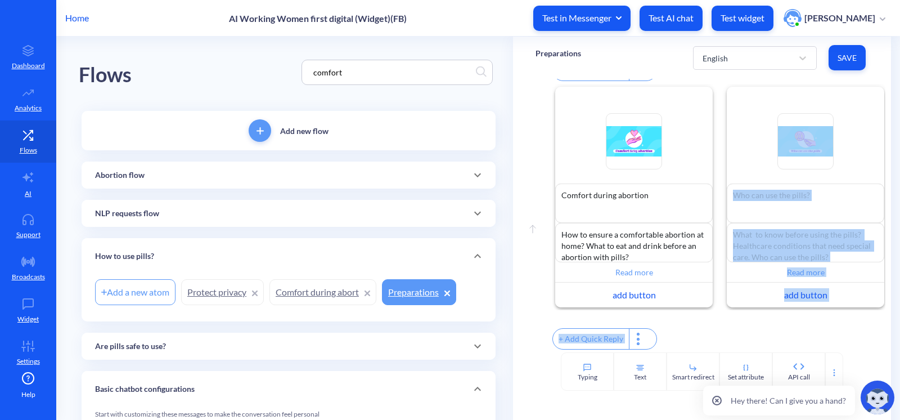
drag, startPoint x: 652, startPoint y: 307, endPoint x: 792, endPoint y: 309, distance: 139.5
click at [792, 309] on div "Enable reactions Comfort during abortion Comfort during abortion How to ensure …" at bounding box center [718, 218] width 333 height 268
click at [687, 302] on div "Enable reactions Comfort during abortion Comfort during abortion How to ensure …" at bounding box center [718, 197] width 333 height 226
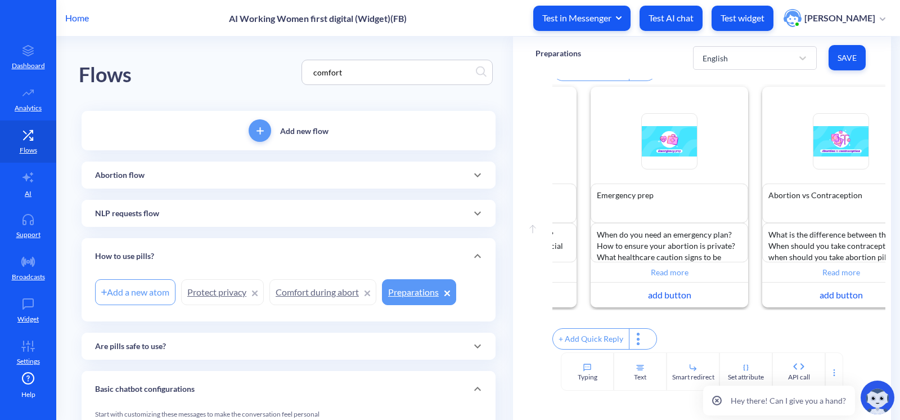
scroll to position [0, 345]
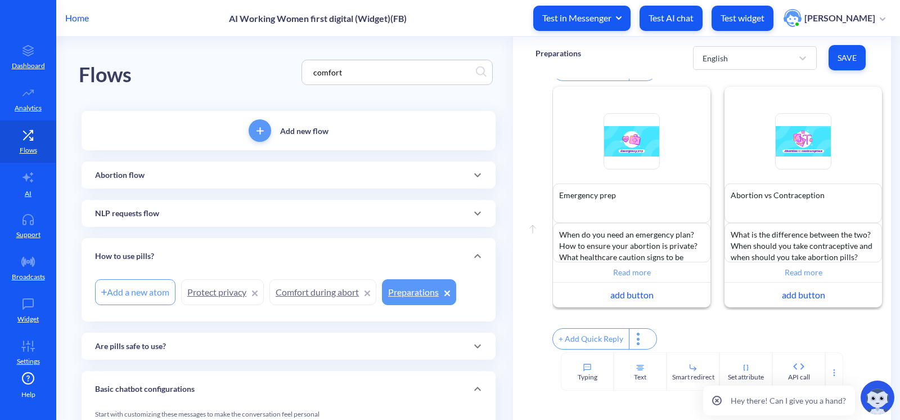
click at [553, 57] on p "Preparations" at bounding box center [558, 53] width 46 height 11
click at [29, 226] on link "Support" at bounding box center [28, 226] width 56 height 42
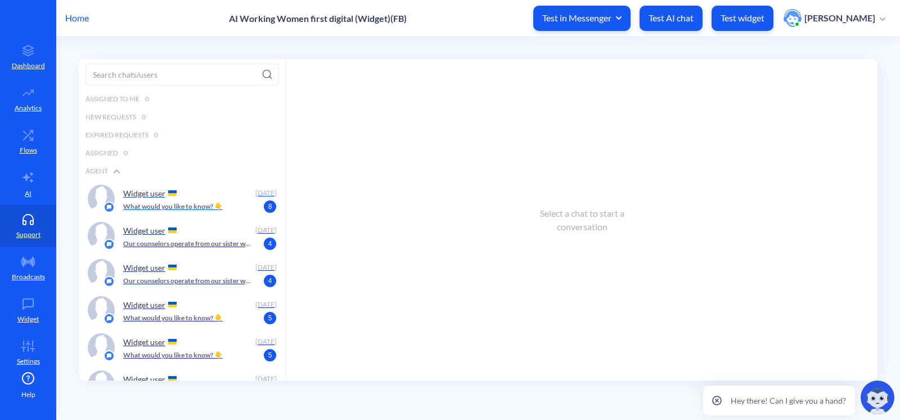
click at [160, 206] on p "What would you like to know? 👇" at bounding box center [173, 206] width 100 height 10
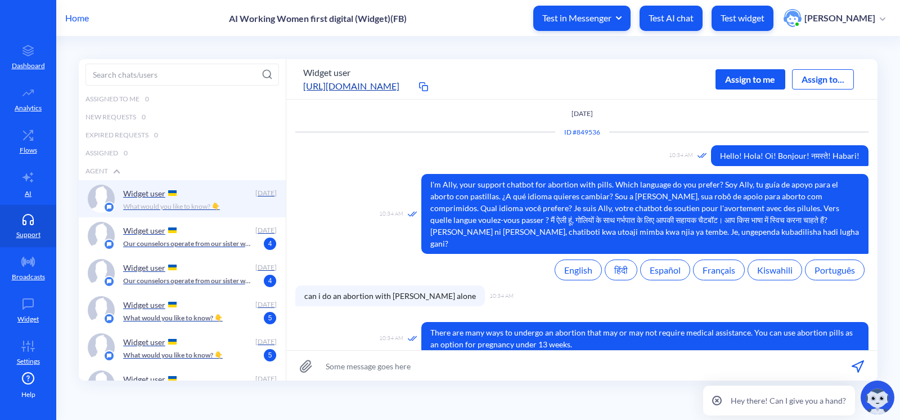
scroll to position [272, 0]
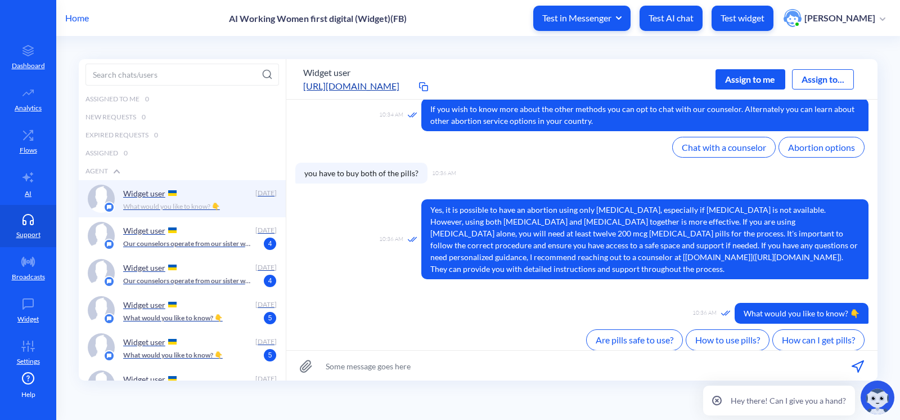
click at [715, 83] on div "Assign to me" at bounding box center [750, 79] width 70 height 20
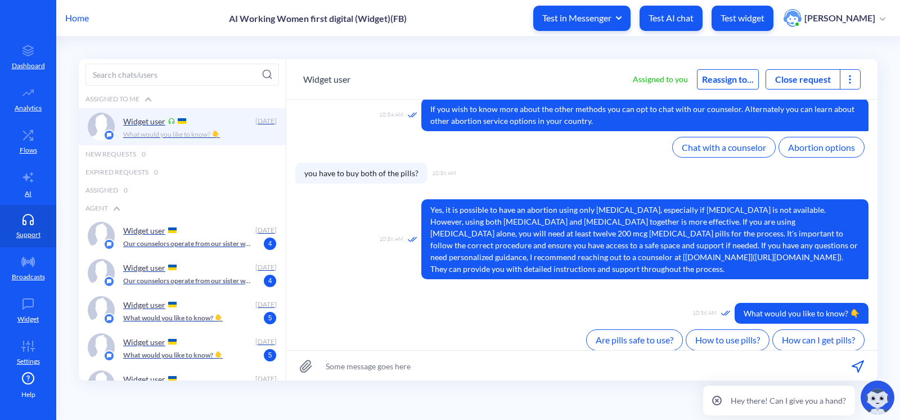
scroll to position [291, 0]
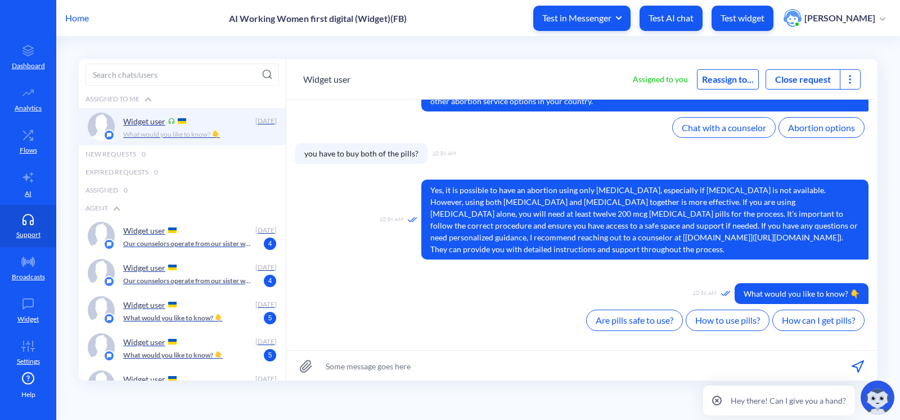
click at [844, 81] on icon at bounding box center [849, 79] width 11 height 11
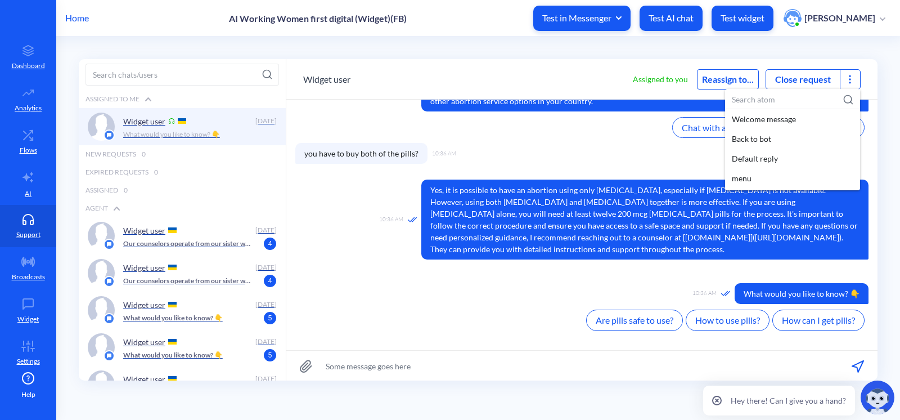
click at [769, 102] on input at bounding box center [792, 99] width 135 height 21
paste input "Preparations"
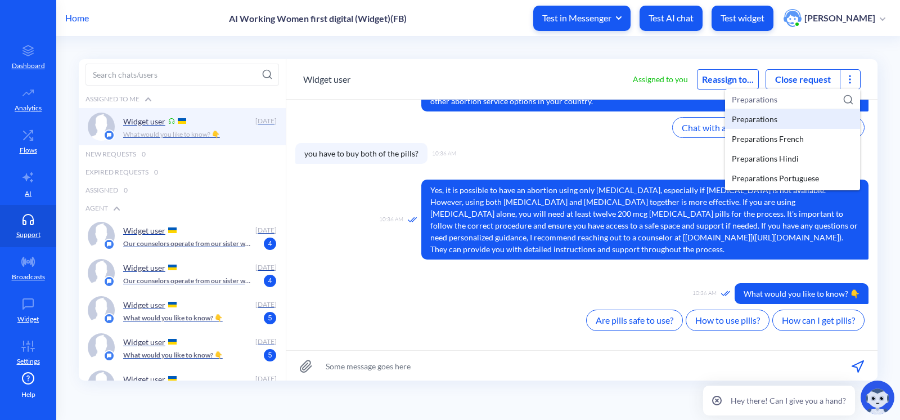
type input "Preparations"
click at [768, 118] on div "Preparations" at bounding box center [792, 119] width 135 height 20
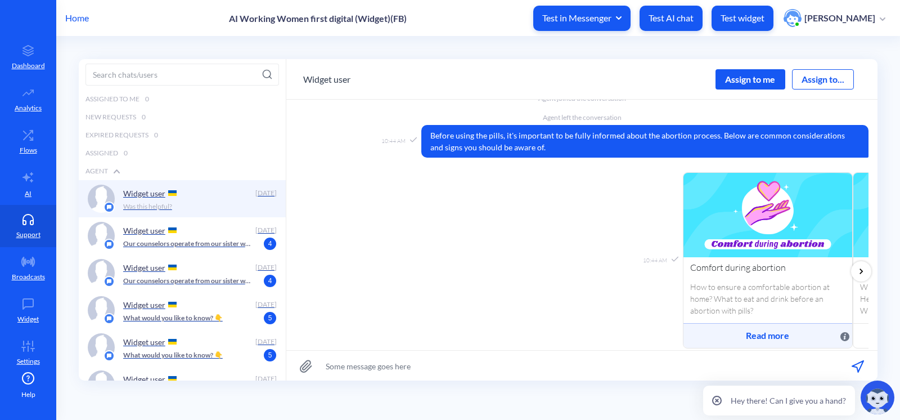
scroll to position [845, 0]
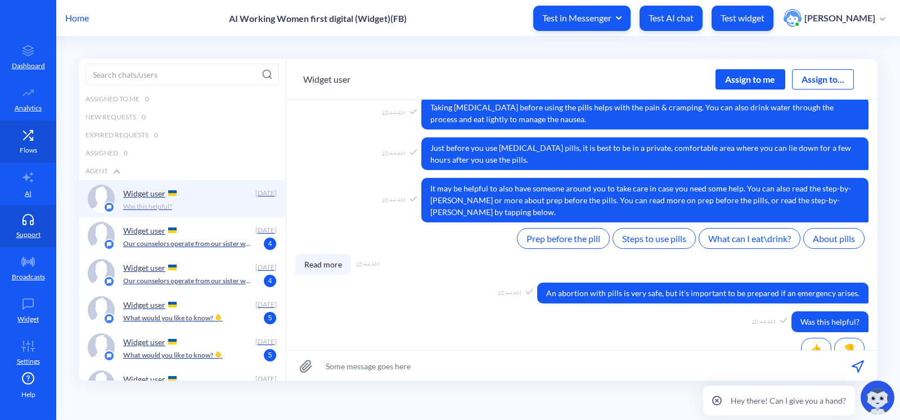
click at [30, 140] on link "Flows" at bounding box center [28, 141] width 56 height 42
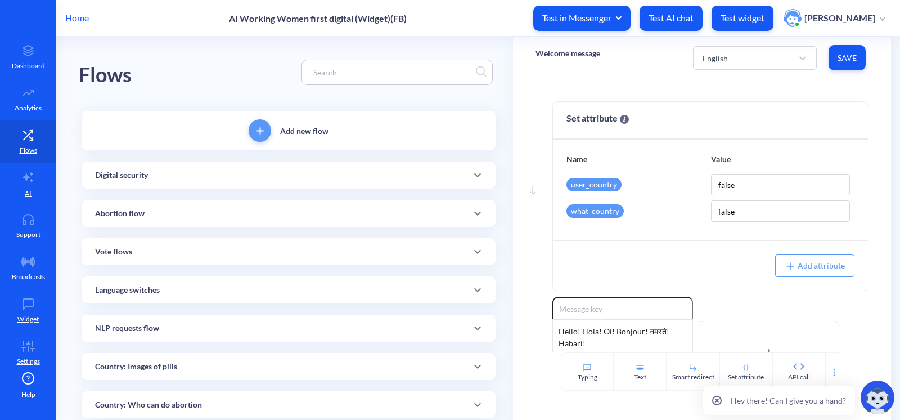
click at [332, 70] on input at bounding box center [392, 72] width 168 height 13
paste input "Preparations"
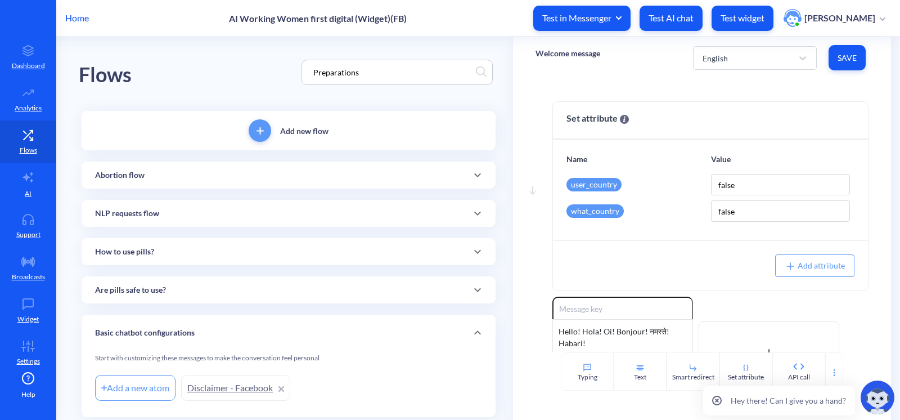
click at [223, 62] on div "Flows Preparations" at bounding box center [289, 72] width 420 height 71
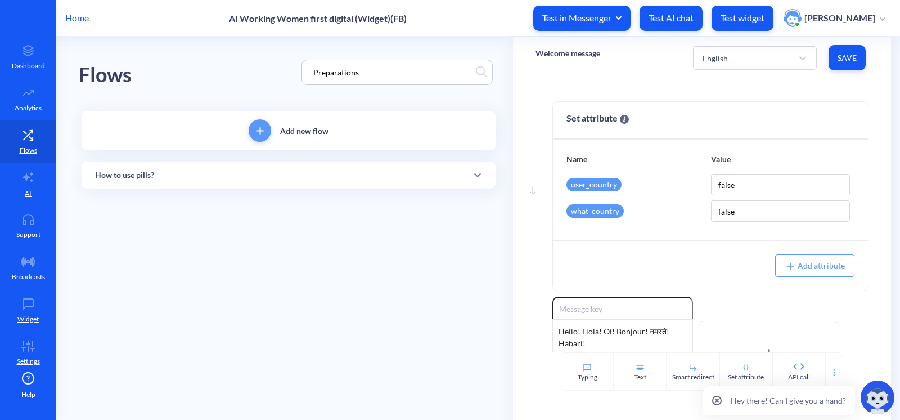
drag, startPoint x: 204, startPoint y: 175, endPoint x: 210, endPoint y: 187, distance: 12.6
click at [204, 175] on div "How to use pills?" at bounding box center [288, 175] width 387 height 12
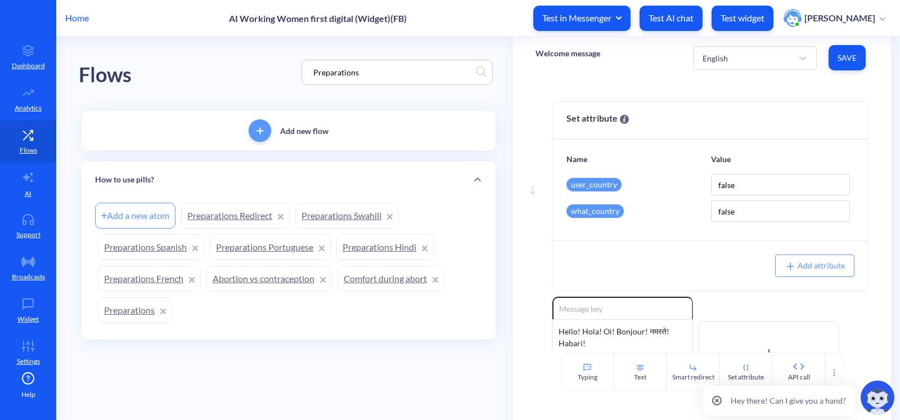
click at [266, 248] on link "Preparations Portuguese" at bounding box center [270, 247] width 121 height 26
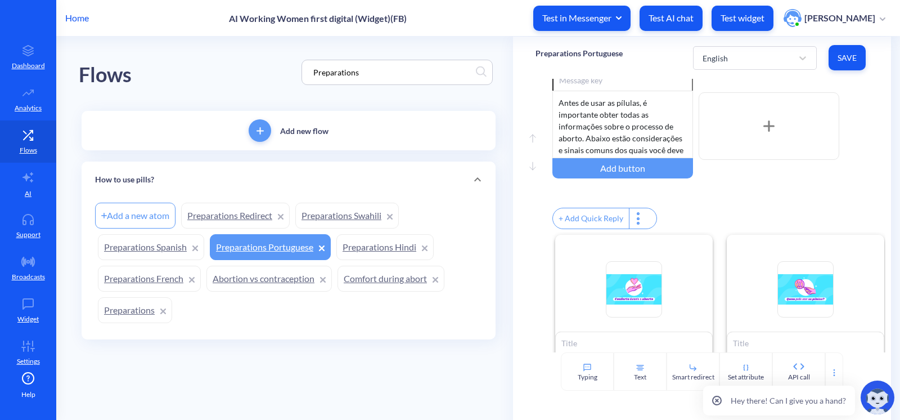
scroll to position [253, 0]
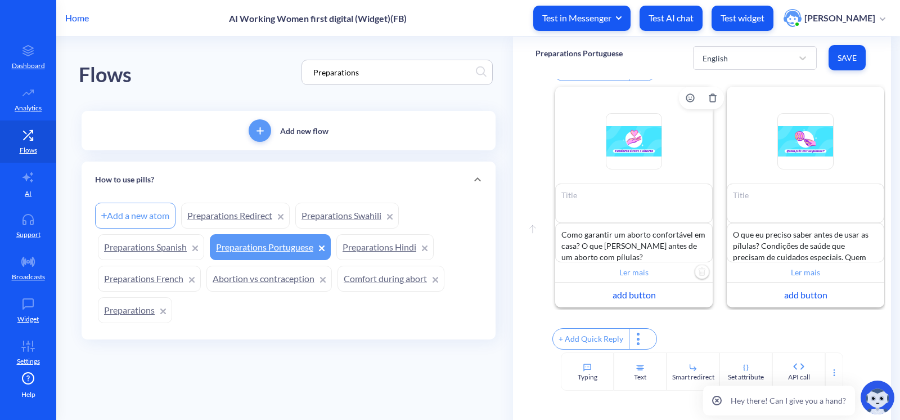
click at [630, 265] on input "Ler mais" at bounding box center [633, 272] width 157 height 20
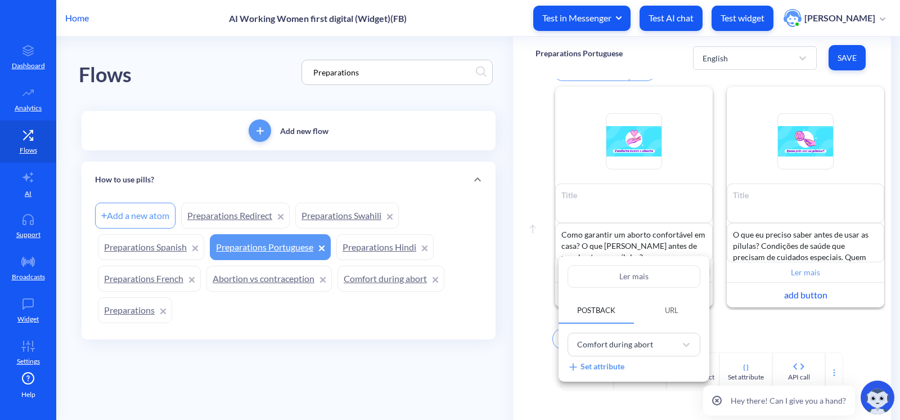
click at [769, 335] on div at bounding box center [450, 210] width 900 height 420
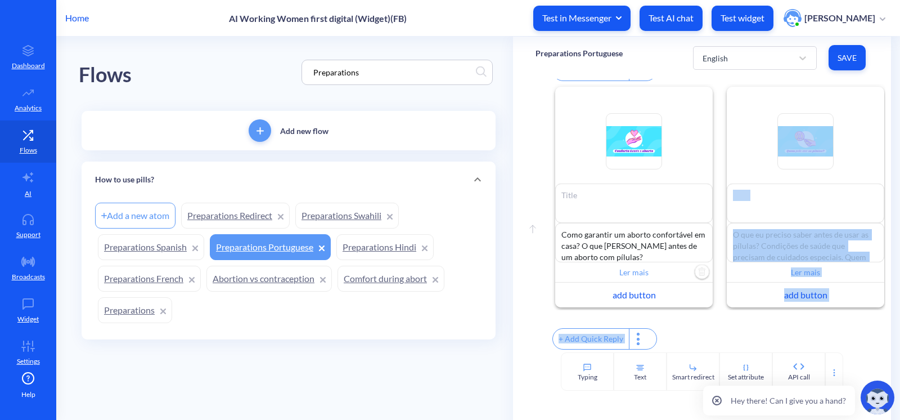
drag, startPoint x: 655, startPoint y: 307, endPoint x: 732, endPoint y: 312, distance: 77.2
click at [732, 312] on div "Enable reactions Como garantir um aborto confortável em casa? O que comer e beb…" at bounding box center [718, 218] width 333 height 268
click at [792, 337] on div "+ Add Quick Reply" at bounding box center [718, 340] width 333 height 24
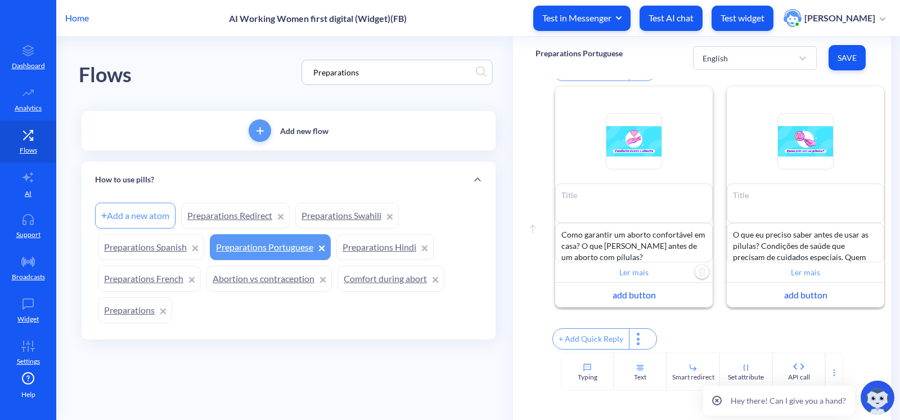
drag, startPoint x: 695, startPoint y: 307, endPoint x: 737, endPoint y: 310, distance: 42.3
click at [737, 310] on div "Enable reactions Como garantir um aborto confortável em casa? O que comer e beb…" at bounding box center [718, 218] width 333 height 268
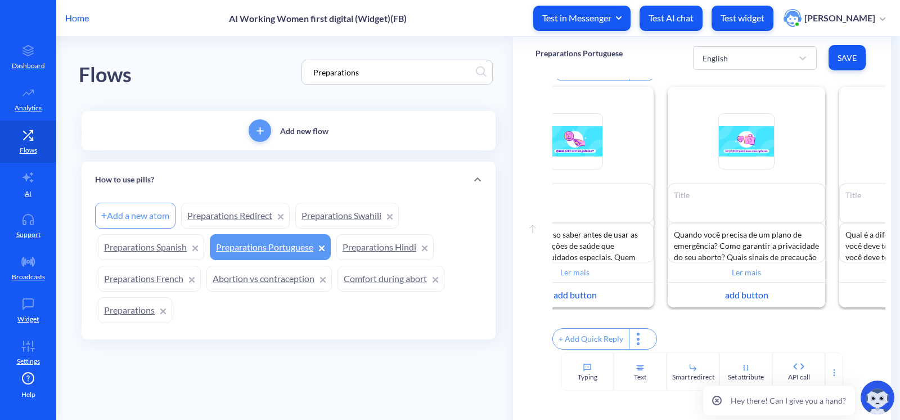
scroll to position [0, 232]
click at [762, 266] on input "Ler mais" at bounding box center [744, 272] width 157 height 20
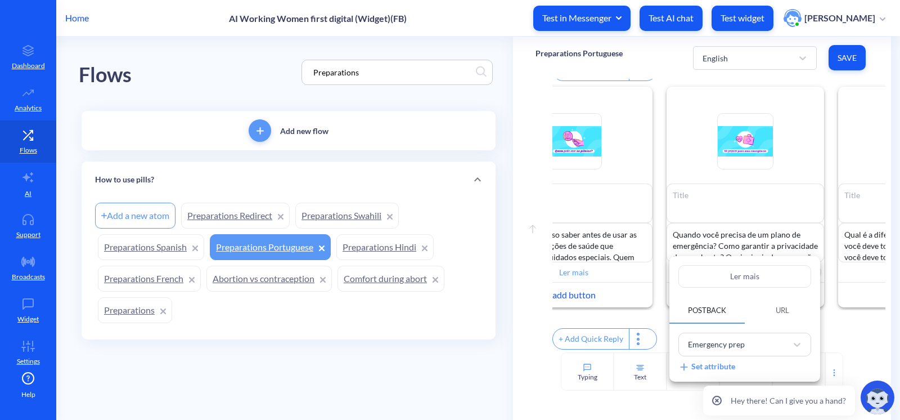
drag, startPoint x: 401, startPoint y: 70, endPoint x: 215, endPoint y: 51, distance: 186.6
click at [215, 51] on div at bounding box center [450, 210] width 900 height 420
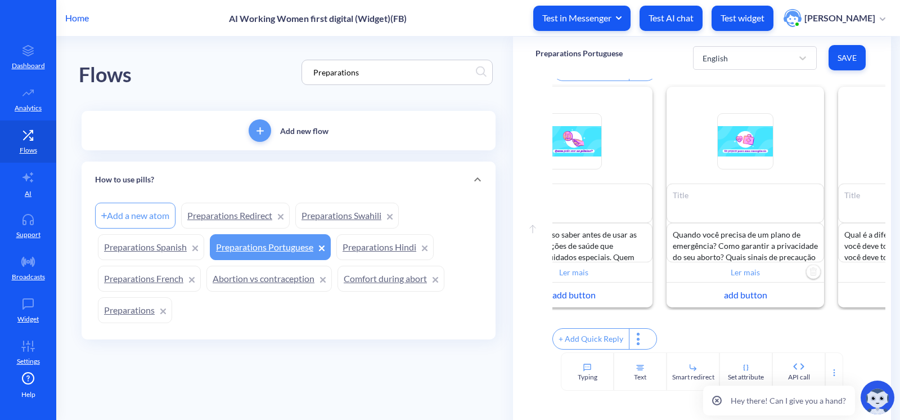
click at [347, 69] on input "Preparations" at bounding box center [392, 72] width 168 height 13
drag, startPoint x: 369, startPoint y: 73, endPoint x: 239, endPoint y: 71, distance: 130.5
click at [240, 71] on div "Flows Preparations" at bounding box center [289, 72] width 420 height 71
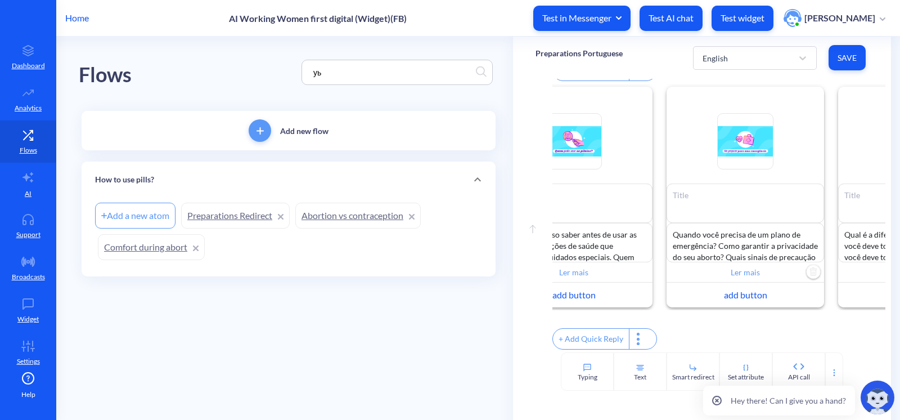
type input "у"
type input "emergency prep"
click at [247, 71] on div "Flows emergency prep" at bounding box center [289, 72] width 420 height 71
click at [261, 245] on link "Emergency prep" at bounding box center [272, 247] width 86 height 26
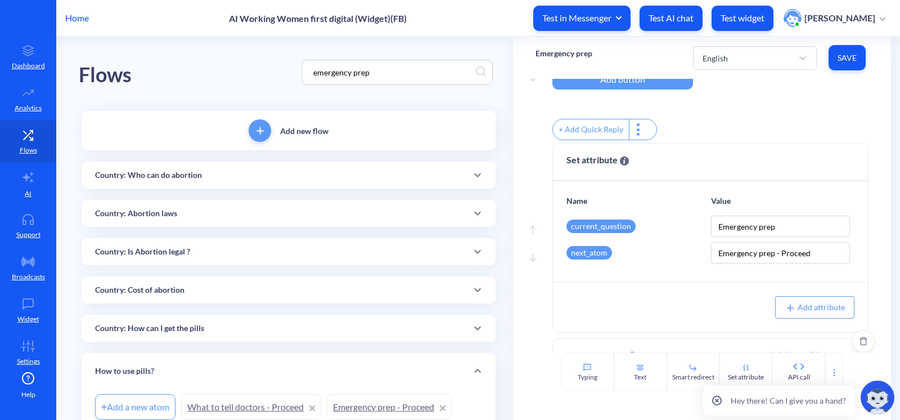
scroll to position [284, 0]
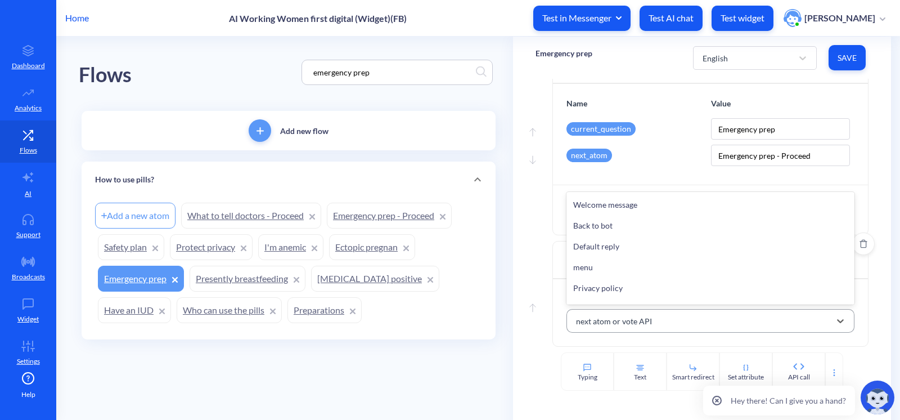
click at [667, 322] on div "next atom or vote API" at bounding box center [700, 320] width 260 height 20
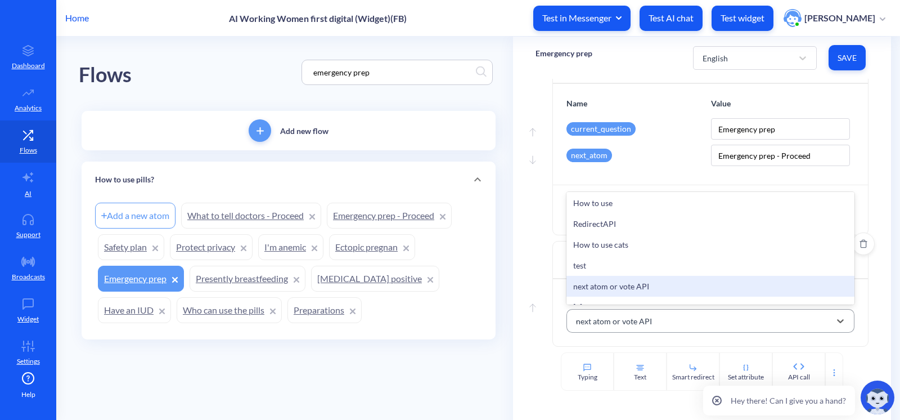
scroll to position [8678, 0]
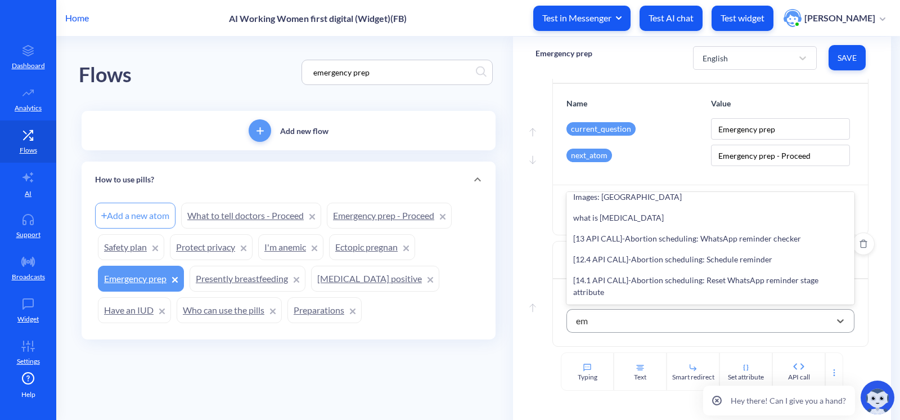
type input "eme"
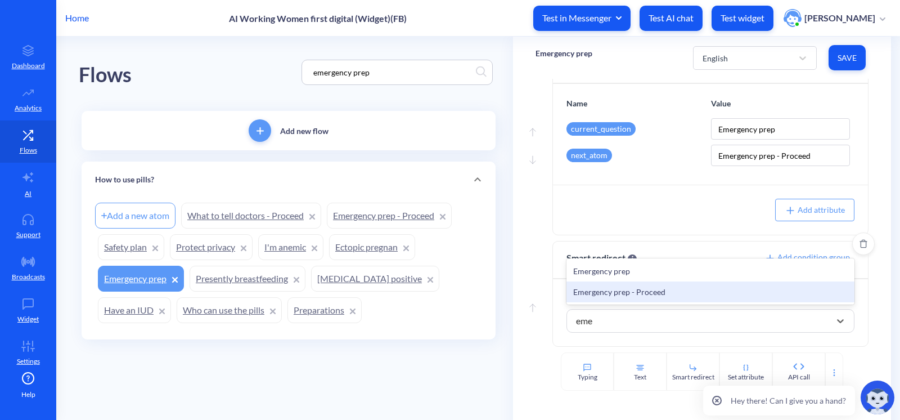
click at [673, 295] on div "Emergency prep - Proceed" at bounding box center [710, 291] width 288 height 21
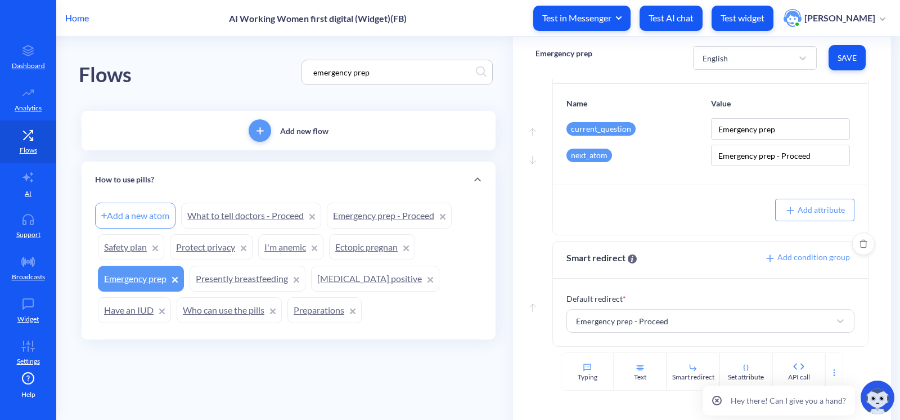
click at [400, 355] on div "Flows emergency prep Add new flow How to use pills? Add a new atom What to tell…" at bounding box center [296, 206] width 434 height 339
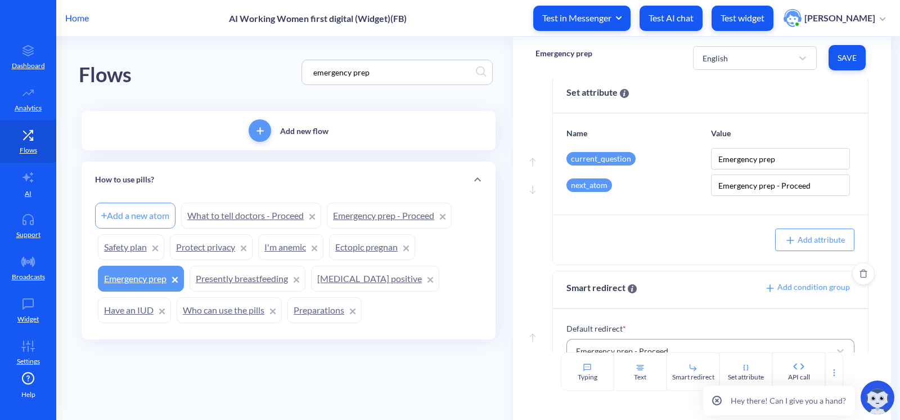
scroll to position [233, 0]
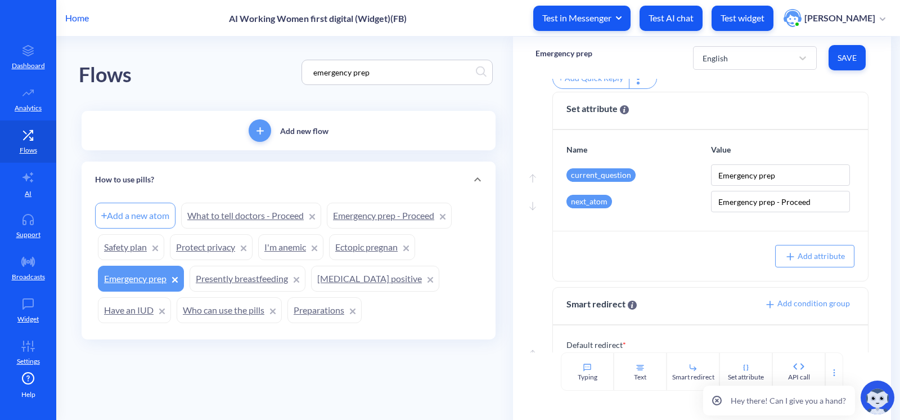
click at [844, 61] on span "Save" at bounding box center [846, 57] width 19 height 11
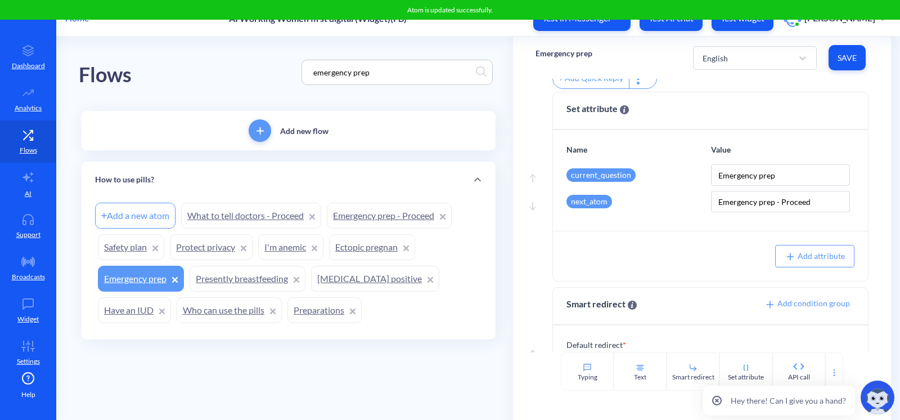
click at [448, 129] on div "Add new flow" at bounding box center [289, 130] width 414 height 39
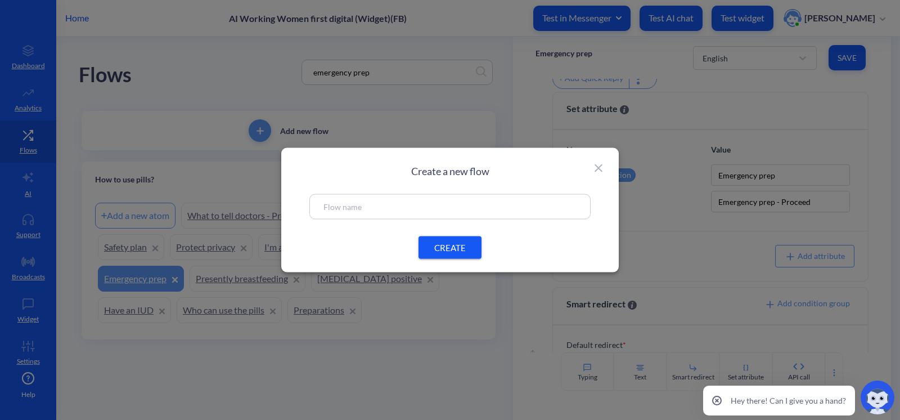
click at [600, 164] on icon at bounding box center [598, 167] width 13 height 13
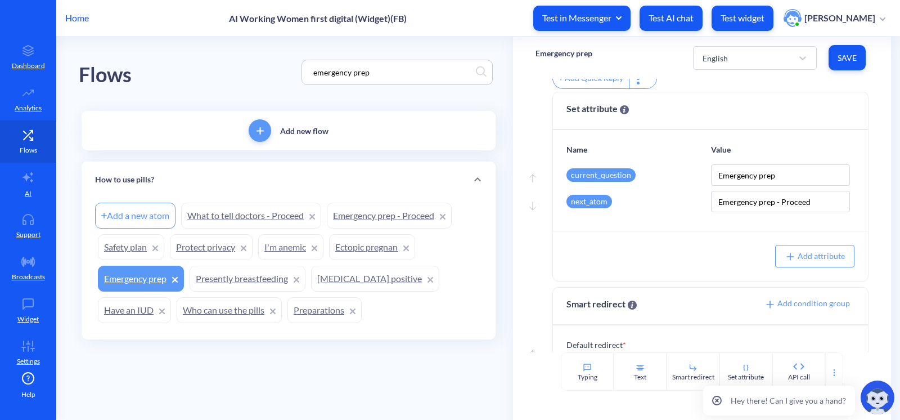
click at [39, 137] on link "Flows" at bounding box center [28, 141] width 56 height 42
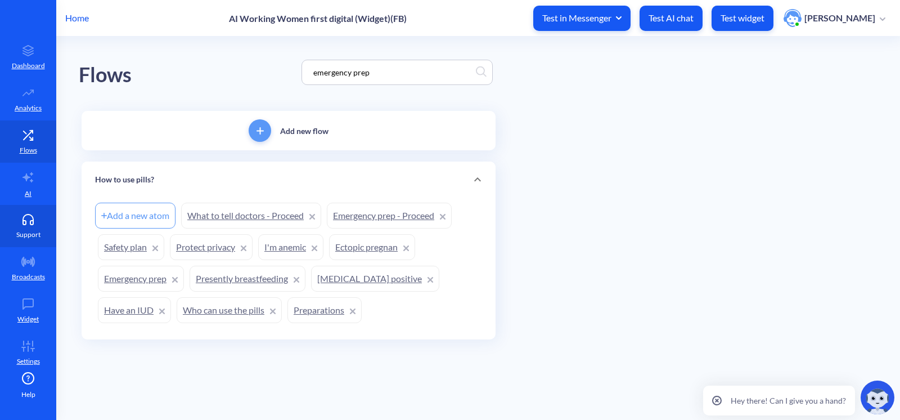
click at [25, 231] on p "Support" at bounding box center [28, 234] width 24 height 10
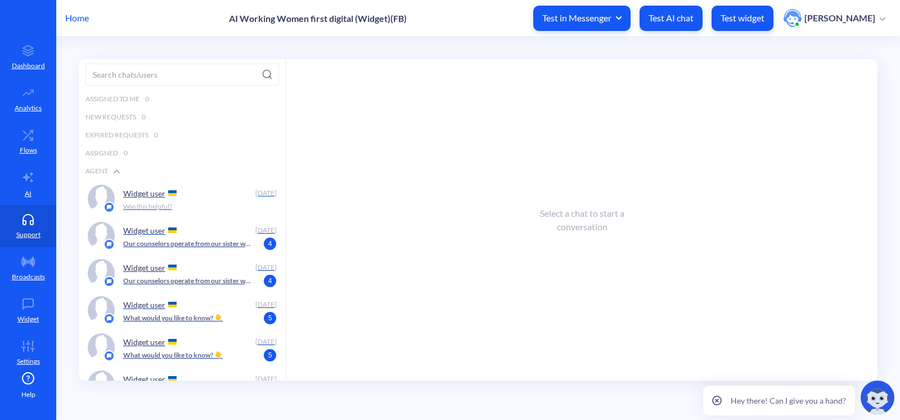
click at [150, 206] on p "Was this helpful?" at bounding box center [147, 206] width 49 height 10
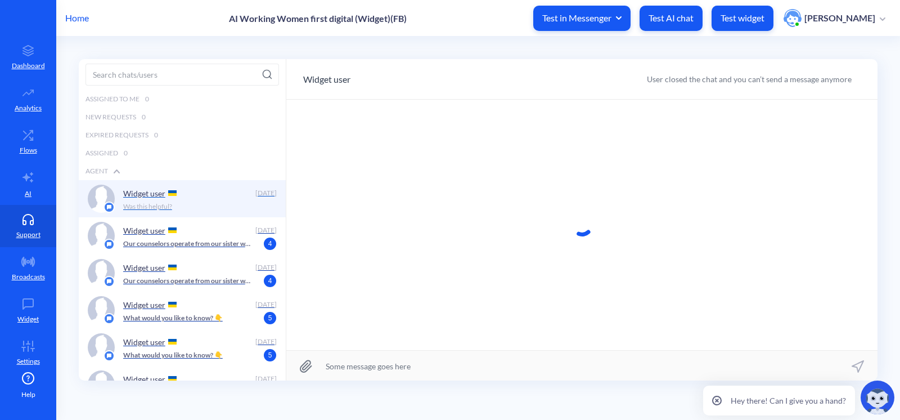
scroll to position [466, 0]
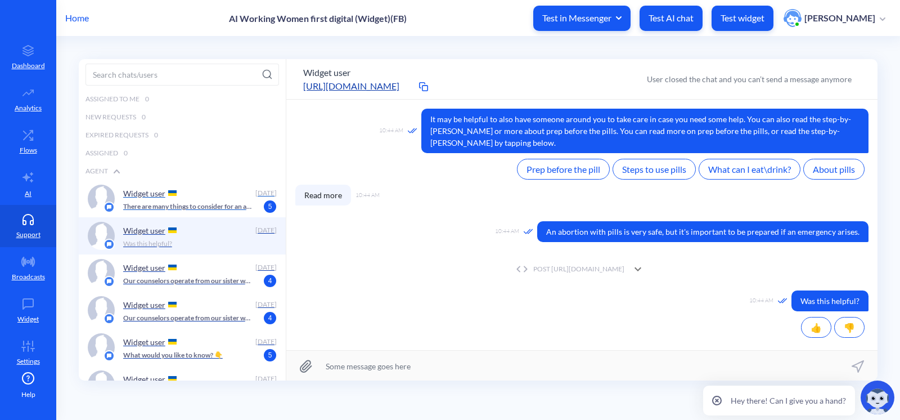
click at [214, 202] on p "There are many things to consider for an abortion with pills. I can guide you t…" at bounding box center [188, 206] width 130 height 10
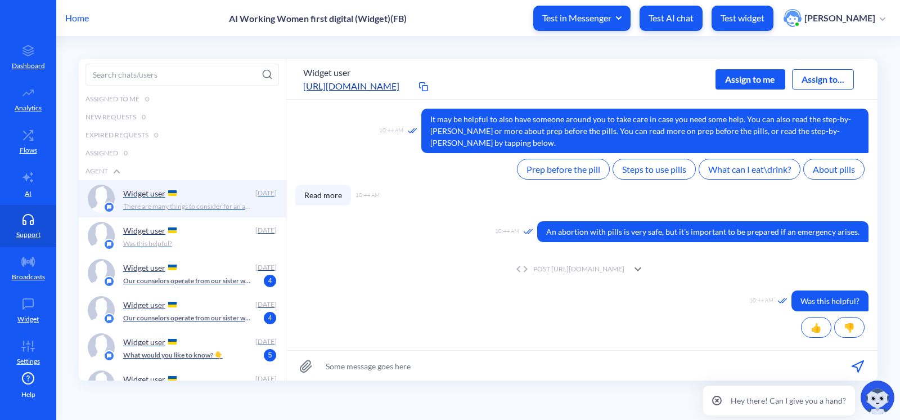
scroll to position [60, 0]
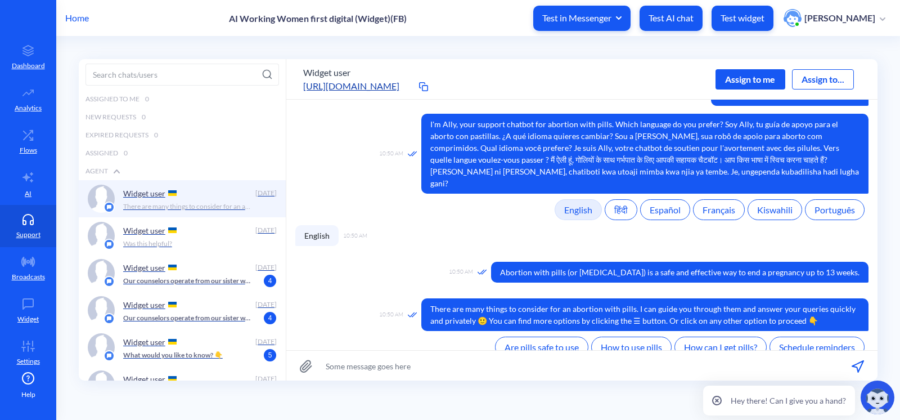
click at [735, 78] on div "Assign to me" at bounding box center [750, 79] width 70 height 20
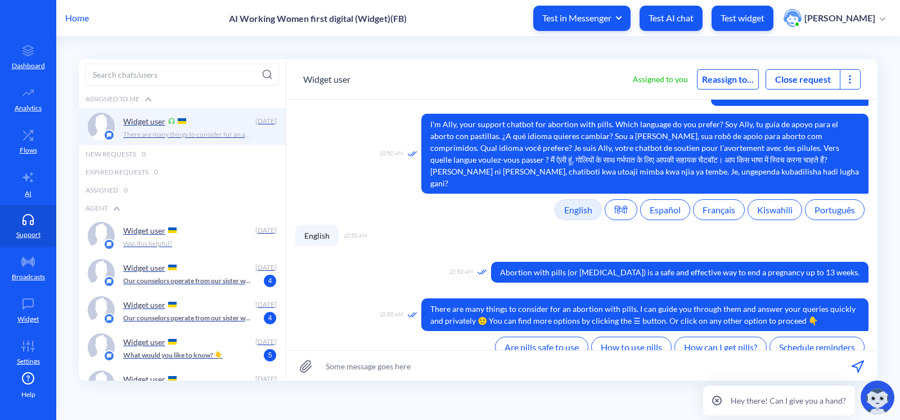
scroll to position [79, 0]
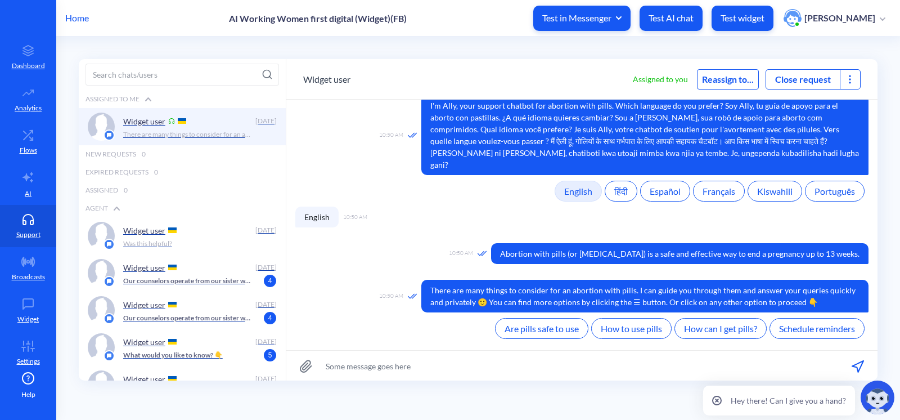
click at [859, 81] on div at bounding box center [850, 79] width 20 height 19
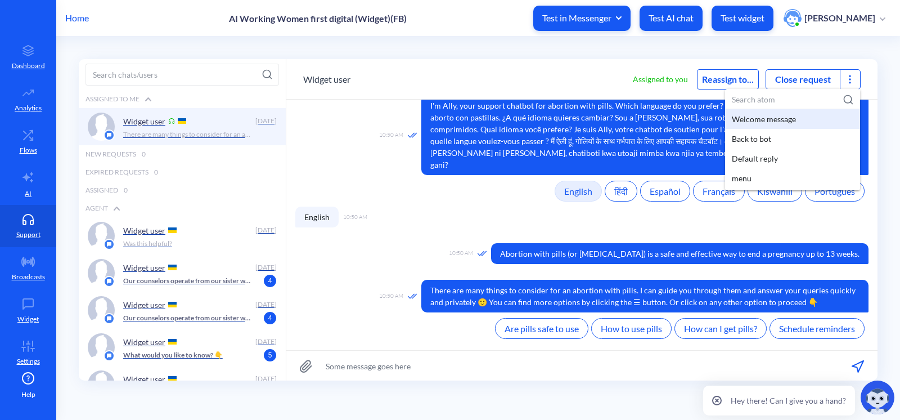
click at [787, 109] on div "Welcome message" at bounding box center [792, 119] width 135 height 20
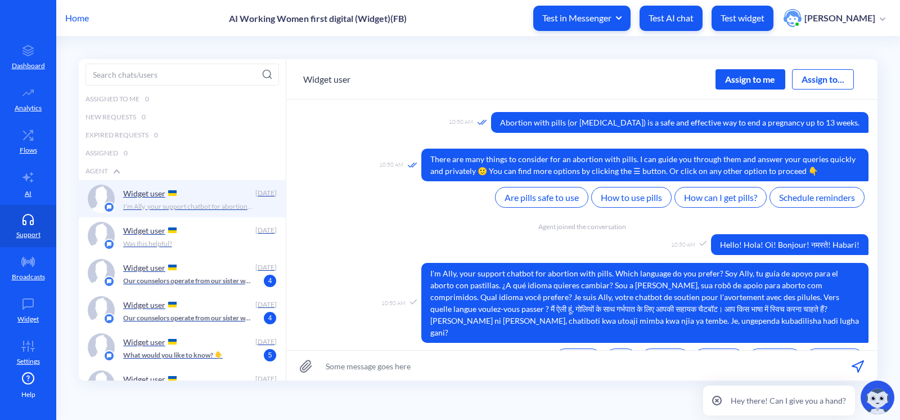
scroll to position [229, 0]
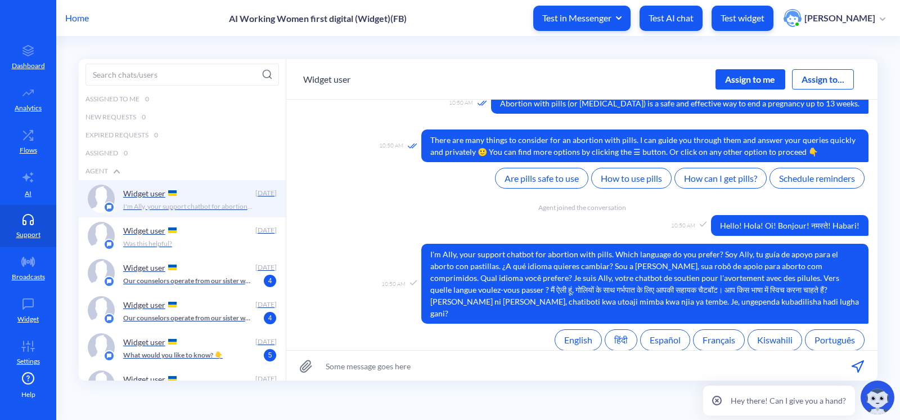
click at [769, 75] on div "Assign to me" at bounding box center [750, 79] width 70 height 20
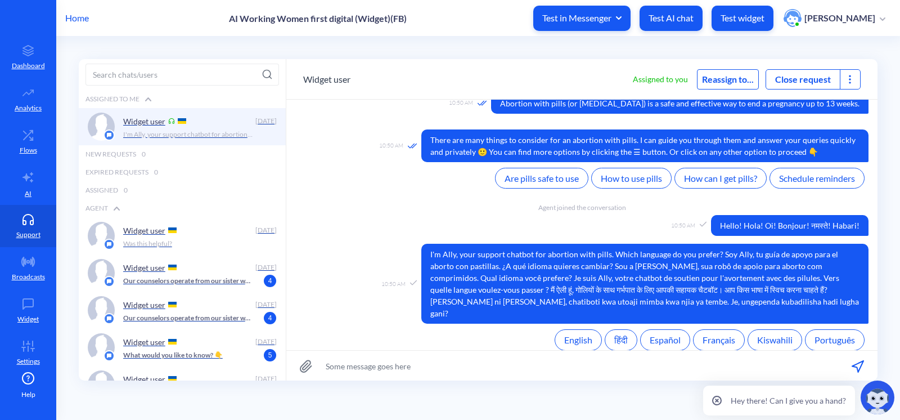
scroll to position [247, 0]
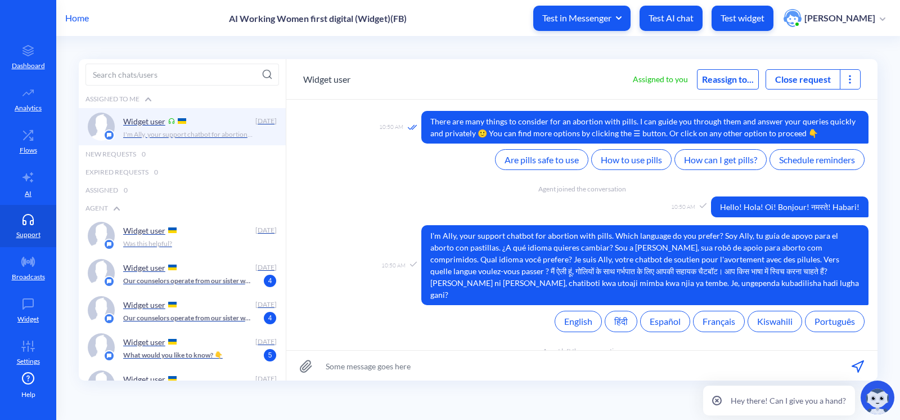
click at [851, 79] on icon at bounding box center [849, 79] width 11 height 11
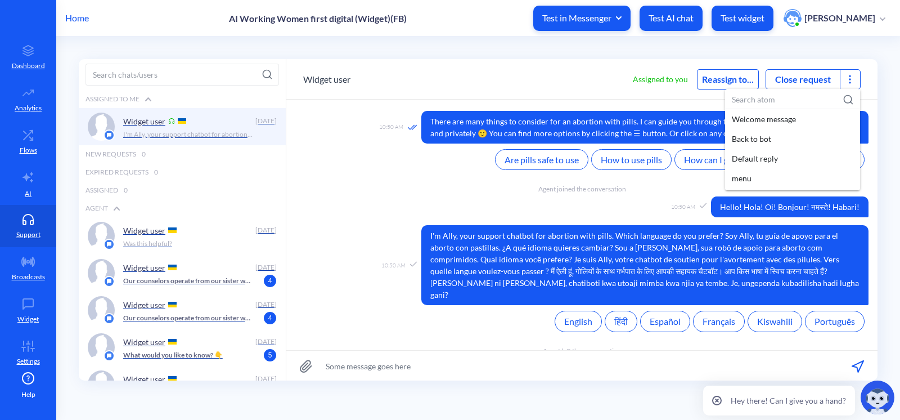
click at [786, 97] on input at bounding box center [792, 99] width 135 height 21
paste input "Preparations"
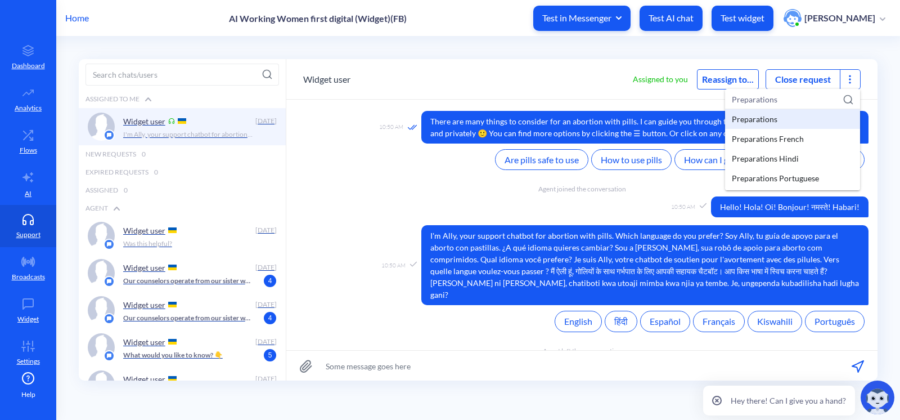
type input "Preparations"
click at [777, 114] on div "Preparations" at bounding box center [792, 119] width 135 height 20
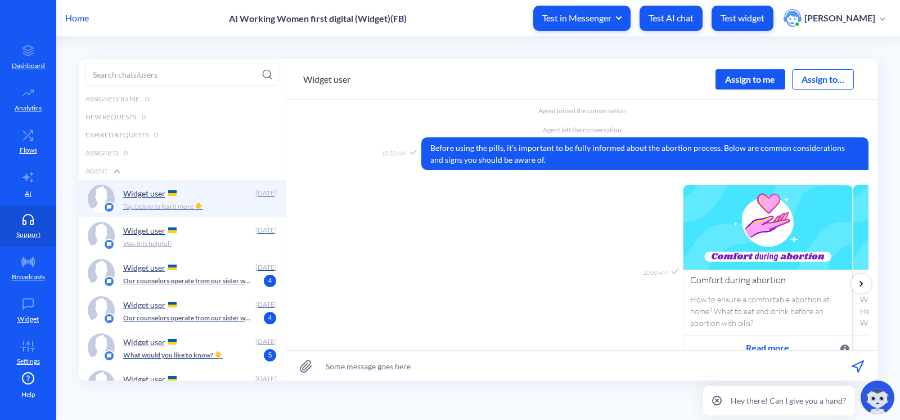
scroll to position [641, 0]
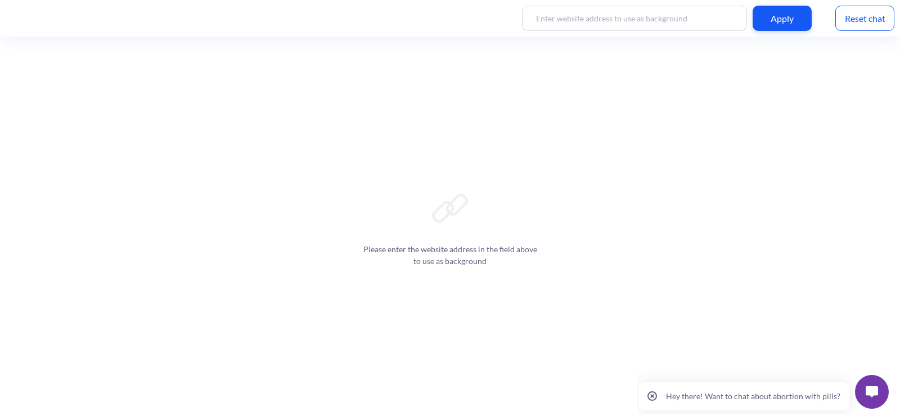
click at [862, 396] on button at bounding box center [872, 392] width 34 height 34
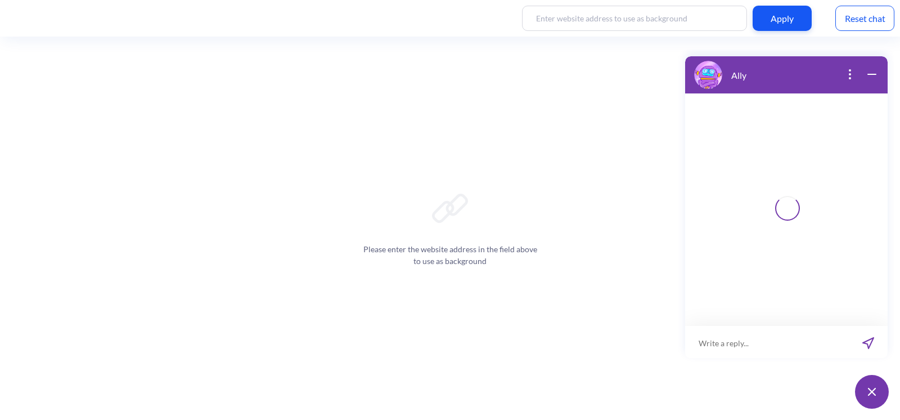
scroll to position [1, 0]
click at [732, 350] on input at bounding box center [779, 342] width 139 height 34
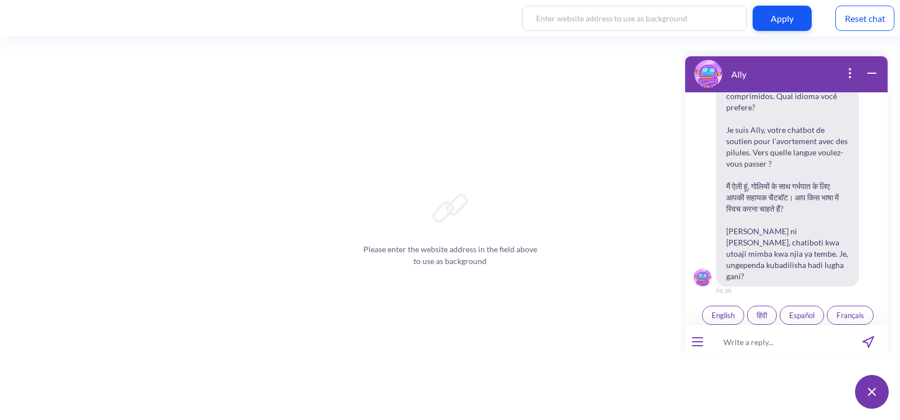
scroll to position [174, 0]
type input "i feel really lonely"
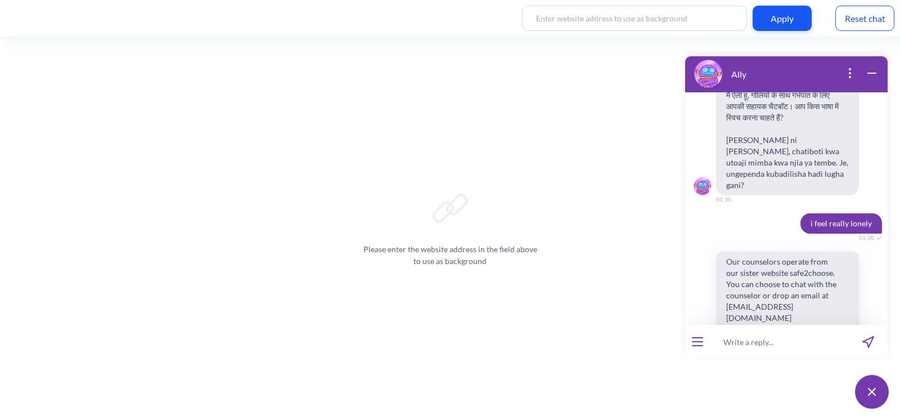
scroll to position [273, 0]
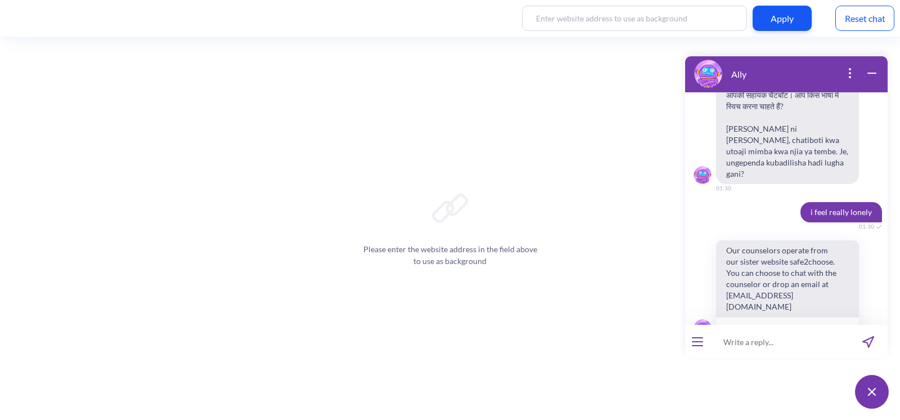
click at [857, 29] on div "Reset chat" at bounding box center [864, 18] width 59 height 25
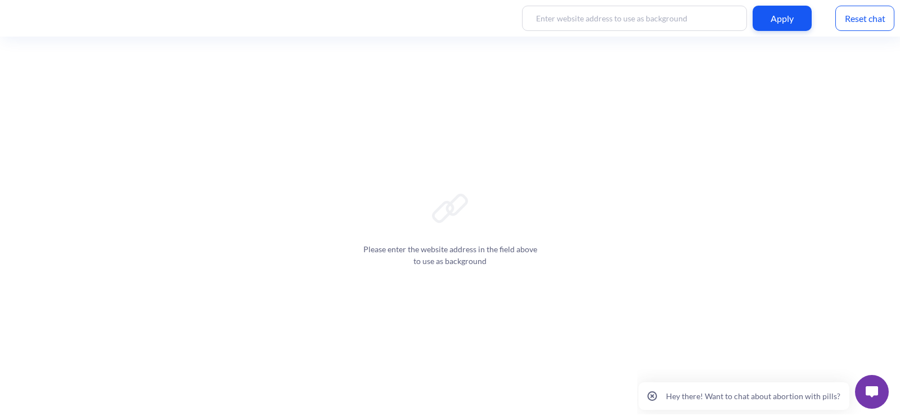
click at [872, 390] on img at bounding box center [872, 391] width 12 height 11
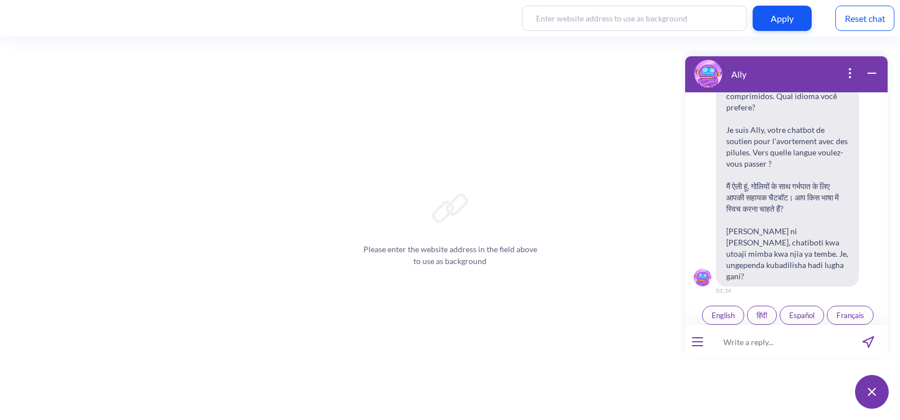
scroll to position [174, 0]
click at [723, 340] on input at bounding box center [779, 342] width 139 height 34
type input "can i do an abortion with [PERSON_NAME] alone"
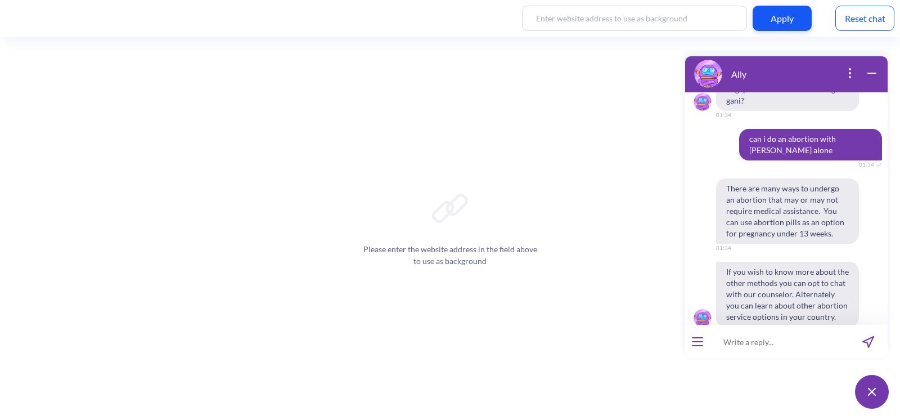
scroll to position [358, 0]
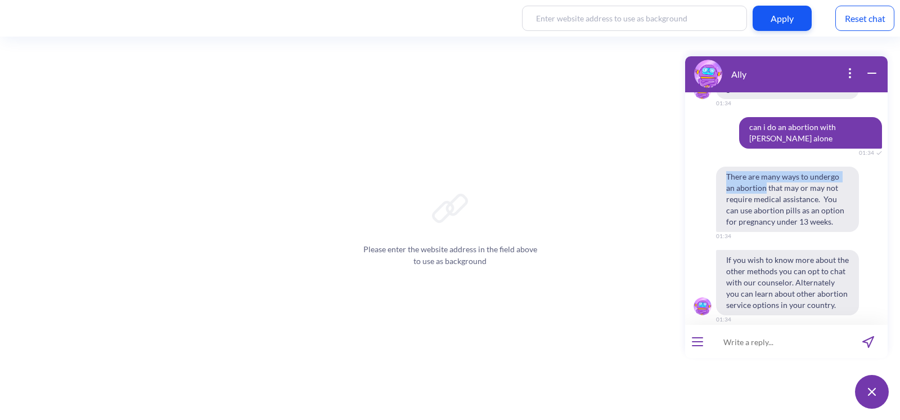
drag, startPoint x: 727, startPoint y: 143, endPoint x: 755, endPoint y: 156, distance: 31.5
click at [755, 166] on span "There are many ways to undergo an abortion that may or may not require medical …" at bounding box center [787, 198] width 143 height 65
copy span "There are many ways to undergo an abortion"
click at [754, 354] on input at bounding box center [779, 342] width 139 height 34
click at [748, 348] on input at bounding box center [779, 342] width 139 height 34
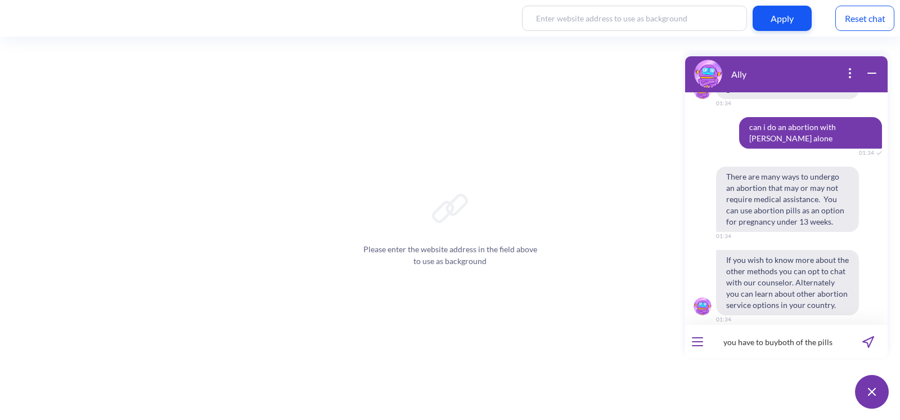
click at [779, 340] on input "you have to buyboth of the pills" at bounding box center [779, 342] width 139 height 34
click at [776, 340] on input "you have to buyboth of the pills" at bounding box center [779, 342] width 139 height 34
click at [837, 343] on input "you have to buy both of the pills" at bounding box center [779, 342] width 139 height 34
type input "you have to buy both of the pills?"
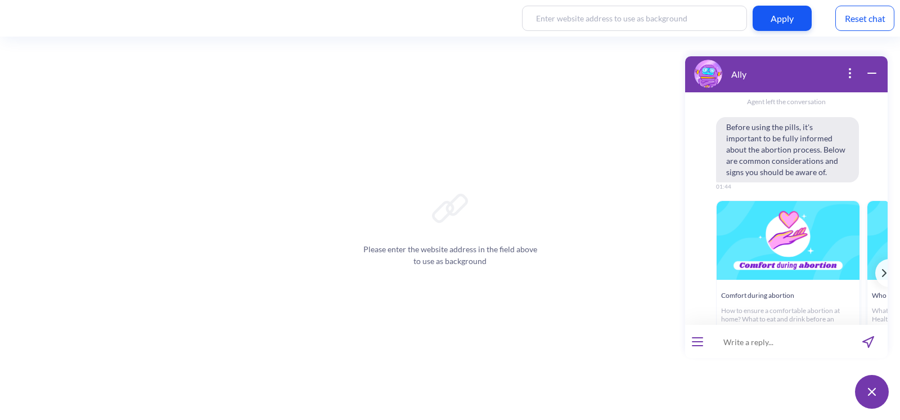
scroll to position [1016, 0]
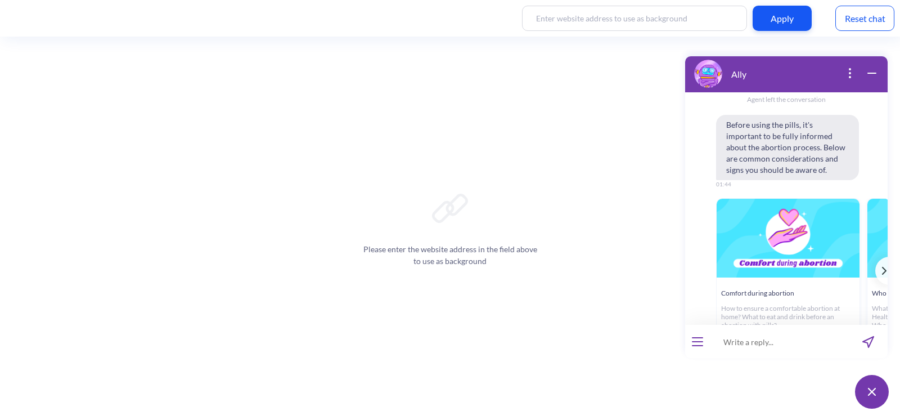
click at [782, 340] on button "Read more" at bounding box center [788, 350] width 143 height 20
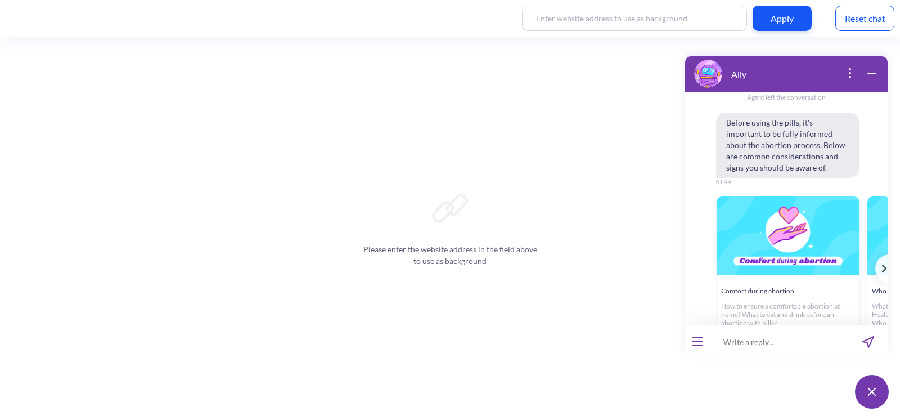
scroll to position [1010, 0]
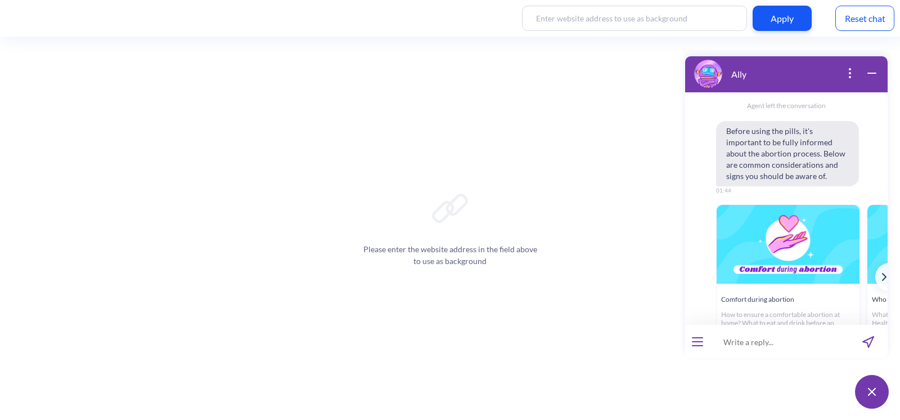
drag, startPoint x: 824, startPoint y: 219, endPoint x: 800, endPoint y: 213, distance: 24.8
click at [800, 213] on div "image 1714055960724-MENU_ENG_1.png" at bounding box center [788, 244] width 143 height 79
click at [875, 263] on div "template message" at bounding box center [882, 277] width 14 height 28
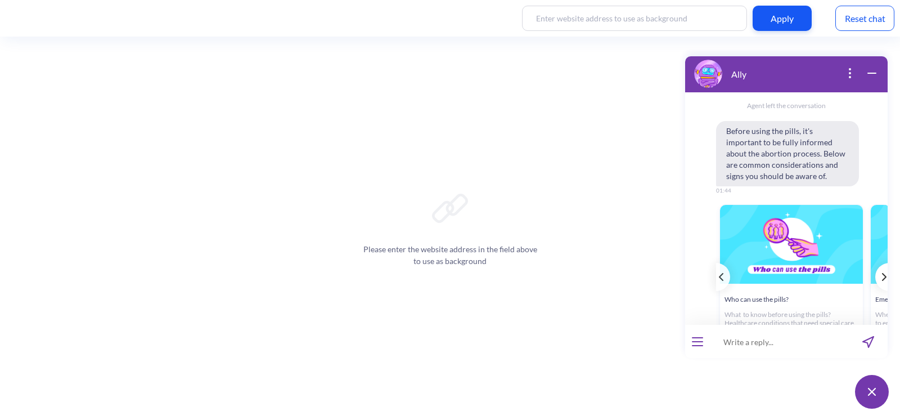
scroll to position [0, 150]
click at [875, 263] on div "template message" at bounding box center [882, 277] width 14 height 28
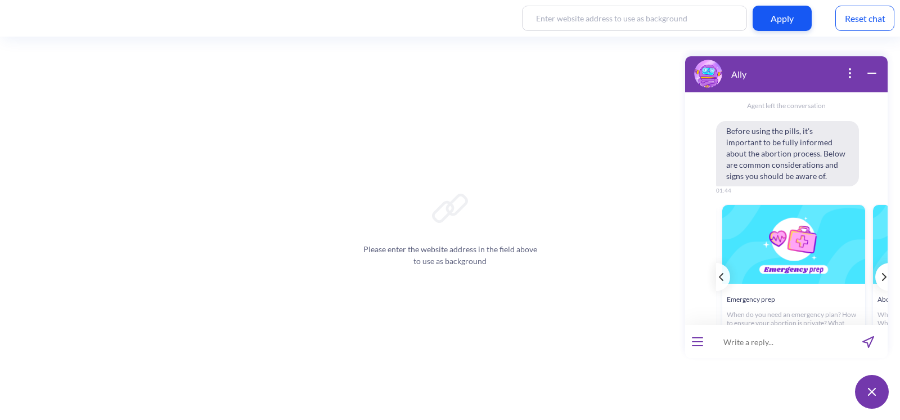
scroll to position [0, 299]
click at [791, 346] on button "Read more" at bounding box center [790, 356] width 143 height 20
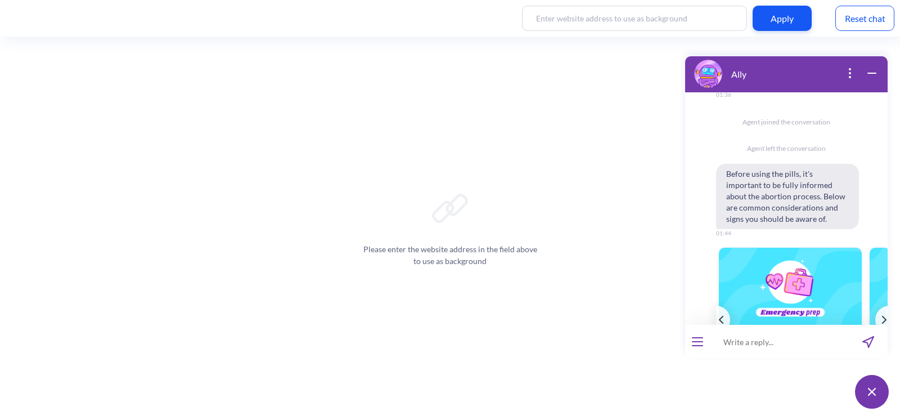
scroll to position [985, 0]
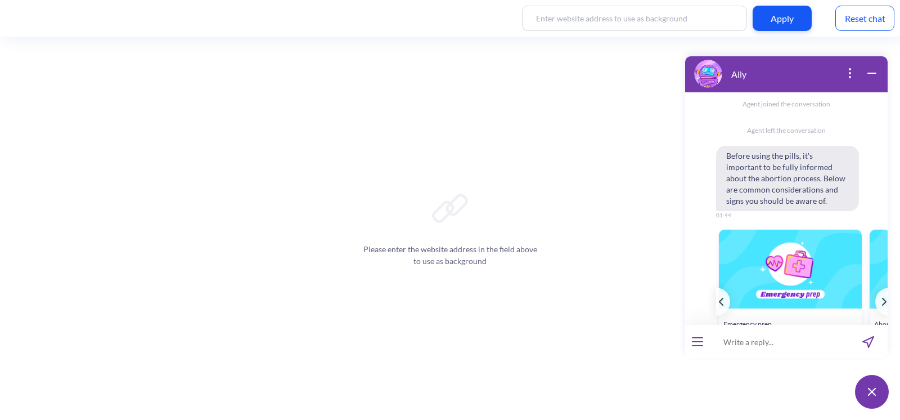
click at [858, 24] on div "Reset chat" at bounding box center [864, 18] width 59 height 25
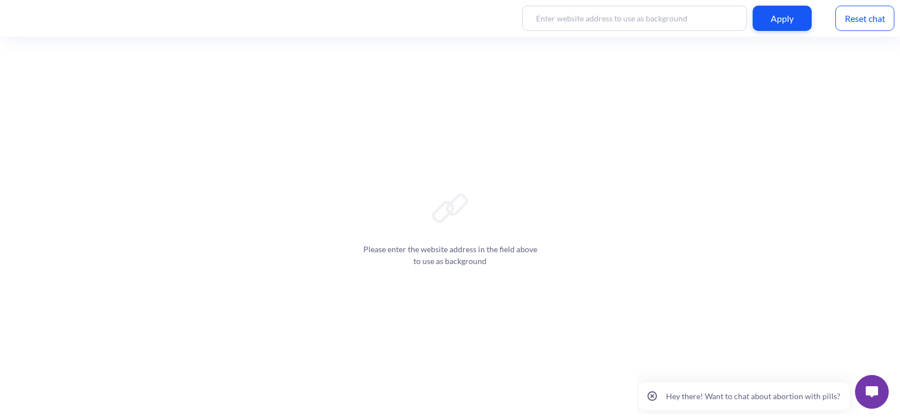
click at [864, 395] on button at bounding box center [872, 392] width 34 height 34
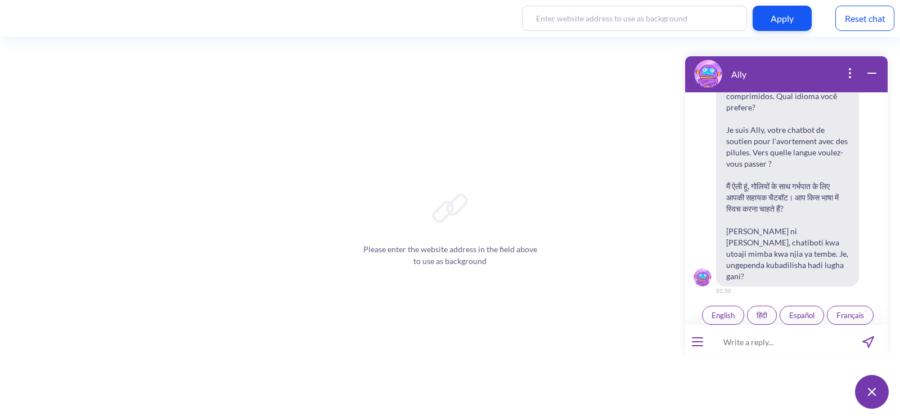
scroll to position [174, 0]
click at [715, 307] on span "English" at bounding box center [722, 311] width 23 height 9
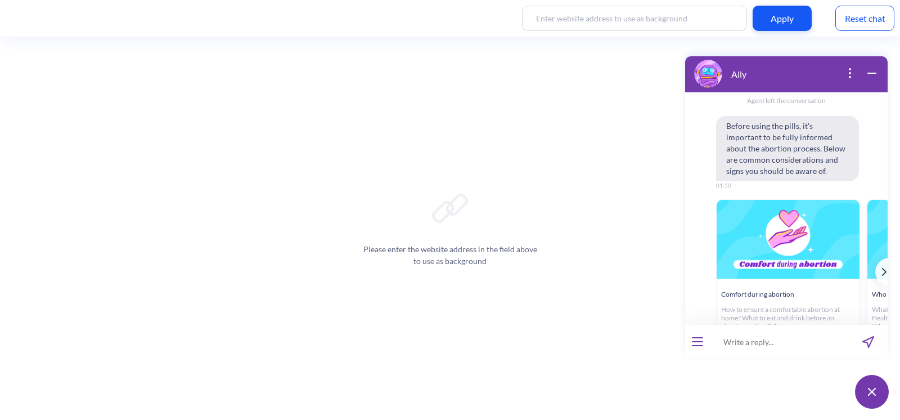
scroll to position [1088, 0]
click at [875, 257] on div "template message" at bounding box center [882, 271] width 14 height 28
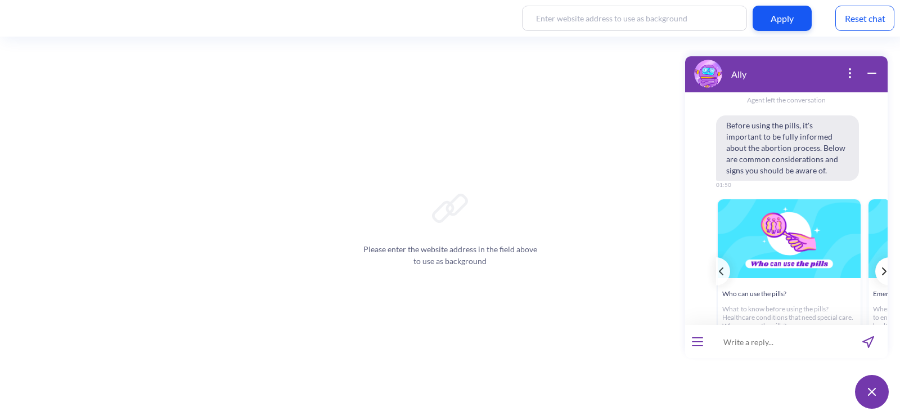
click at [875, 257] on div "template message" at bounding box center [882, 271] width 14 height 28
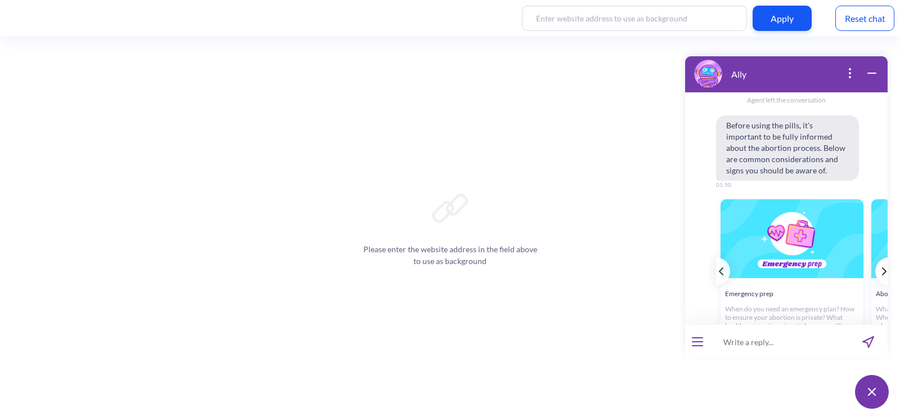
scroll to position [0, 299]
click at [770, 341] on button "Read more" at bounding box center [790, 351] width 143 height 20
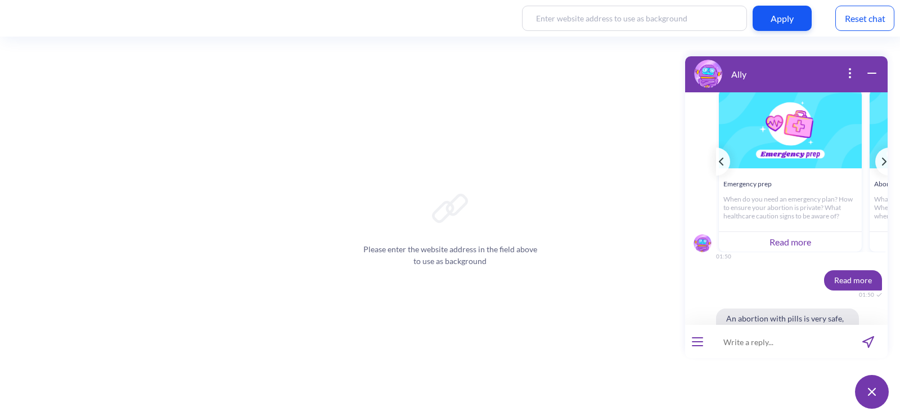
scroll to position [1291, 0]
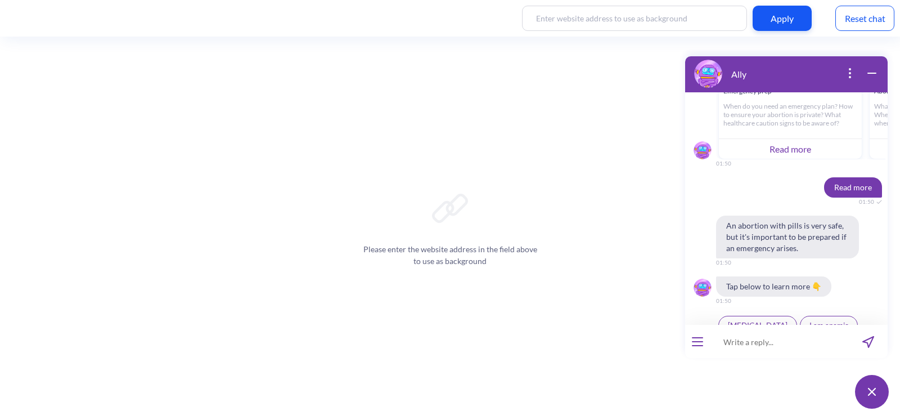
click at [858, 24] on div "Reset chat" at bounding box center [864, 18] width 59 height 25
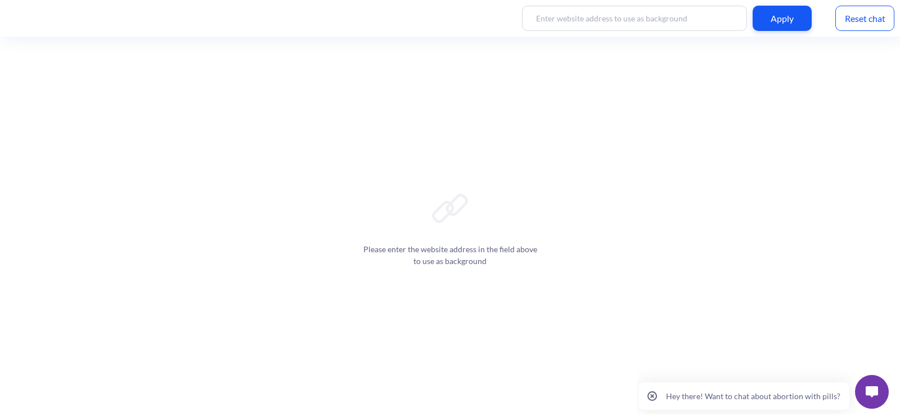
click at [868, 392] on img at bounding box center [872, 391] width 12 height 11
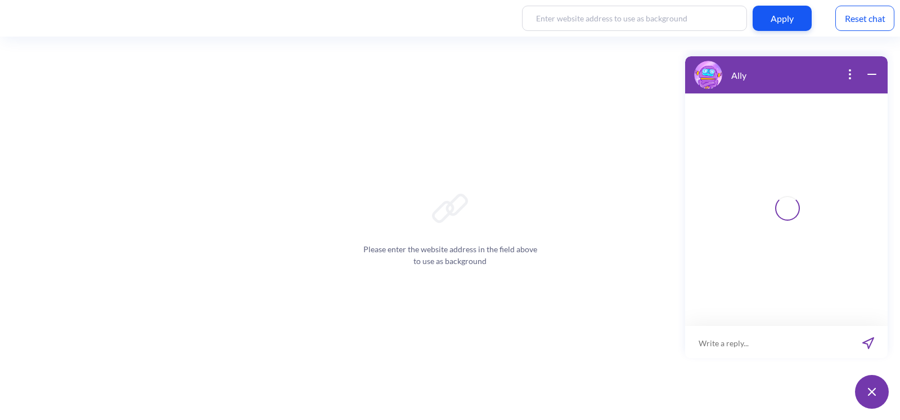
scroll to position [1, 0]
click at [738, 347] on input at bounding box center [779, 342] width 139 height 34
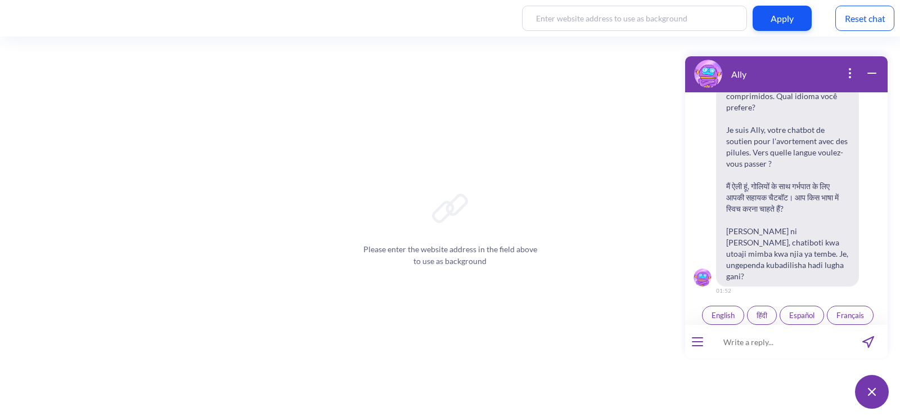
scroll to position [174, 0]
click at [770, 336] on input at bounding box center [779, 342] width 139 height 34
click at [765, 301] on button "हिंदी" at bounding box center [762, 310] width 30 height 19
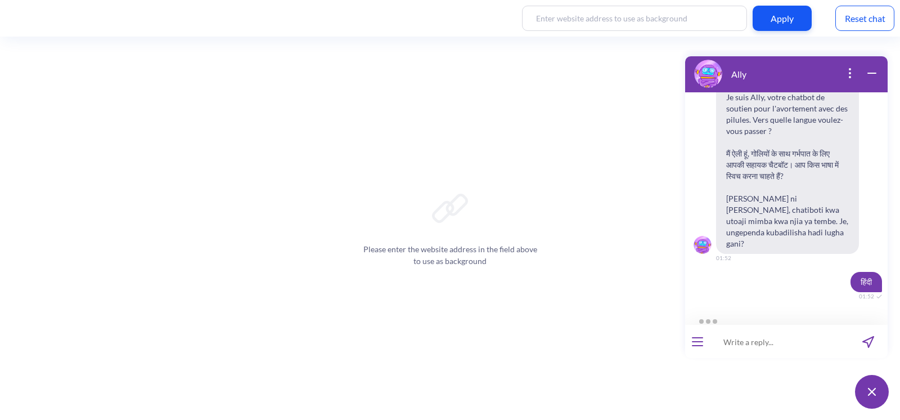
click at [753, 341] on input at bounding box center [779, 342] width 139 height 34
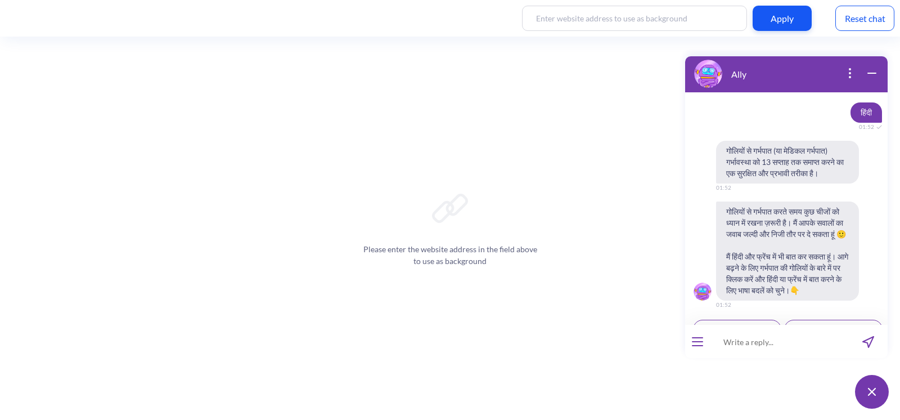
scroll to position [418, 0]
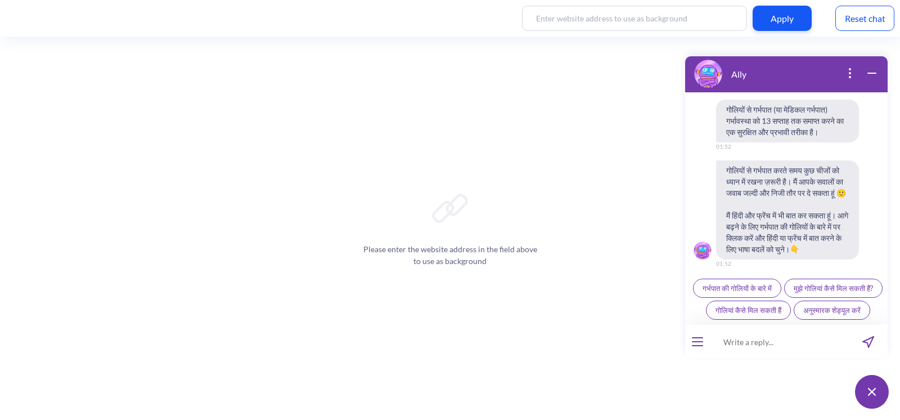
paste input "[GEOGRAPHIC_DATA] में कितने सप्ताह तक गर्भपात किया जा सकता है?"
type input "[GEOGRAPHIC_DATA] में कितने सप्ताह तक गर्भपात किया जा सकता है?"
click at [868, 341] on icon "send message" at bounding box center [868, 342] width 12 height 12
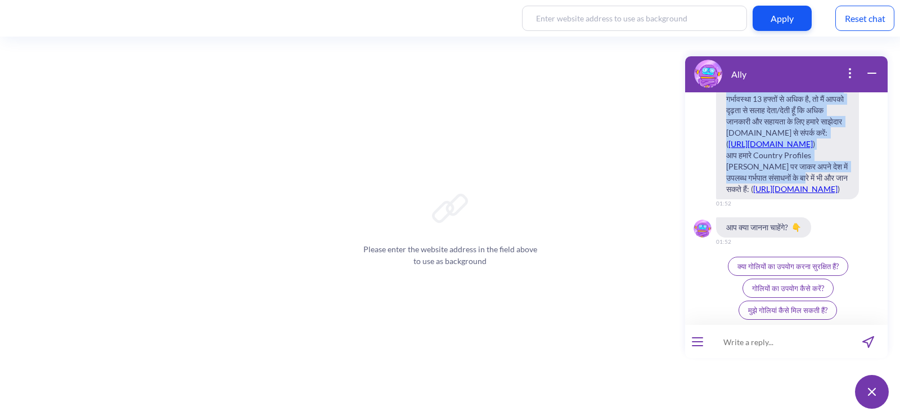
scroll to position [768, 0]
drag, startPoint x: 725, startPoint y: 121, endPoint x: 839, endPoint y: 238, distance: 163.5
click at [839, 199] on span "हमारा प्रोटोकॉल केवल 13 हफ्तों तक की गर्भावस्था के लिए है। यदि आपको अपनी गर्भाव…" at bounding box center [787, 93] width 143 height 211
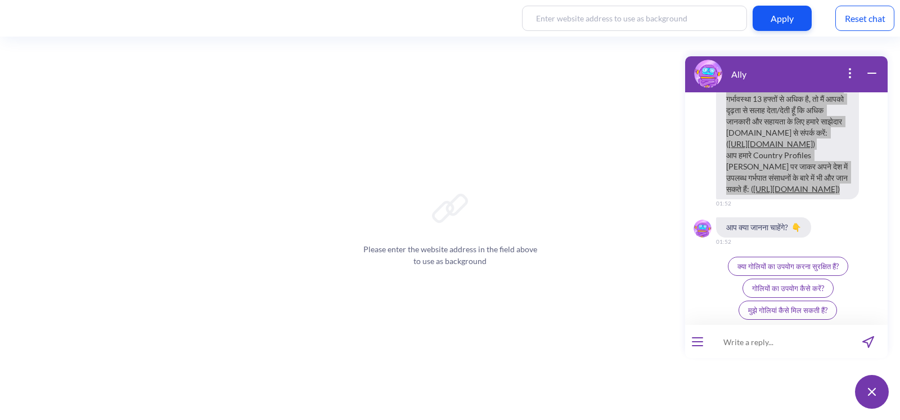
click at [390, 73] on div "Please enter the website address in the field above to use as background" at bounding box center [450, 228] width 900 height 383
click at [840, 17] on div "Reset chat" at bounding box center [864, 18] width 59 height 25
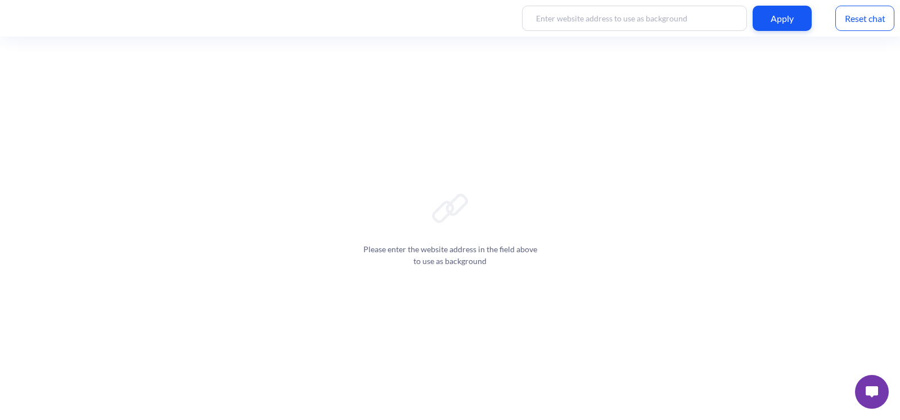
click at [876, 386] on img at bounding box center [872, 391] width 12 height 11
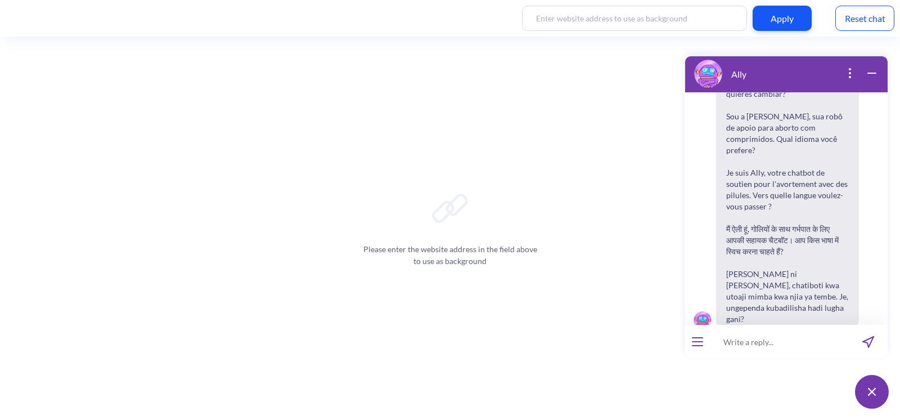
scroll to position [174, 0]
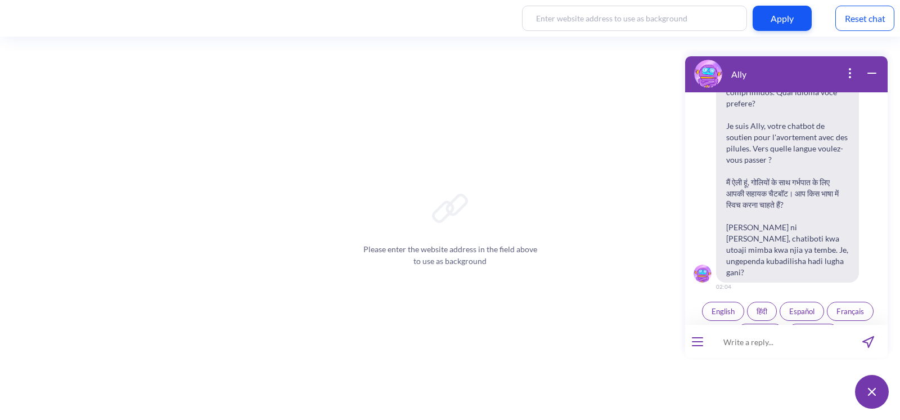
click at [769, 301] on button "हिंदी" at bounding box center [762, 310] width 30 height 19
click at [731, 346] on input at bounding box center [779, 342] width 139 height 34
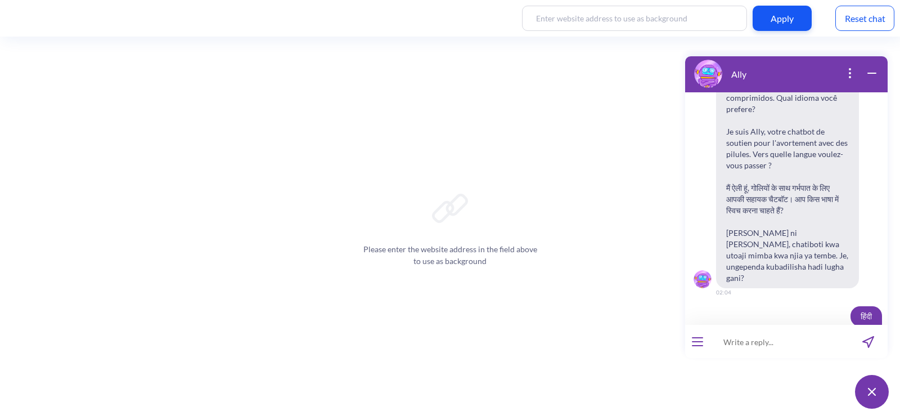
scroll to position [180, 0]
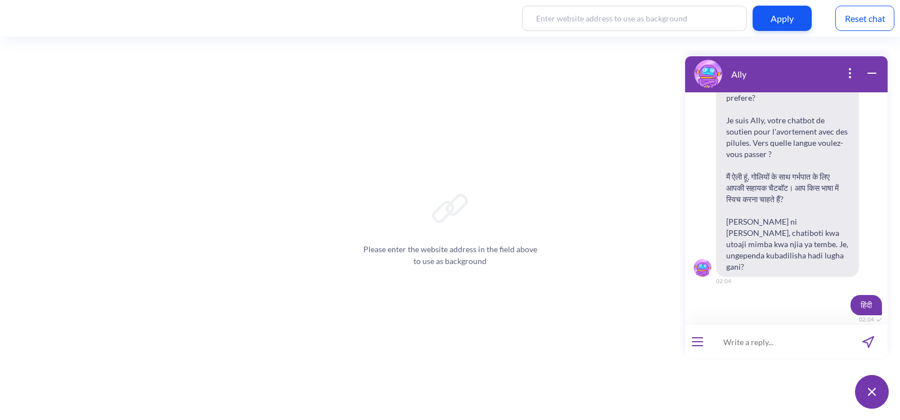
paste input "[GEOGRAPHIC_DATA] में कितने सप्ताह तक गर्भपात किया जा सकता है?"
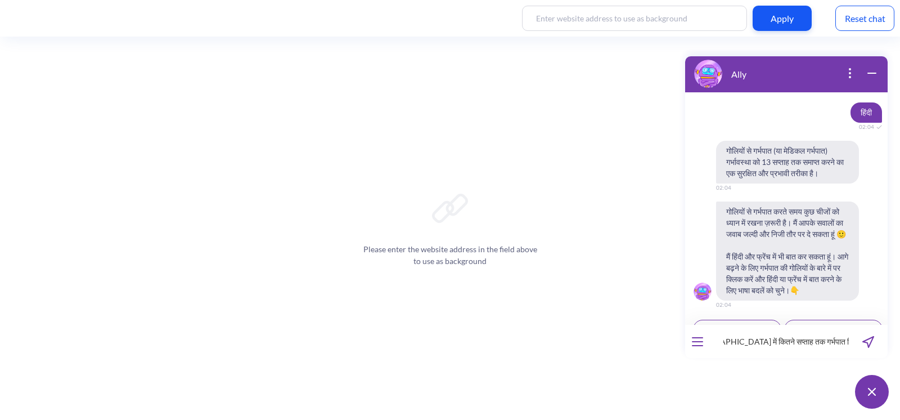
scroll to position [423, 0]
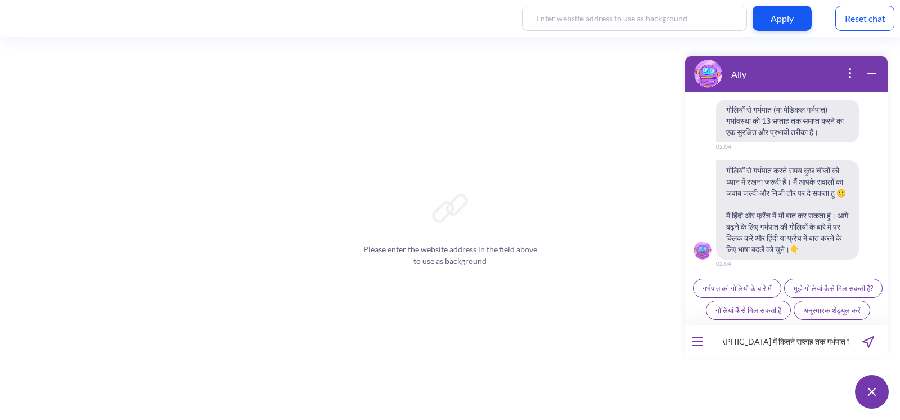
type input "[GEOGRAPHIC_DATA] में कितने सप्ताह तक गर्भपात किया जा सकता है?"
click at [869, 337] on icon "send message" at bounding box center [868, 341] width 11 height 11
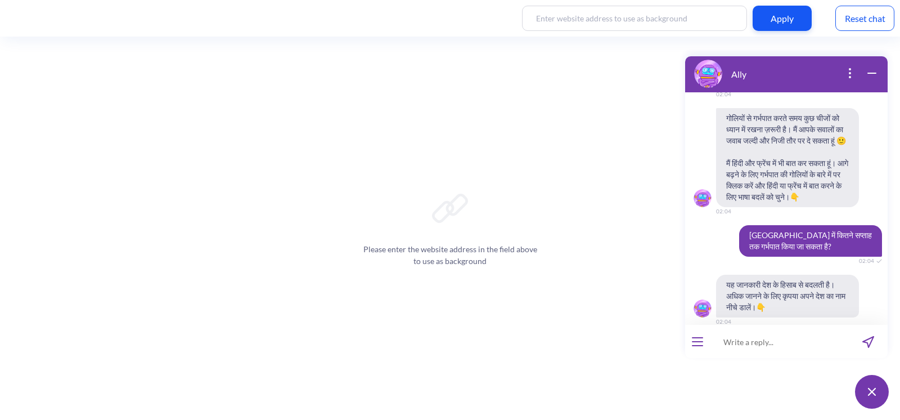
scroll to position [468, 0]
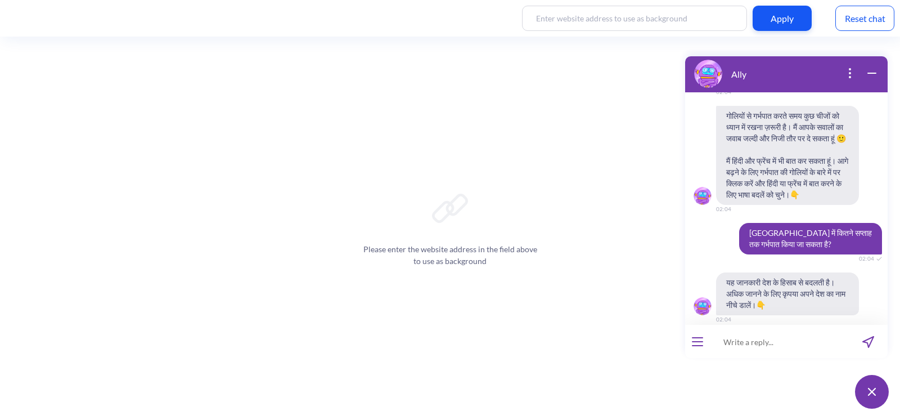
click at [807, 340] on input at bounding box center [779, 342] width 139 height 34
click at [861, 12] on div "Reset chat" at bounding box center [864, 18] width 59 height 25
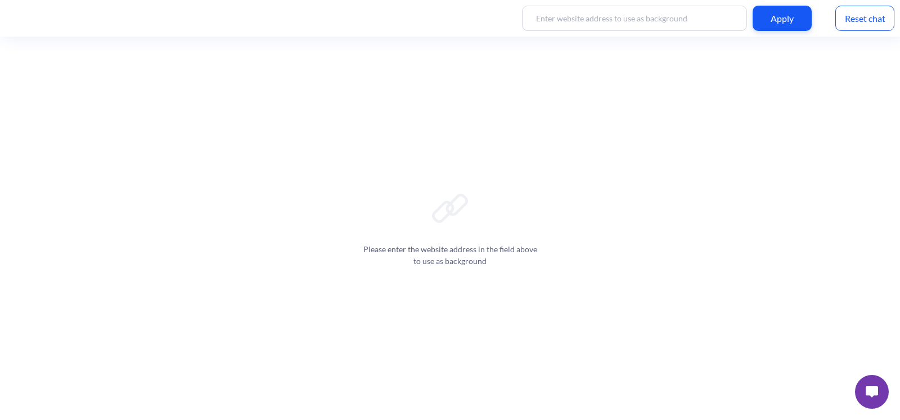
click at [869, 383] on button at bounding box center [872, 392] width 34 height 34
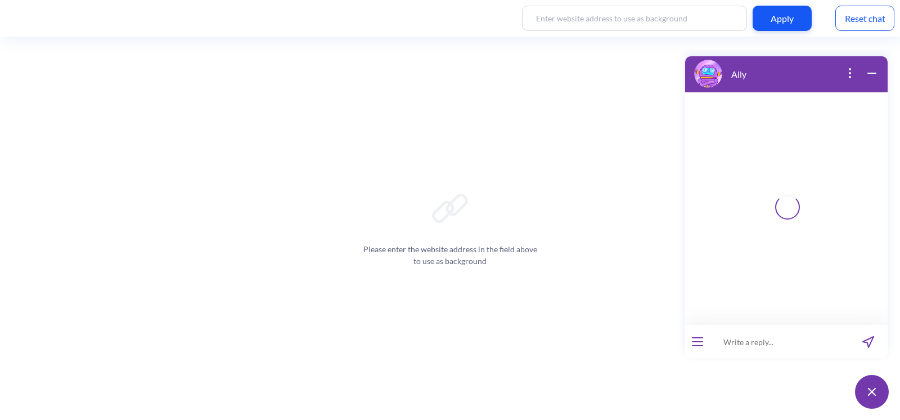
click at [779, 341] on input at bounding box center [779, 342] width 139 height 34
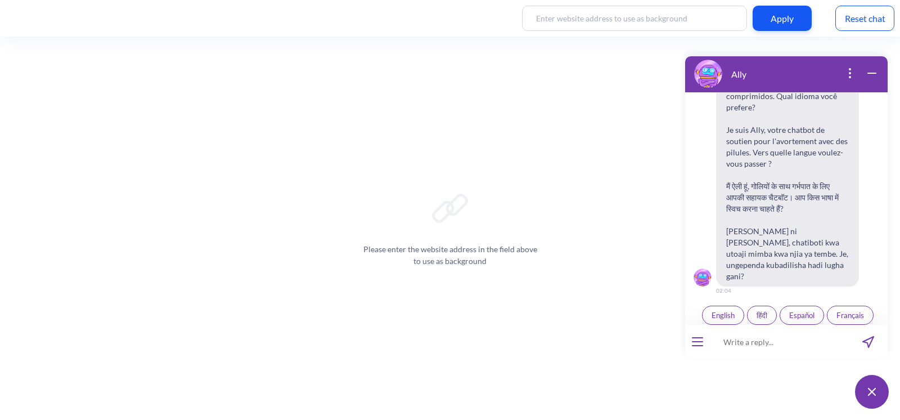
scroll to position [174, 0]
click at [770, 301] on button "हिंदी" at bounding box center [762, 310] width 30 height 19
click at [742, 339] on input at bounding box center [779, 342] width 139 height 34
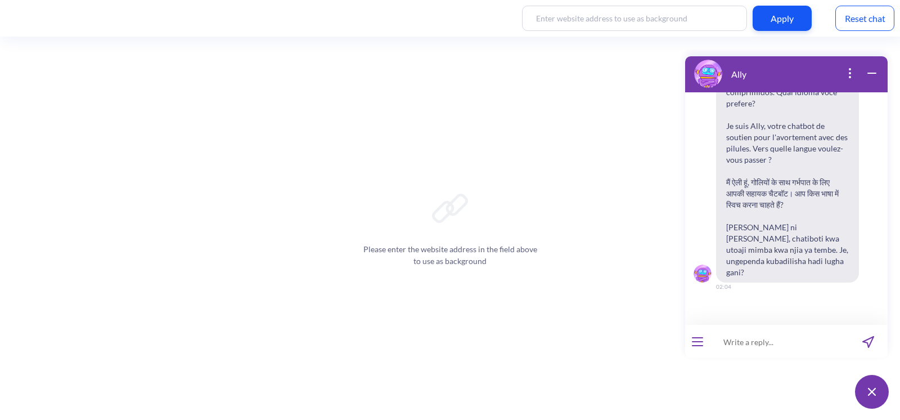
scroll to position [169, 0]
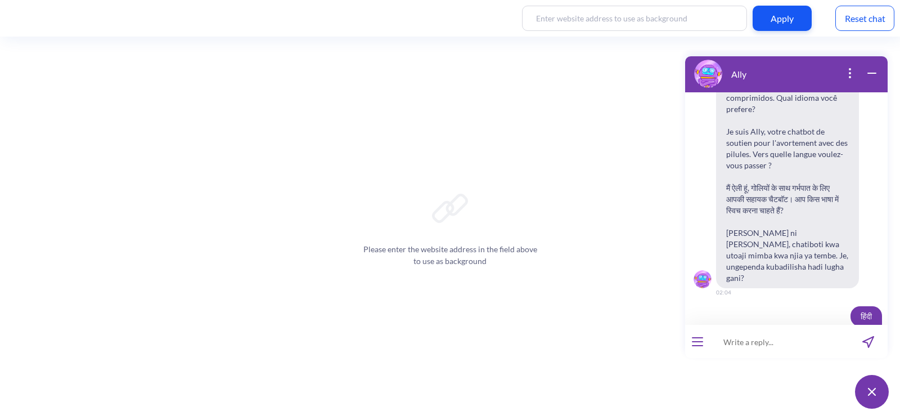
paste input "भारत में कितने सप्ताह तक गर्भपात किया जा सकता है?"
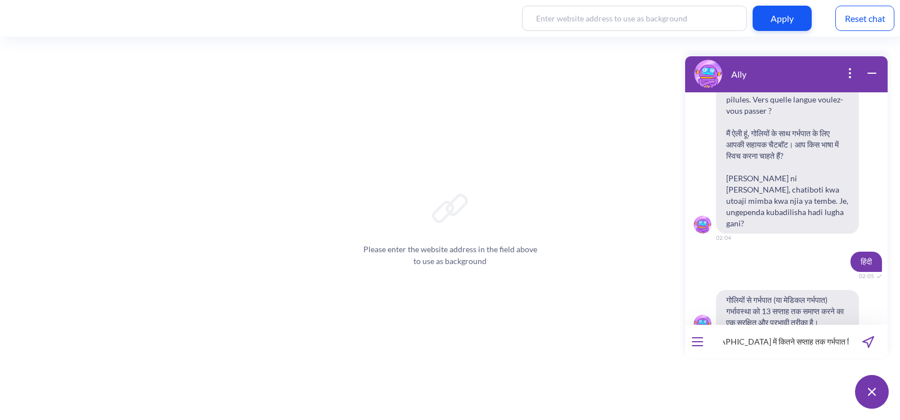
scroll to position [241, 0]
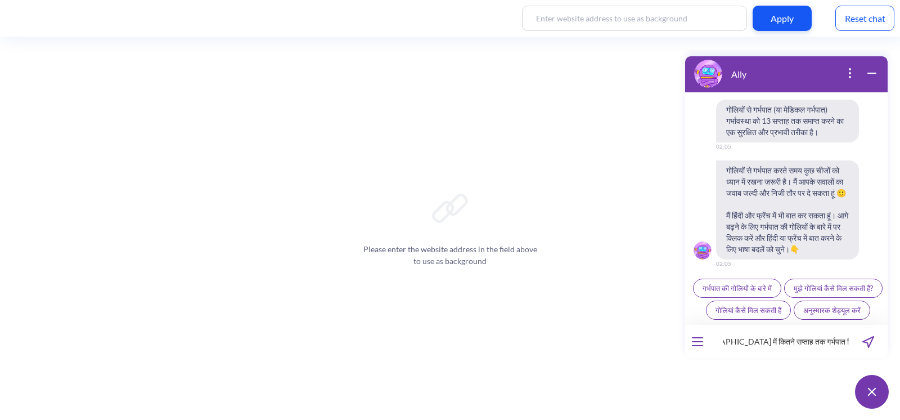
type input "भारत में कितने सप्ताह तक गर्भपात किया जा सकता है?"
click at [868, 337] on icon "send message" at bounding box center [868, 342] width 12 height 12
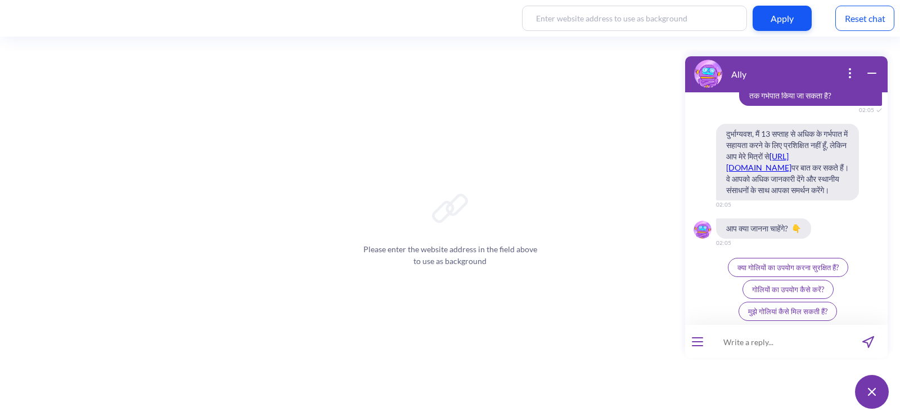
scroll to position [617, 0]
click at [782, 337] on input at bounding box center [779, 342] width 139 height 34
click at [851, 27] on div "Reset chat" at bounding box center [864, 18] width 59 height 25
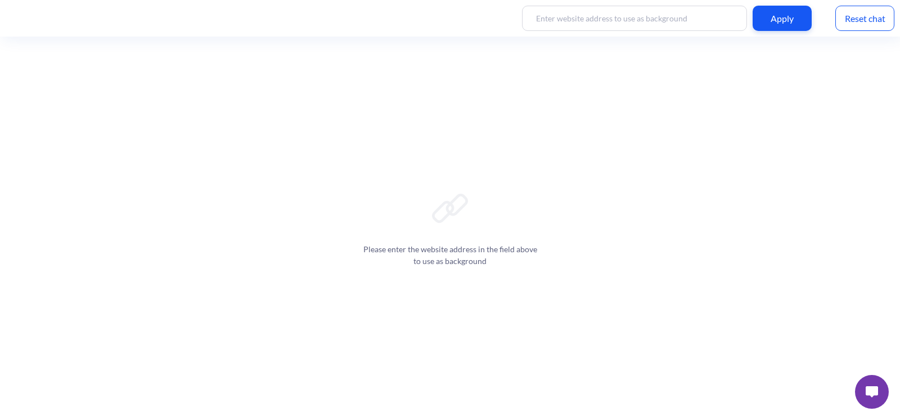
click at [871, 389] on img at bounding box center [872, 391] width 12 height 11
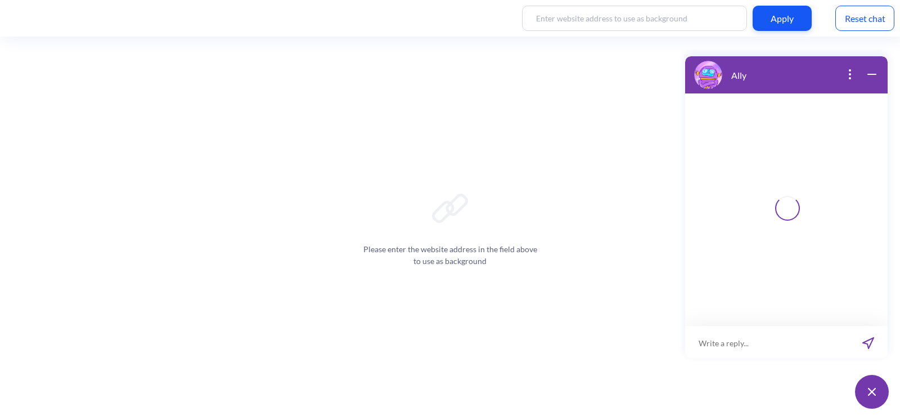
scroll to position [1, 0]
click at [792, 355] on input at bounding box center [779, 342] width 139 height 34
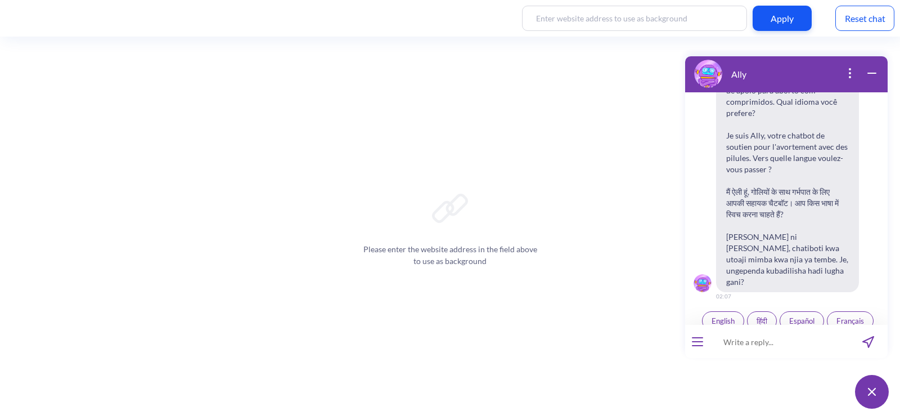
scroll to position [174, 0]
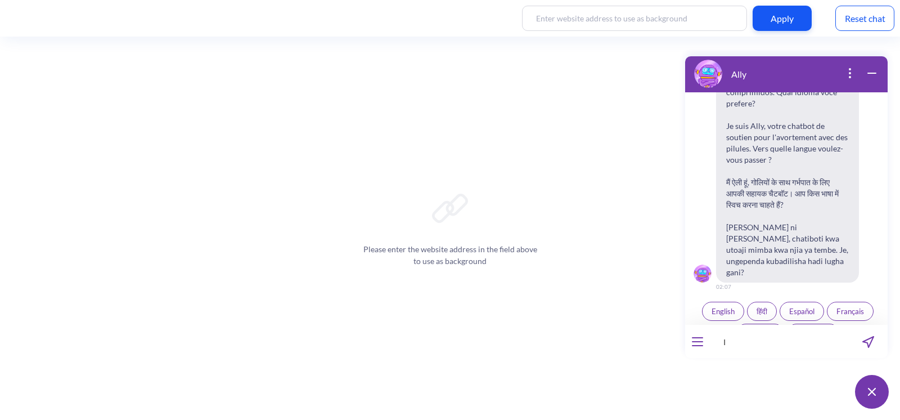
type input "I"
type input "I threw up after i took the first pill"
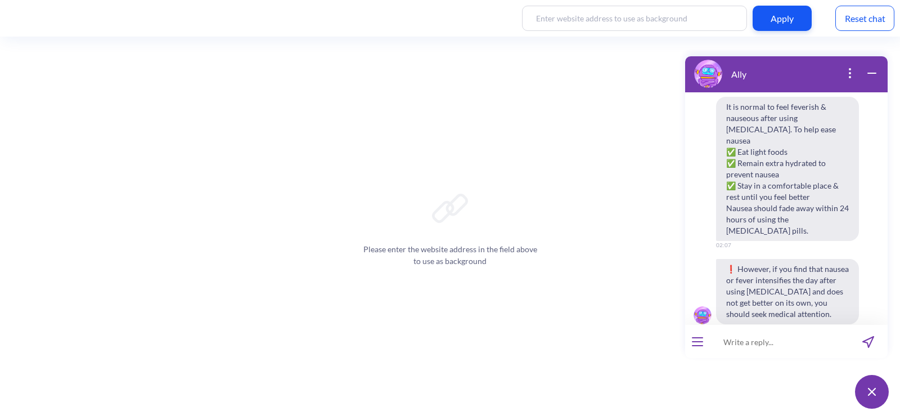
scroll to position [435, 0]
